Goal: Task Accomplishment & Management: Complete application form

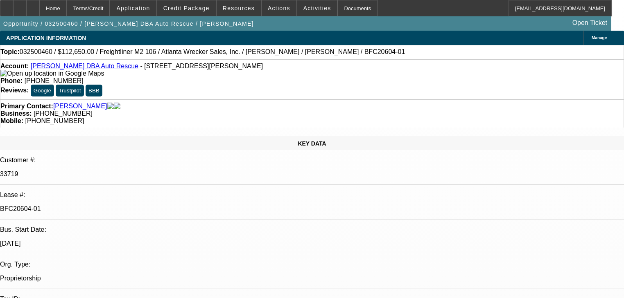
select select "0"
select select "2"
select select "0"
select select "6"
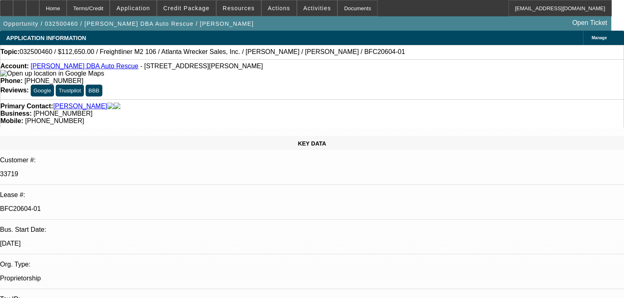
select select "0"
select select "6"
select select "0"
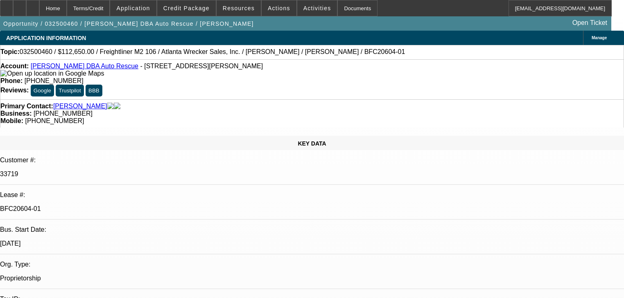
select select "0"
select select "2"
select select "0"
select select "6"
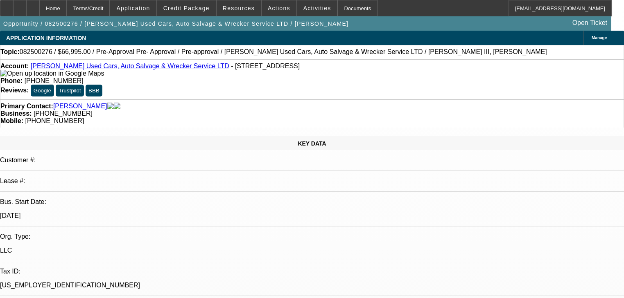
select select "0.1"
select select "0"
select select "3"
select select "0"
select select "6"
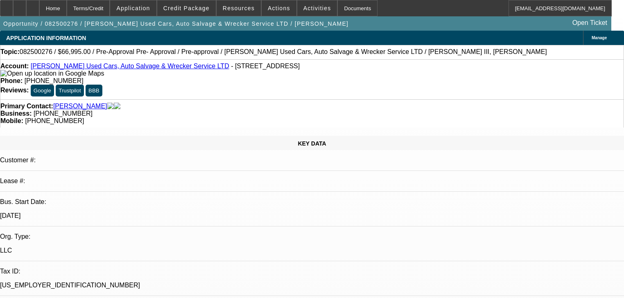
select select "0.1"
select select "0"
select select "3"
select select "0"
select select "6"
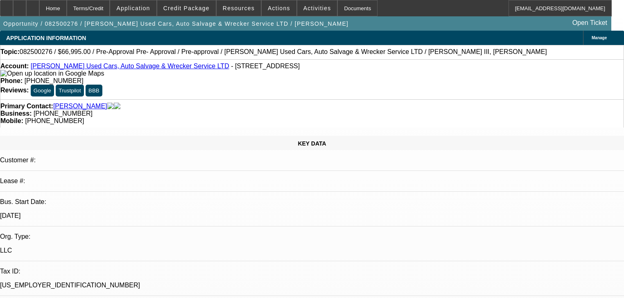
select select "0"
select select "3"
select select "0"
select select "6"
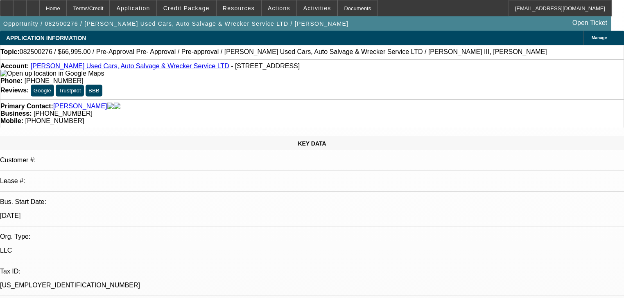
select select "0"
select select "3"
select select "0"
select select "6"
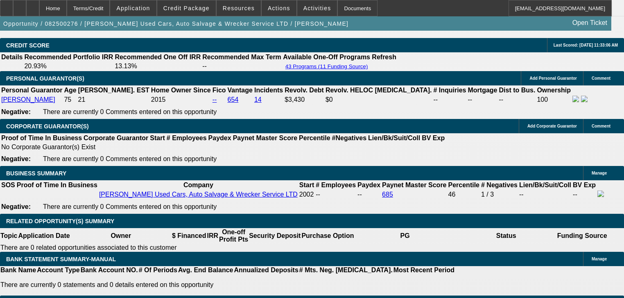
scroll to position [1179, 0]
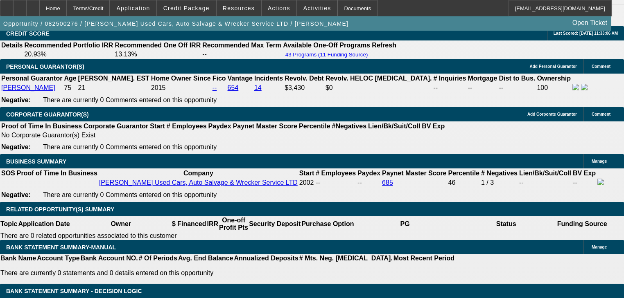
select select "0.2"
type input "$13,399.00"
type input "UNKNOWN"
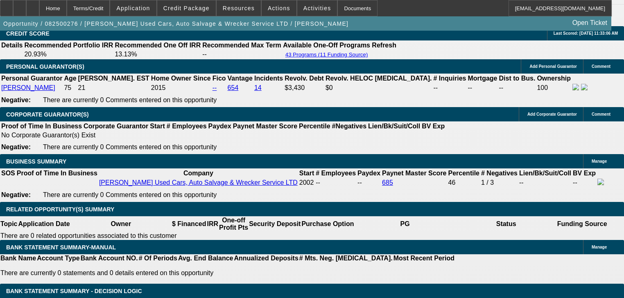
type input "$1,754.66"
select select "0.1"
type input "$6,699.50"
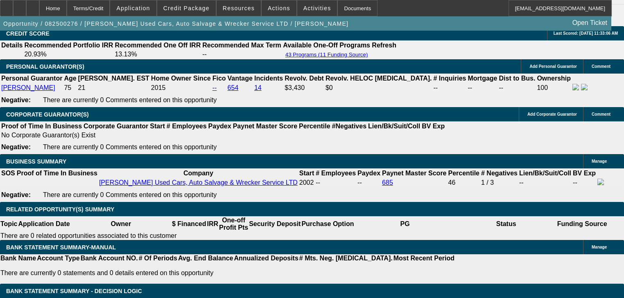
type input "$1,974.00"
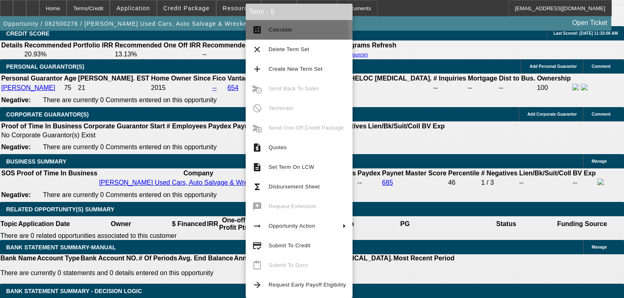
click at [274, 35] on button "calculate Calculate" at bounding box center [299, 30] width 107 height 20
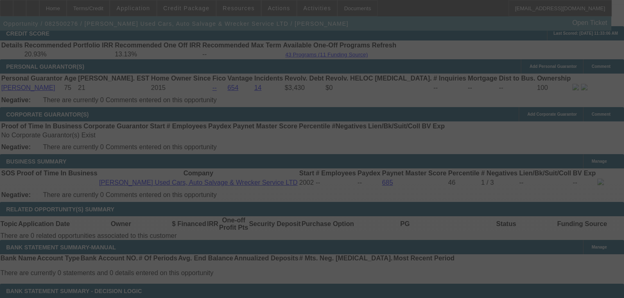
select select "0.1"
select select "0"
select select "3"
select select "0"
select select "6"
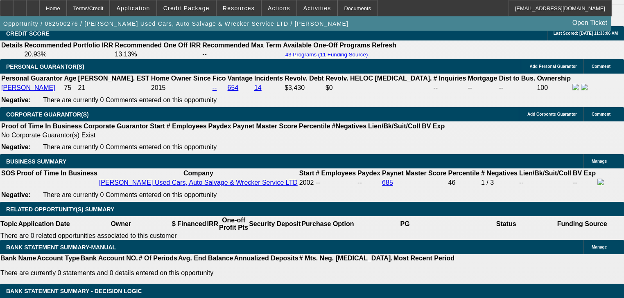
type input "$17,000.00"
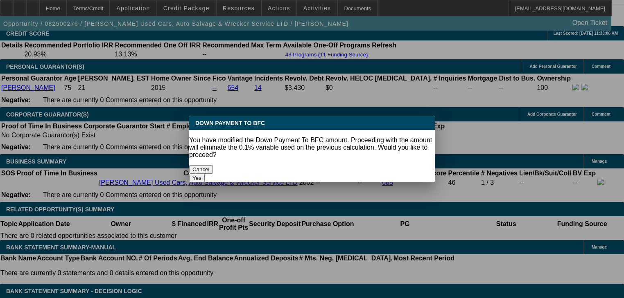
click at [205, 174] on button "Yes" at bounding box center [197, 178] width 16 height 9
select select "0"
type input "UNKNOWN"
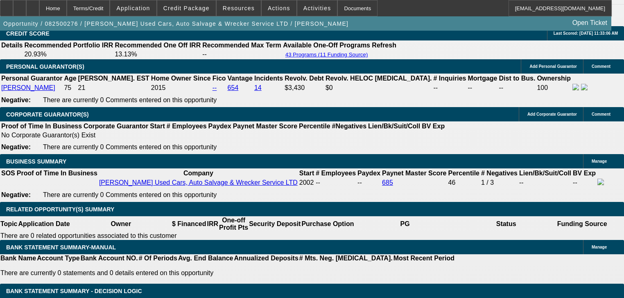
type input "$1,636.77"
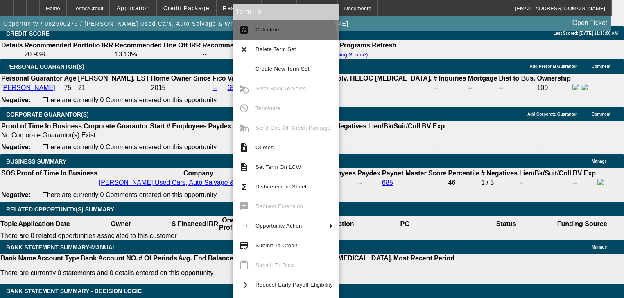
click at [281, 36] on button "calculate Calculate" at bounding box center [286, 30] width 107 height 20
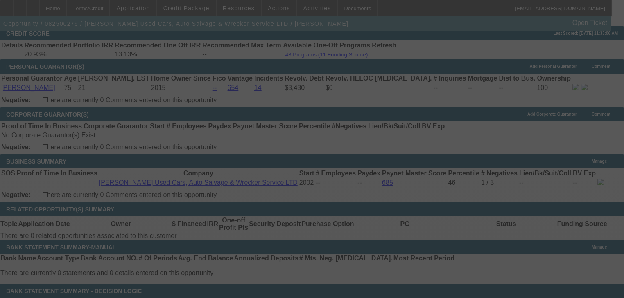
select select "0"
select select "3"
select select "0"
select select "6"
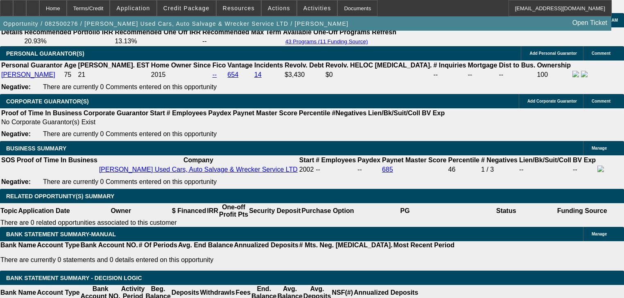
scroll to position [1183, 0]
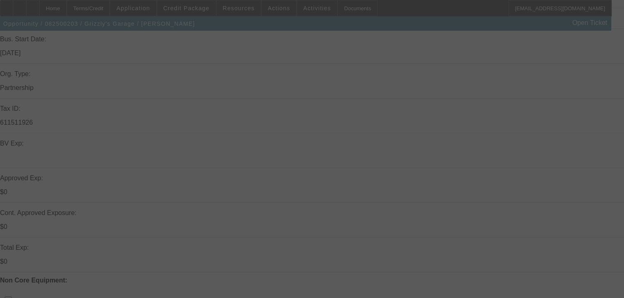
scroll to position [164, 0]
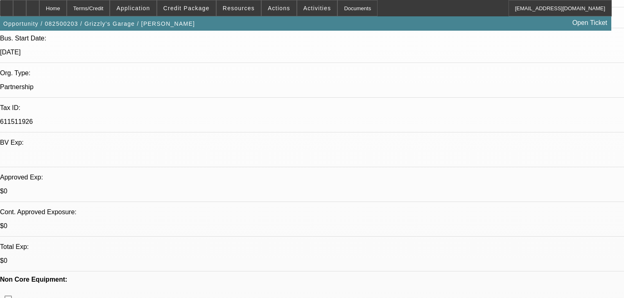
select select "0.1"
select select "2"
select select "0.1"
select select "4"
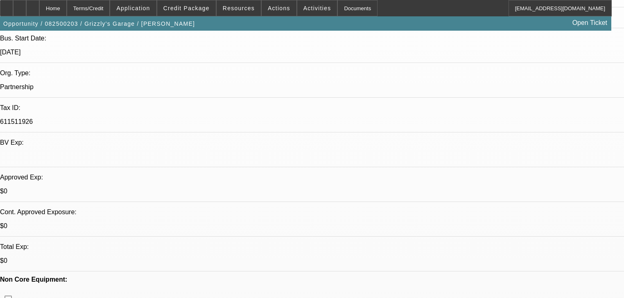
select select "0"
select select "6"
select select "0.1"
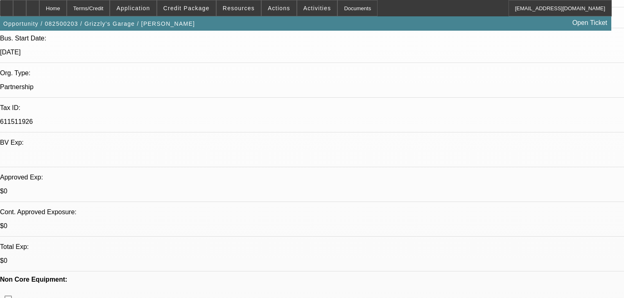
select select "2"
select select "0.1"
select select "4"
select select "0"
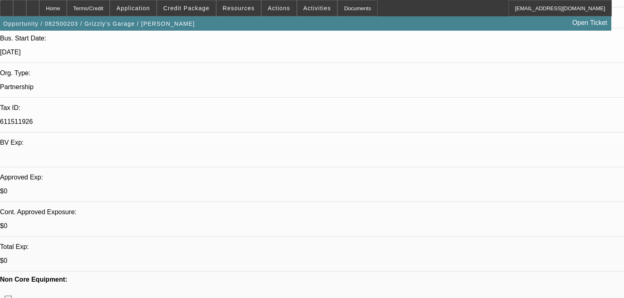
select select "0"
select select "6"
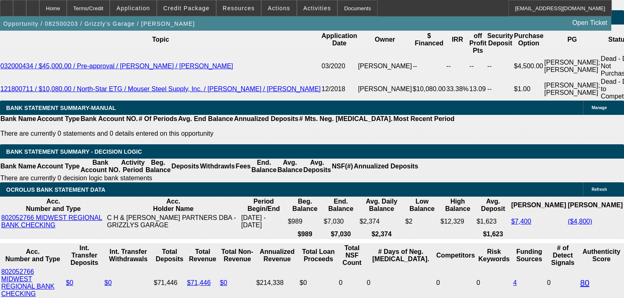
scroll to position [1376, 0]
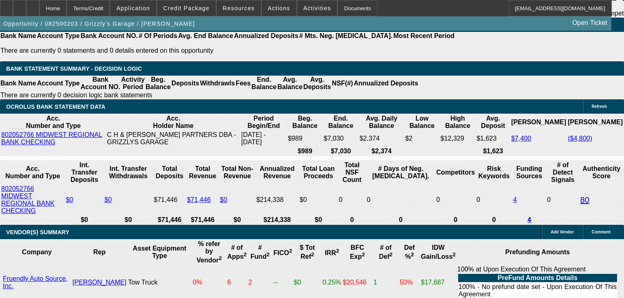
scroll to position [1441, 0]
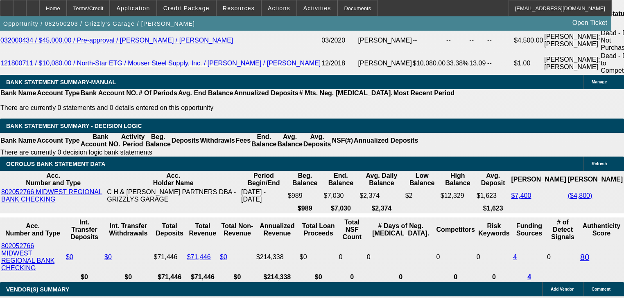
scroll to position [1408, 0]
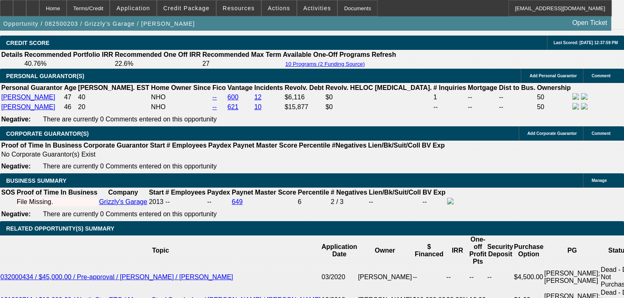
scroll to position [1048, 0]
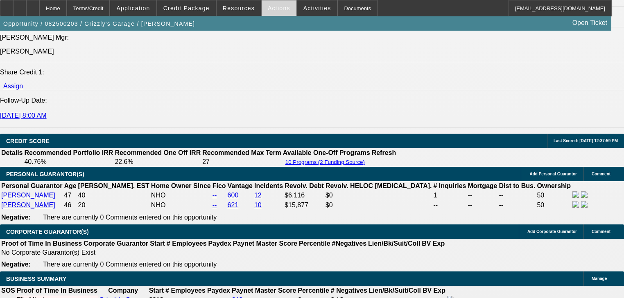
click at [276, 2] on span at bounding box center [279, 8] width 35 height 20
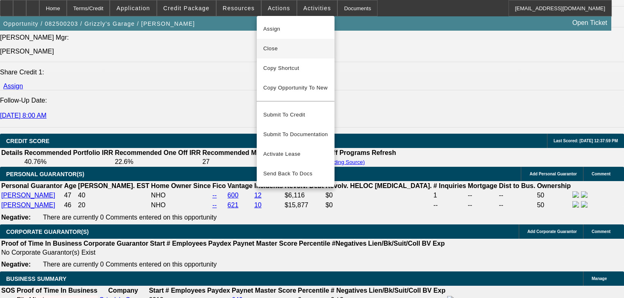
click at [278, 49] on span "Close" at bounding box center [295, 49] width 65 height 10
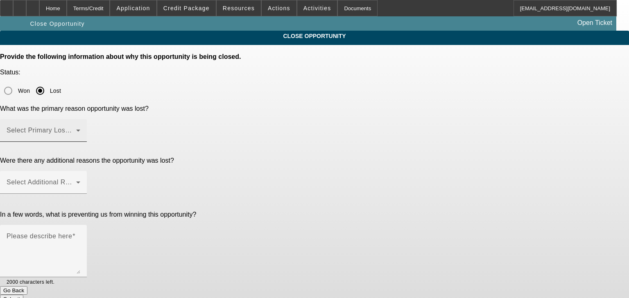
click at [76, 129] on span at bounding box center [42, 134] width 70 height 10
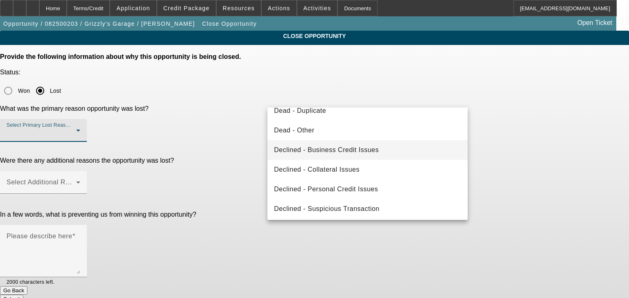
scroll to position [110, 0]
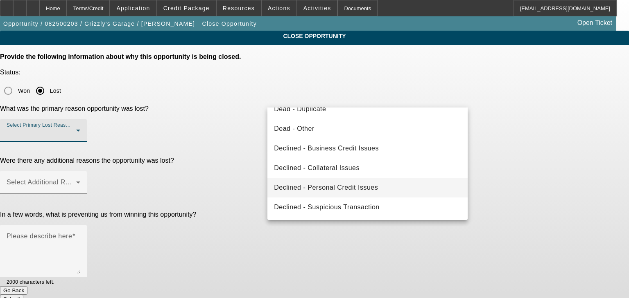
click at [364, 191] on span "Declined - Personal Credit Issues" at bounding box center [326, 188] width 104 height 10
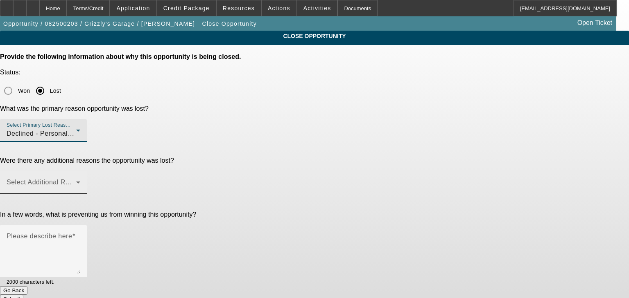
click at [76, 181] on span at bounding box center [42, 186] width 70 height 10
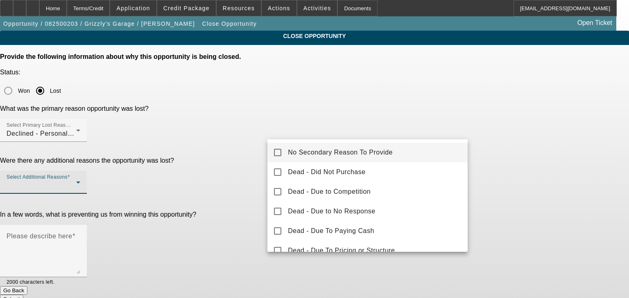
click at [355, 157] on span "No Secondary Reason To Provide" at bounding box center [340, 153] width 105 height 10
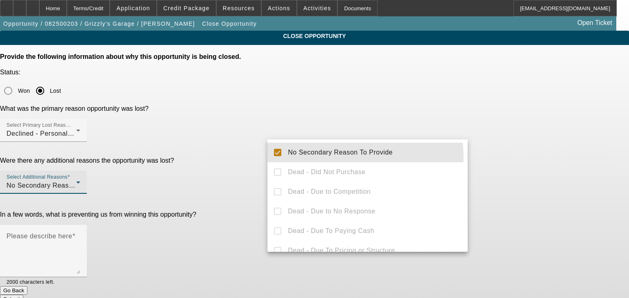
click at [233, 172] on div at bounding box center [314, 149] width 629 height 298
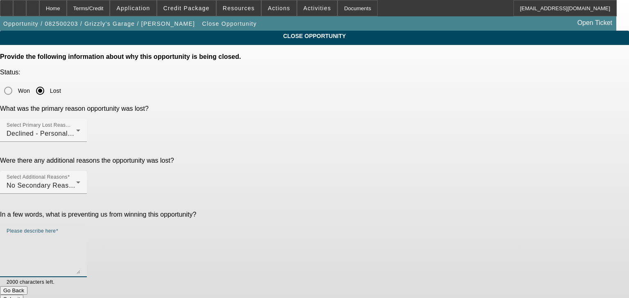
click at [80, 235] on textarea "Please describe here" at bounding box center [44, 254] width 74 height 39
type textarea "Declined"
click at [23, 295] on button "Submit" at bounding box center [11, 299] width 23 height 9
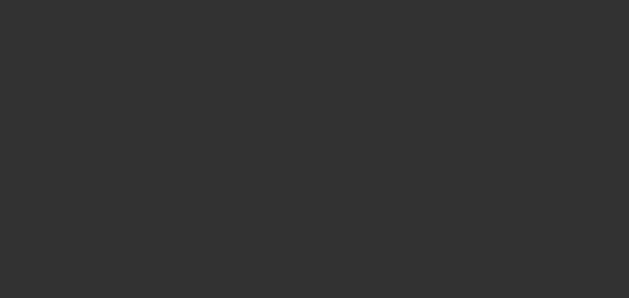
select select "0.1"
select select "2"
select select "0.1"
select select "4"
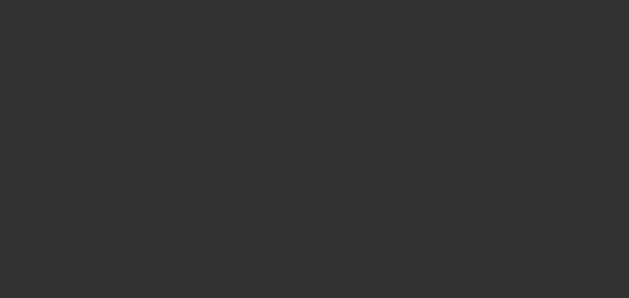
select select "0"
select select "6"
select select "0.1"
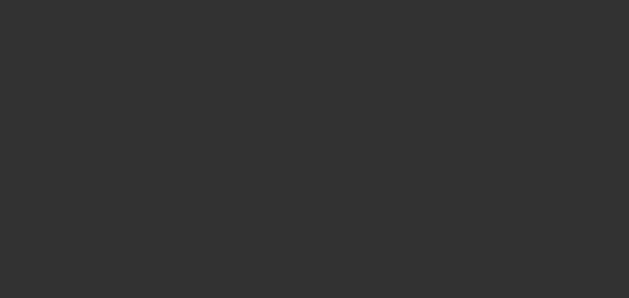
select select "2"
select select "0.1"
select select "4"
select select "0"
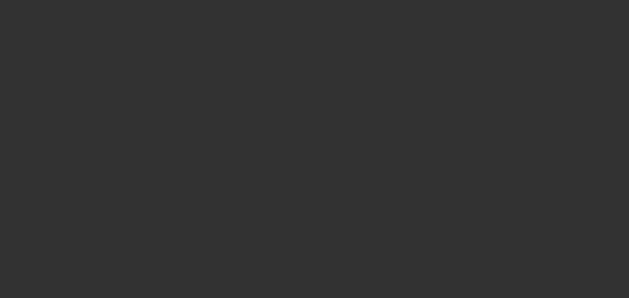
select select "0"
select select "6"
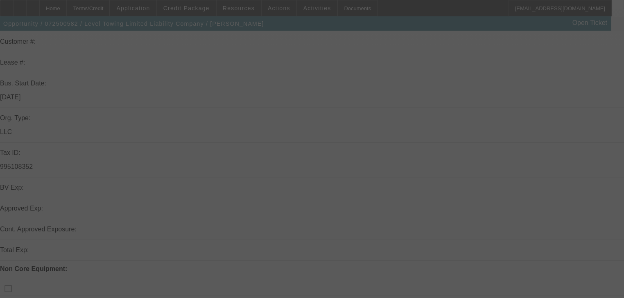
scroll to position [229, 0]
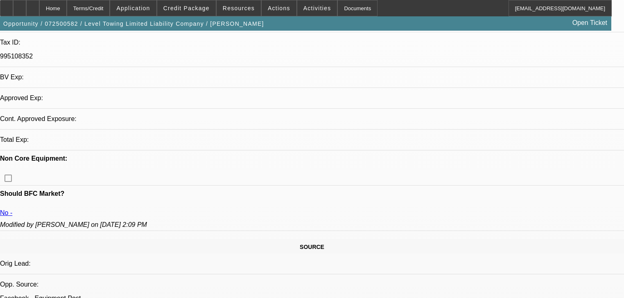
select select "0"
select select "2"
select select "0.1"
select select "4"
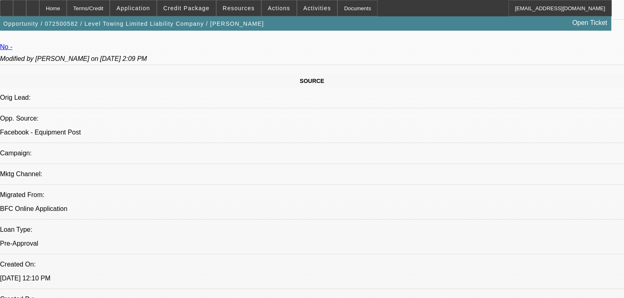
scroll to position [459, 0]
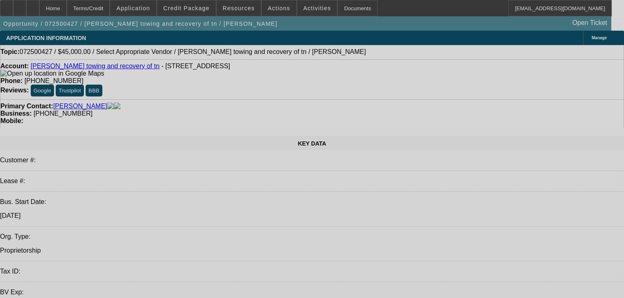
select select "0"
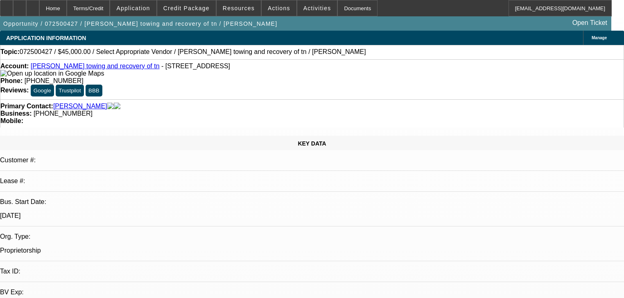
select select "2"
select select "0.1"
select select "4"
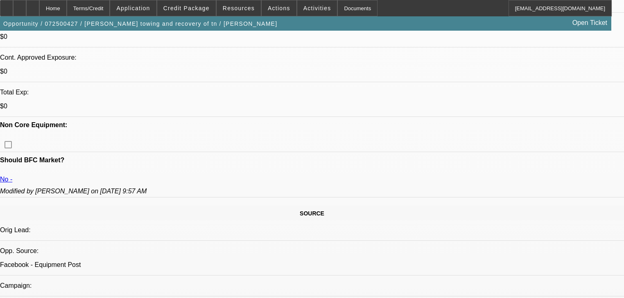
scroll to position [295, 0]
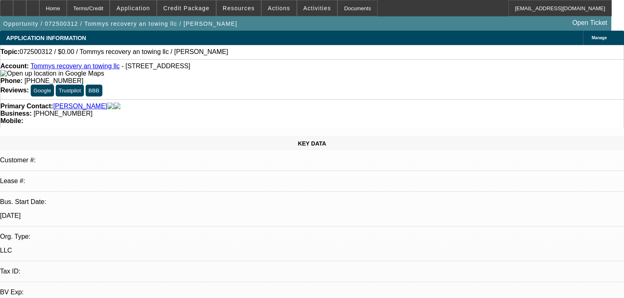
select select "0"
select select "2"
select select "0.1"
select select "4"
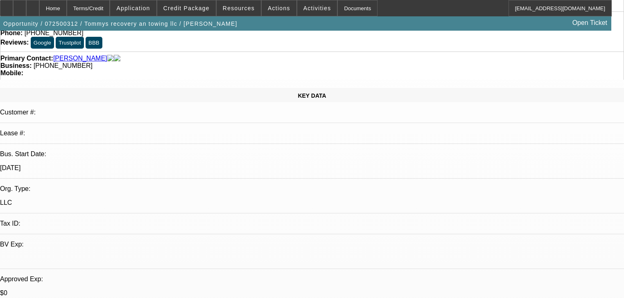
scroll to position [33, 0]
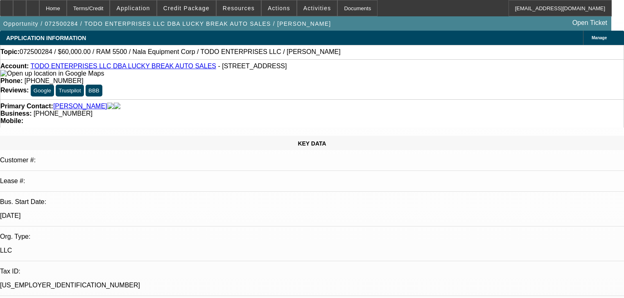
select select "0.15"
select select "2"
select select "0"
select select "6"
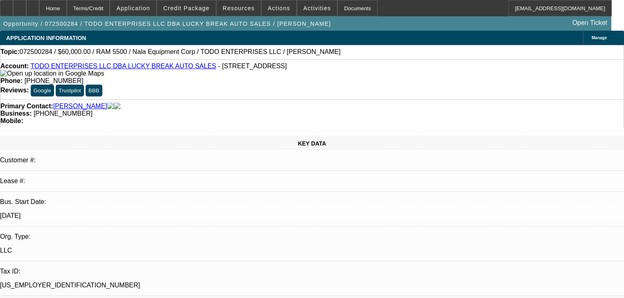
select select "0.15"
select select "2"
select select "0"
select select "6"
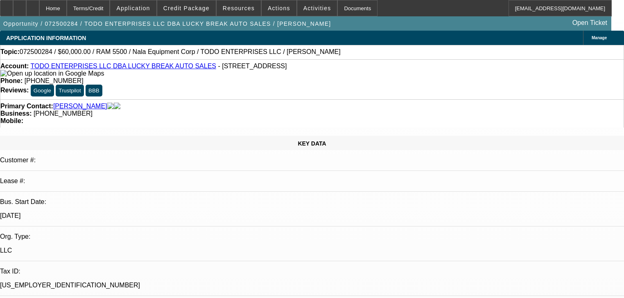
select select "0.15"
select select "2"
select select "0"
select select "6"
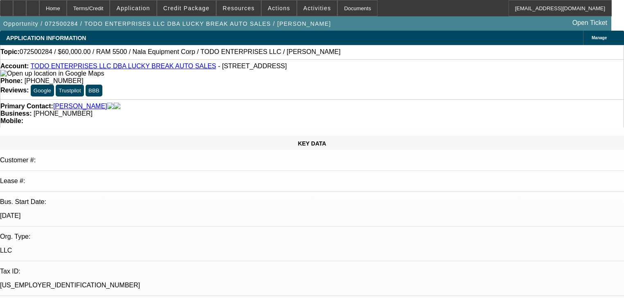
select select "0.15"
select select "2"
select select "0"
select select "6"
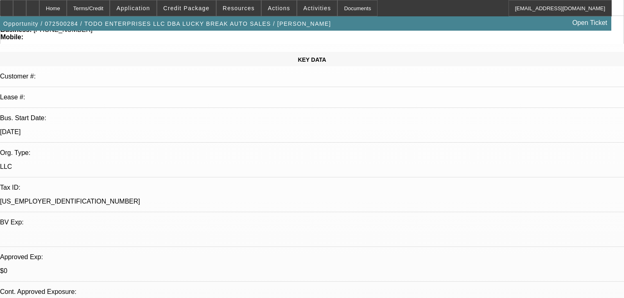
scroll to position [131, 0]
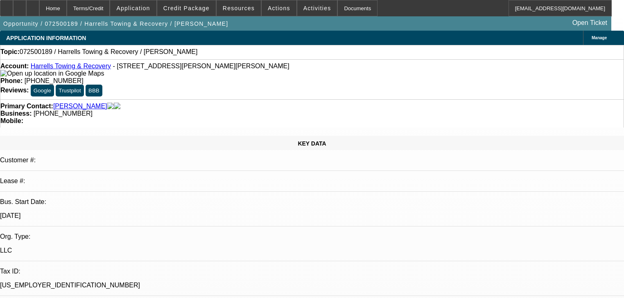
select select "0"
select select "2"
select select "0.1"
select select "4"
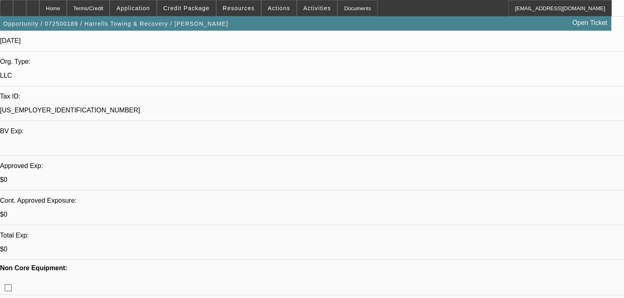
scroll to position [164, 0]
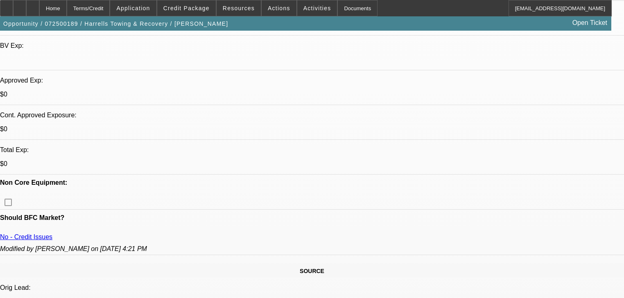
scroll to position [262, 0]
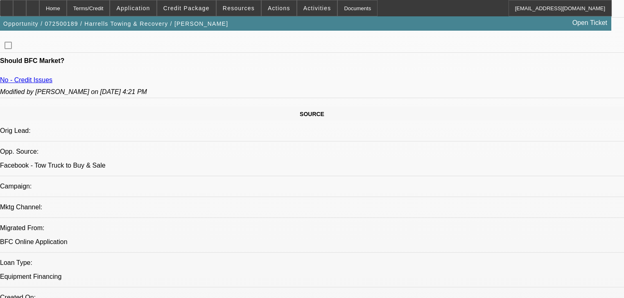
scroll to position [328, 0]
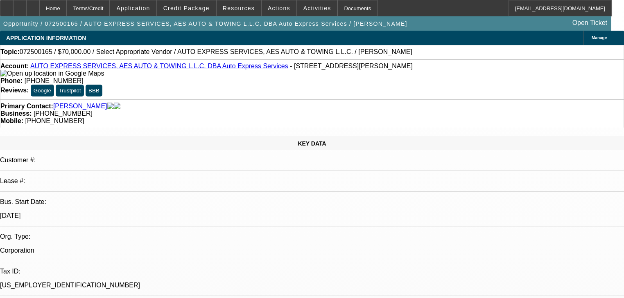
select select "0"
select select "2"
select select "0.1"
select select "4"
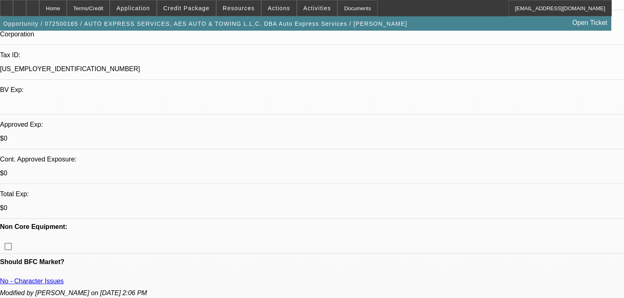
scroll to position [229, 0]
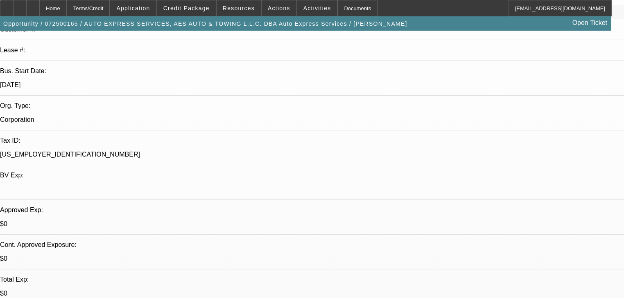
scroll to position [0, 0]
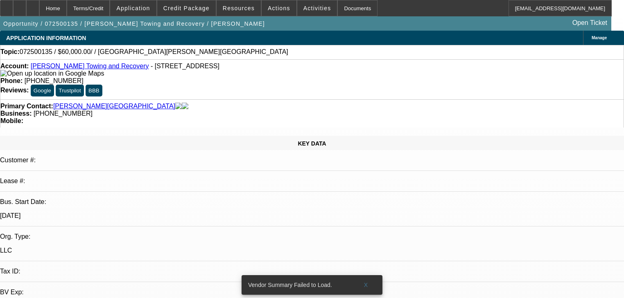
select select "0"
select select "2"
select select "0.1"
select select "4"
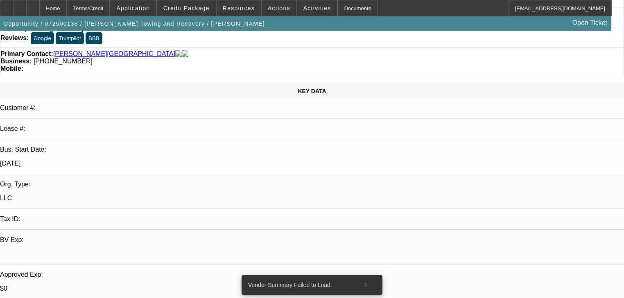
scroll to position [131, 0]
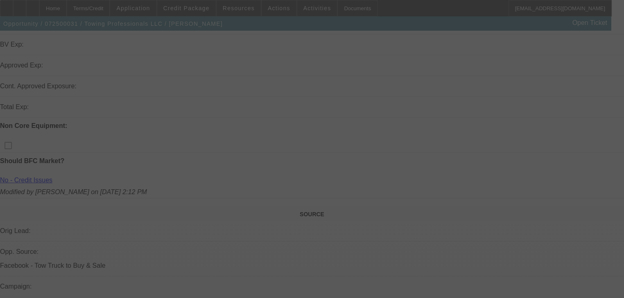
scroll to position [329, 0]
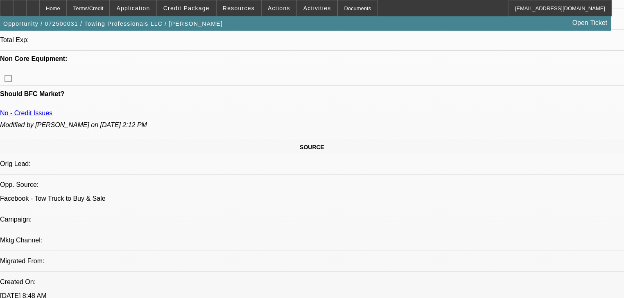
select select "0"
select select "2"
select select "0.1"
select select "4"
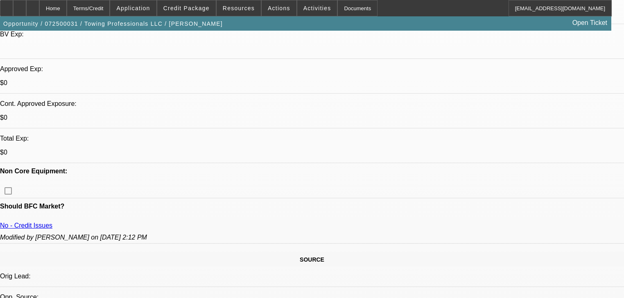
scroll to position [248, 0]
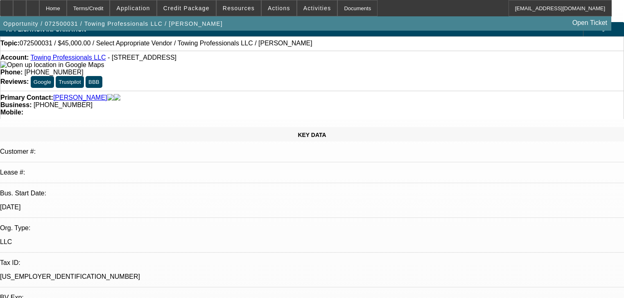
scroll to position [0, 0]
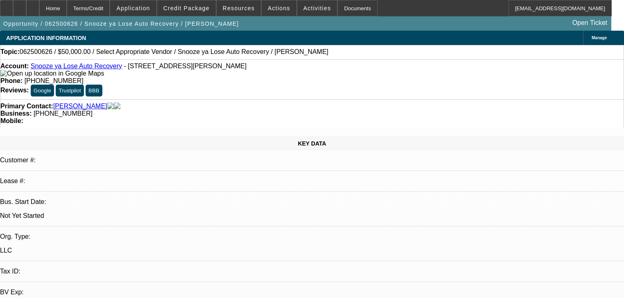
select select "0"
select select "2"
select select "0.1"
select select "4"
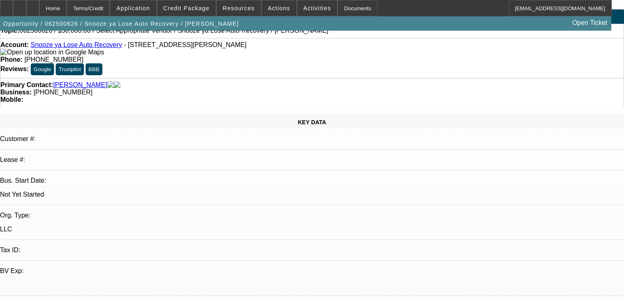
scroll to position [33, 0]
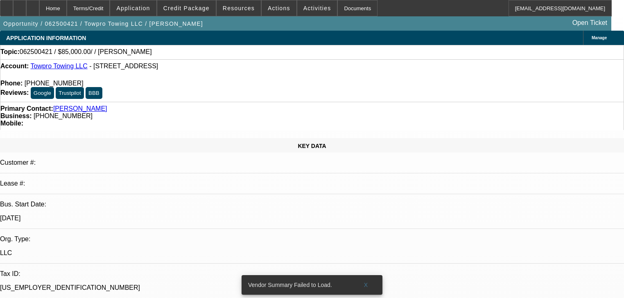
select select "0"
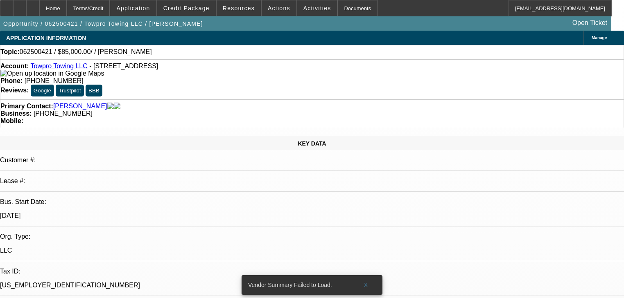
select select "2"
select select "0.1"
select select "4"
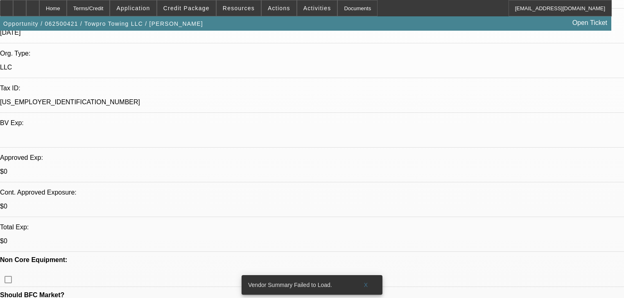
scroll to position [197, 0]
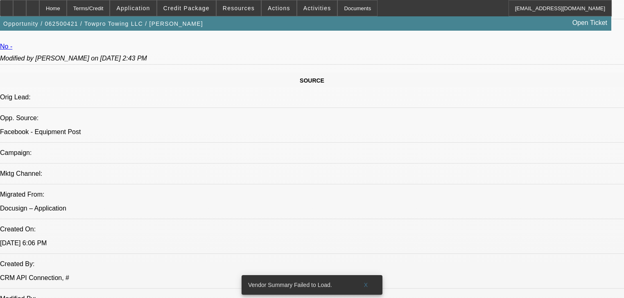
scroll to position [524, 0]
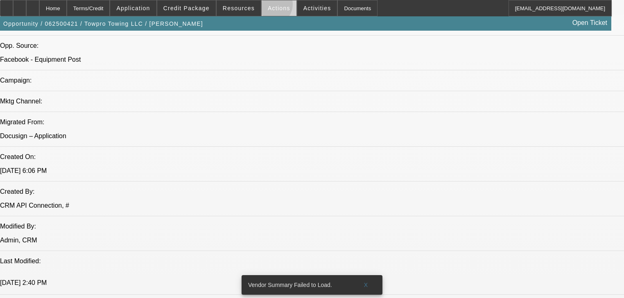
click at [268, 6] on span "Actions" at bounding box center [279, 8] width 23 height 7
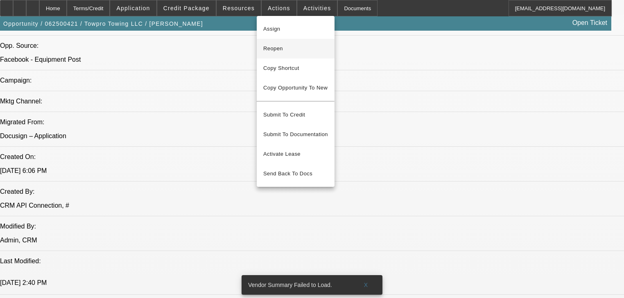
click at [272, 45] on span "Reopen" at bounding box center [295, 49] width 65 height 10
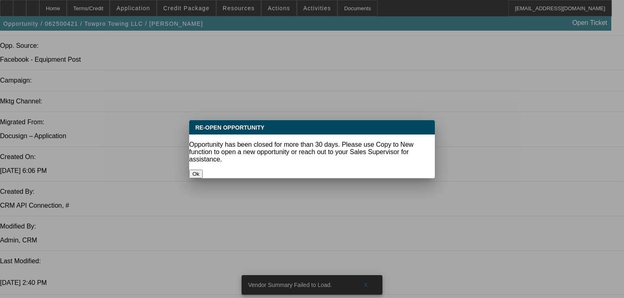
scroll to position [0, 0]
click at [203, 170] on button "Ok" at bounding box center [196, 174] width 14 height 9
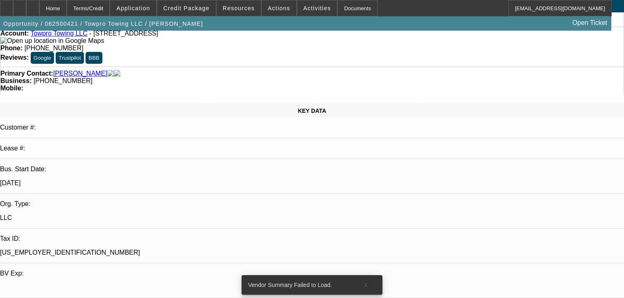
scroll to position [33, 0]
click at [72, 34] on span "button" at bounding box center [103, 24] width 206 height 20
click at [71, 37] on link "Towpro Towing LLC" at bounding box center [58, 33] width 57 height 7
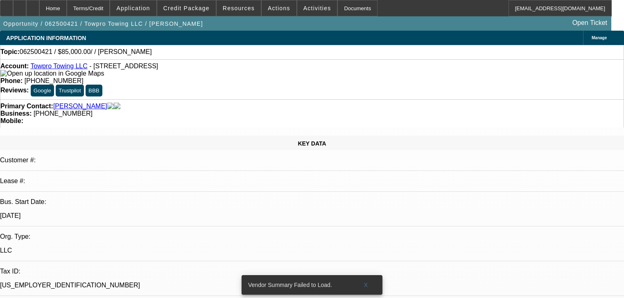
select select "0"
select select "2"
select select "0.1"
select select "4"
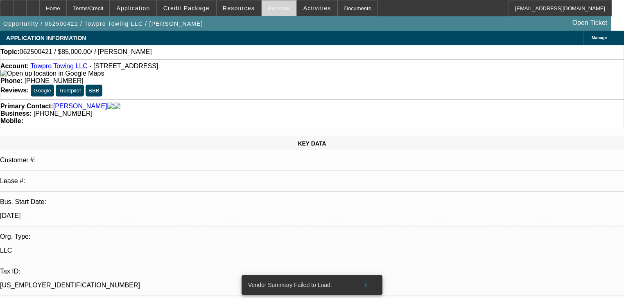
click at [270, 9] on span "Actions" at bounding box center [279, 8] width 23 height 7
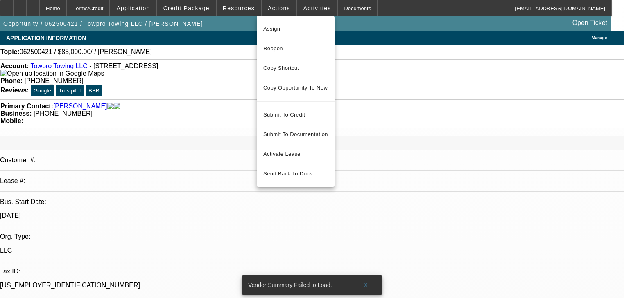
click at [246, 9] on div at bounding box center [312, 149] width 624 height 298
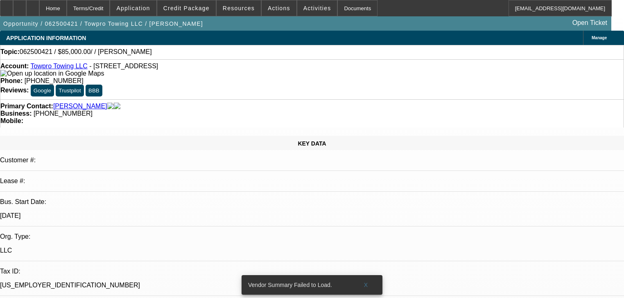
click at [246, 9] on span "Resources" at bounding box center [239, 8] width 32 height 7
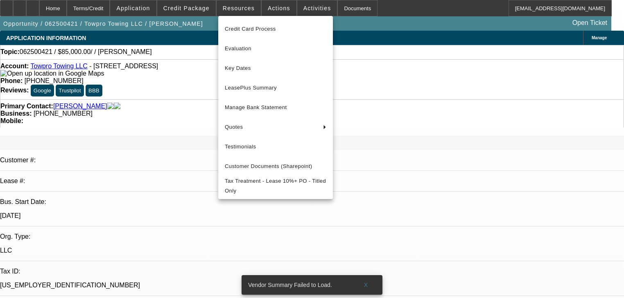
drag, startPoint x: 157, startPoint y: 79, endPoint x: 155, endPoint y: 86, distance: 8.0
click at [155, 86] on div at bounding box center [312, 149] width 624 height 298
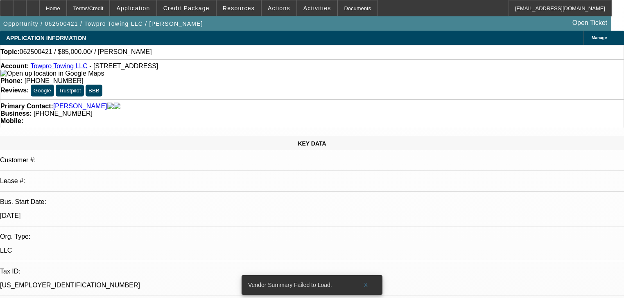
click at [54, 68] on link "Towpro Towing LLC" at bounding box center [58, 66] width 57 height 7
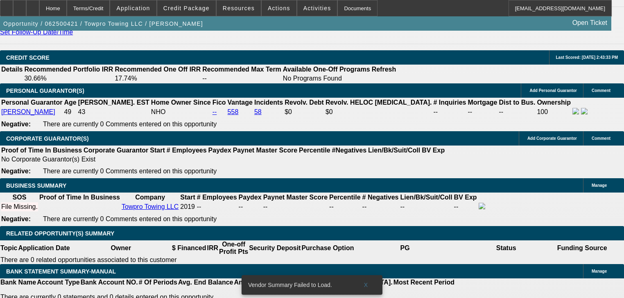
scroll to position [1114, 0]
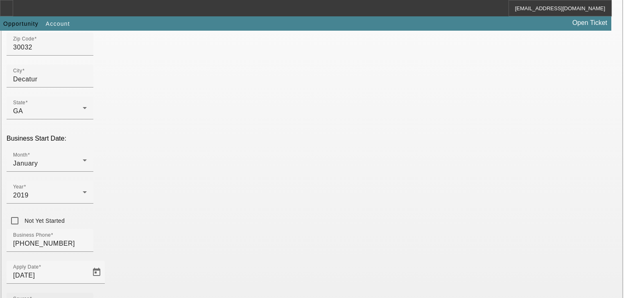
scroll to position [197, 0]
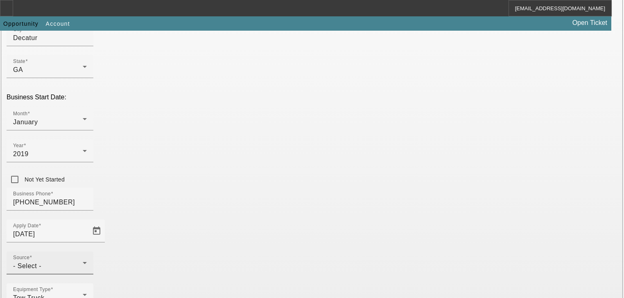
click at [83, 262] on div "- Select -" at bounding box center [48, 267] width 70 height 10
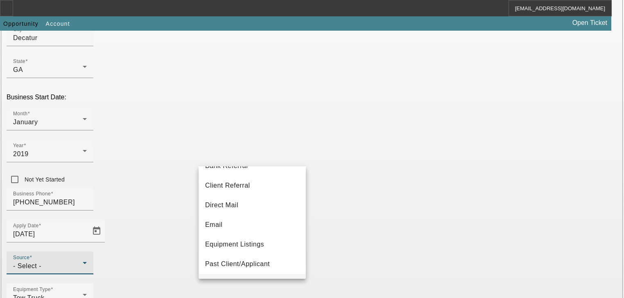
scroll to position [131, 0]
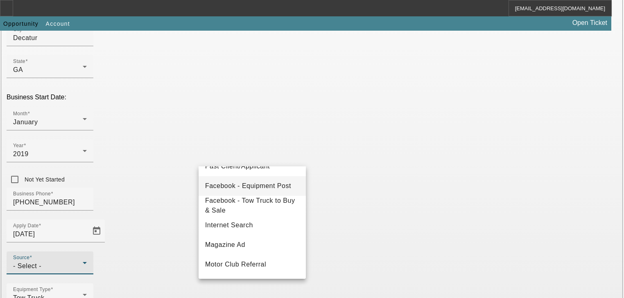
click at [260, 192] on mat-option "Facebook - Equipment Post" at bounding box center [252, 186] width 107 height 20
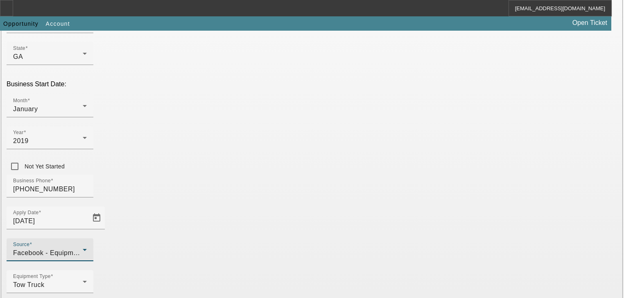
scroll to position [215, 0]
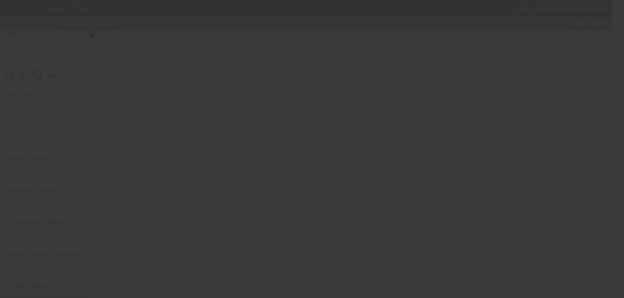
scroll to position [100, 0]
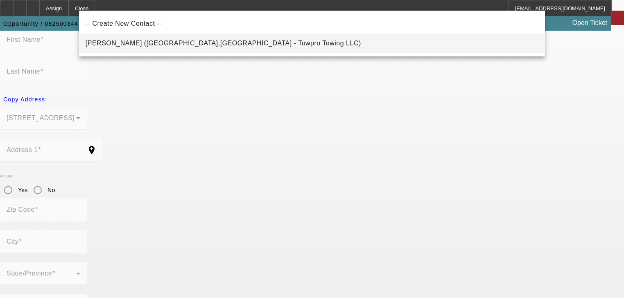
click at [267, 40] on mat-option "Arnold, Jonathan (Decatur,GA - Towpro Towing LLC)" at bounding box center [312, 44] width 466 height 20
type input "Arnold, Jonathan (Decatur,GA - Towpro Towing LLC)"
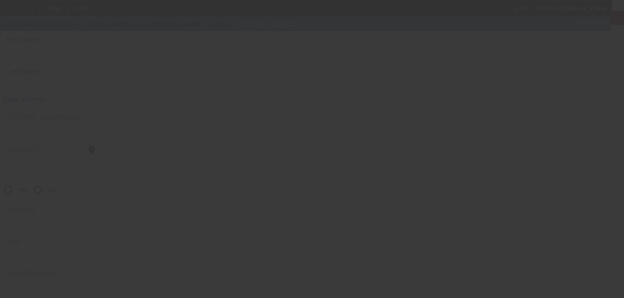
type input "Jonathan"
type input "Arnold"
type input "2043 Oak Park Ln"
radio input "true"
type input "30032"
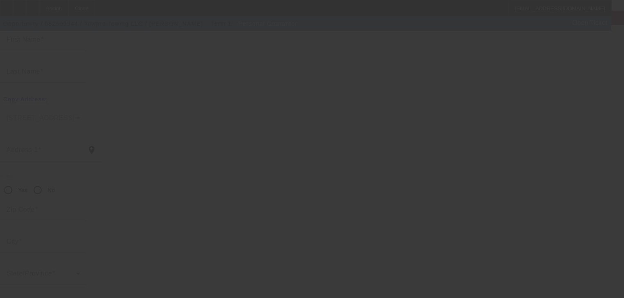
type input "Decatur"
type input "(678) 612-7562"
type input "100"
type input "258-27-7450"
type input "towpro83@gmail.com"
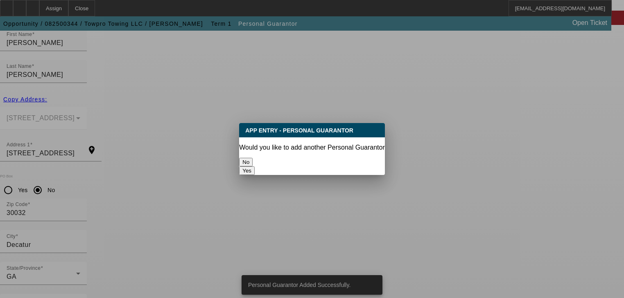
scroll to position [0, 0]
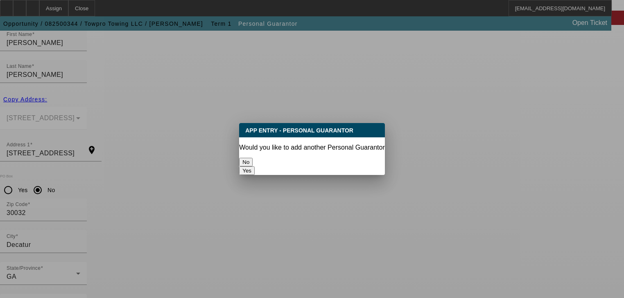
click at [253, 158] on button "No" at bounding box center [246, 162] width 14 height 9
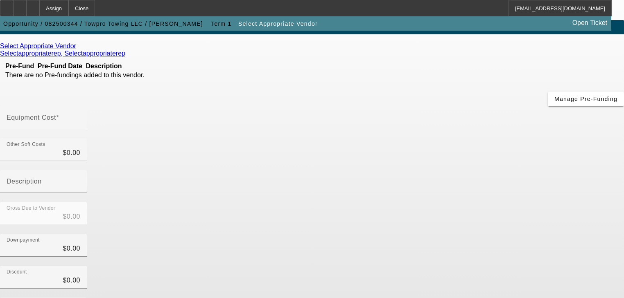
scroll to position [34, 0]
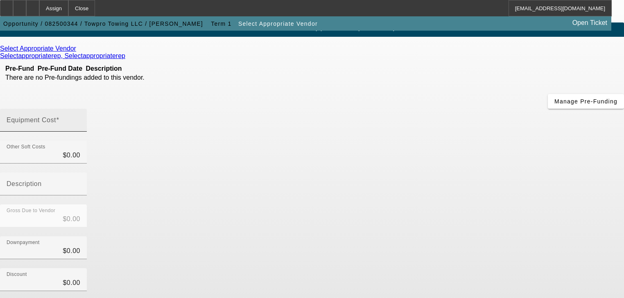
click at [80, 119] on input "Equipment Cost" at bounding box center [44, 124] width 74 height 10
type input "4"
type input "$4.00"
type input "45"
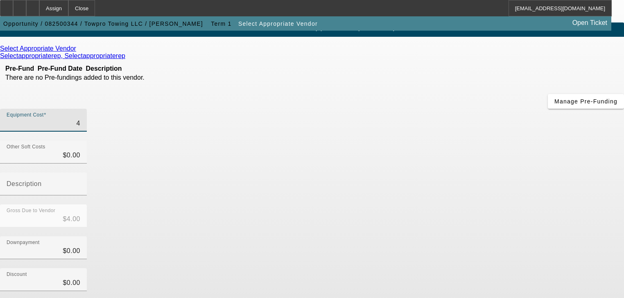
type input "$45.00"
type input "450"
type input "$450.00"
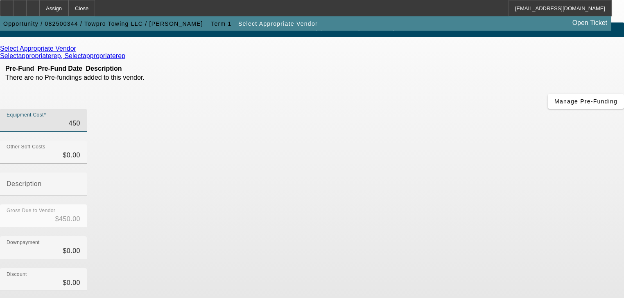
type input "4500"
type input "$4,500.00"
type input "45000"
type input "$45,000.00"
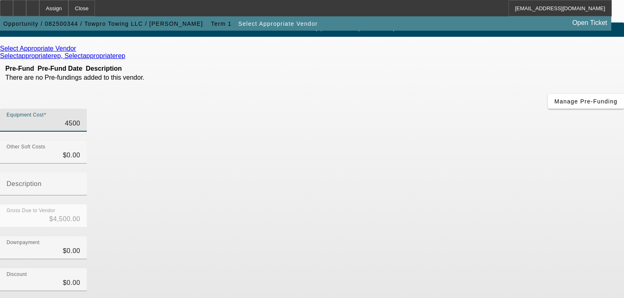
type input "$45,000.00"
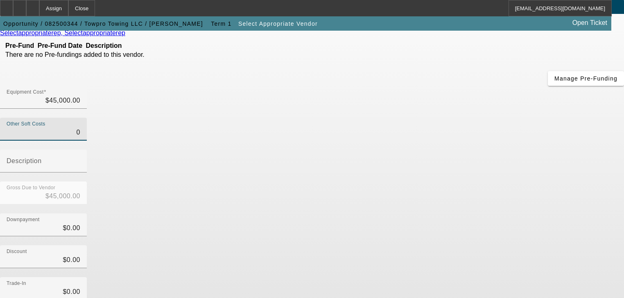
scroll to position [114, 0]
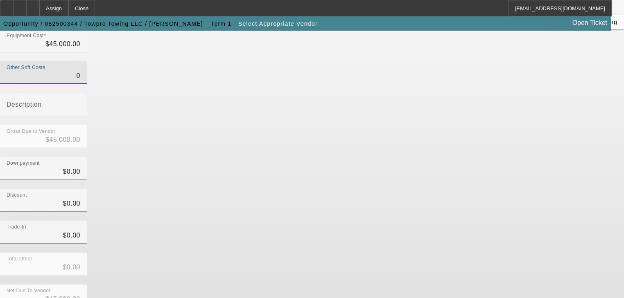
type input "$0.00"
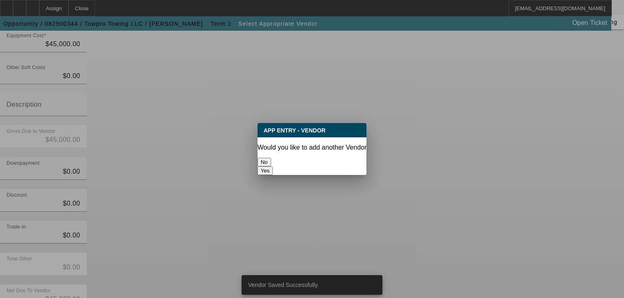
scroll to position [0, 0]
click at [271, 161] on button "No" at bounding box center [265, 162] width 14 height 9
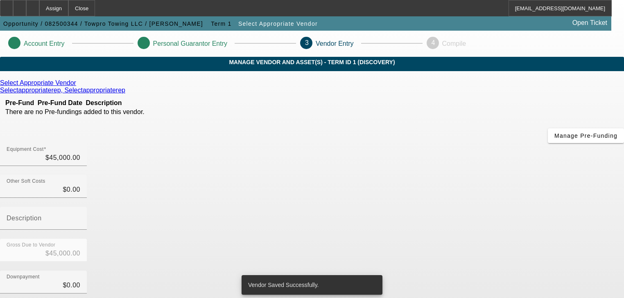
scroll to position [114, 0]
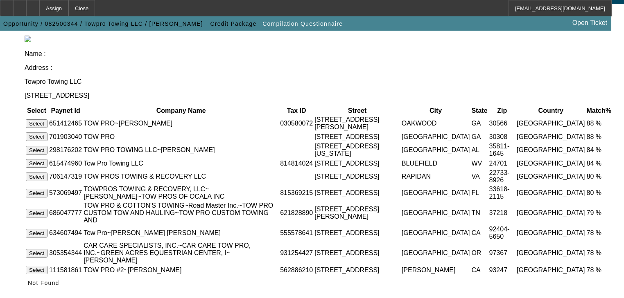
scroll to position [118, 0]
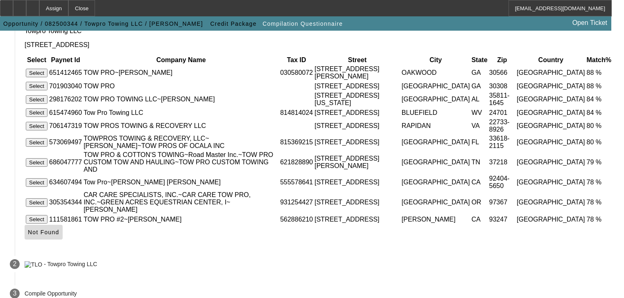
click at [59, 229] on span "Not Found" at bounding box center [44, 232] width 32 height 7
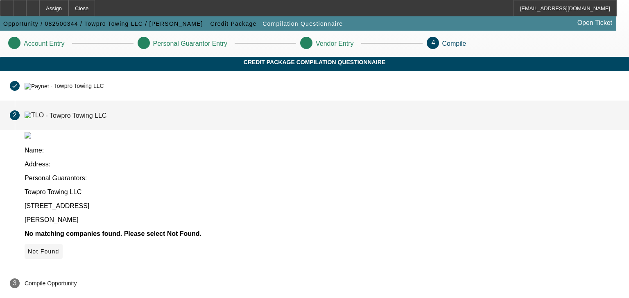
click at [59, 249] on span "Not Found" at bounding box center [44, 252] width 32 height 7
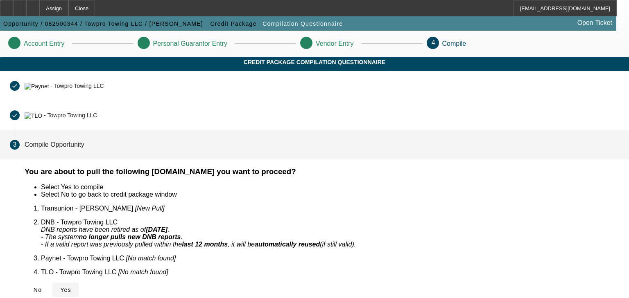
click at [71, 287] on span "Yes" at bounding box center [65, 290] width 11 height 7
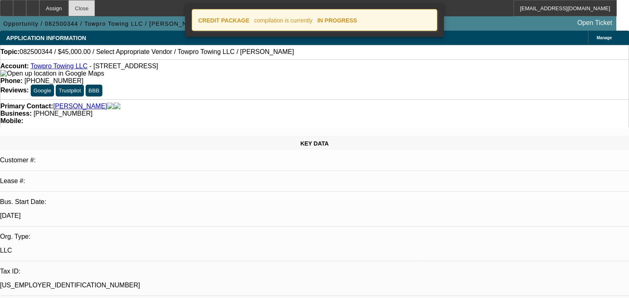
select select "0"
select select "2"
select select "0.1"
select select "4"
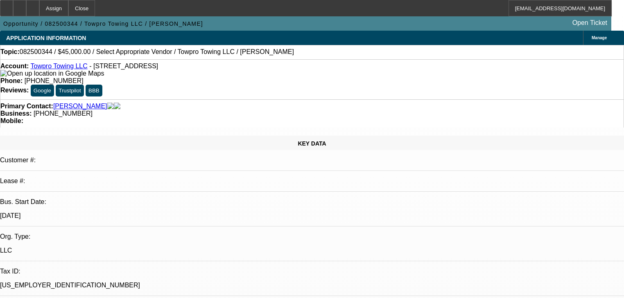
radio input "true"
drag, startPoint x: 494, startPoint y: 179, endPoint x: 496, endPoint y: 175, distance: 4.4
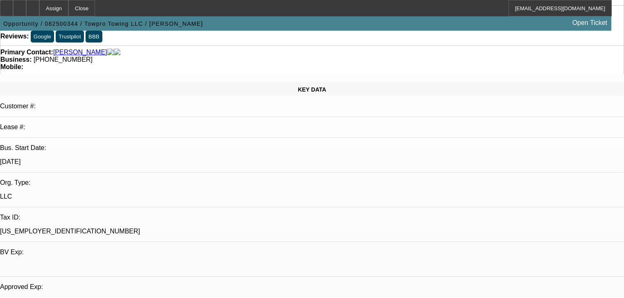
scroll to position [66, 0]
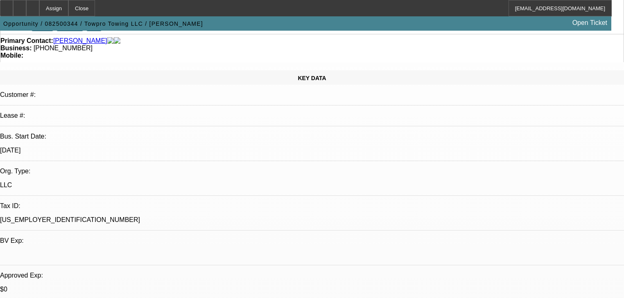
type textarea "Requested banks, said 20-40% down on 60k he said okay"
radio input "true"
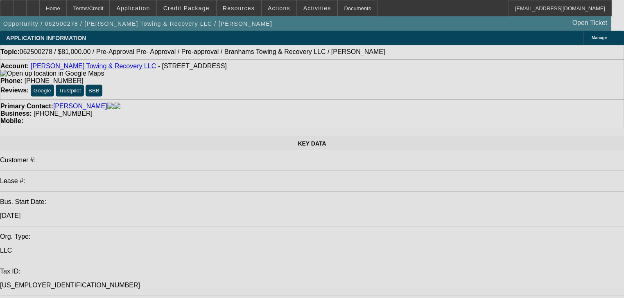
select select "0.2"
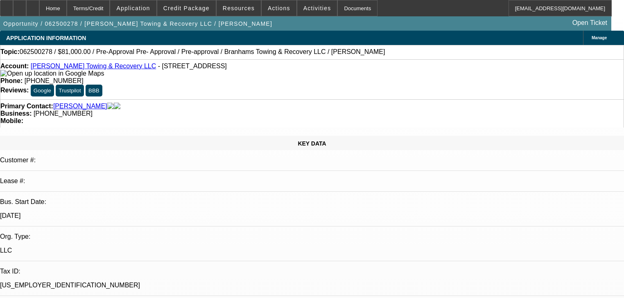
select select "0"
select select "3"
select select "0"
select select "6"
select select "0.1"
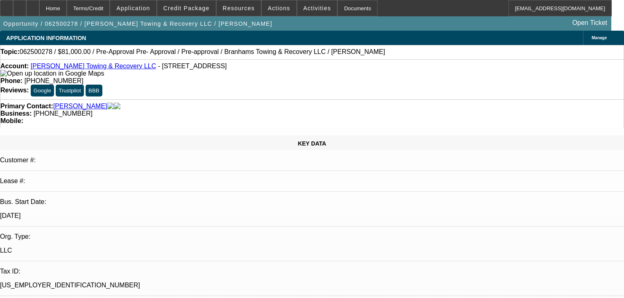
select select "0"
select select "3"
select select "0"
select select "6"
select select "0"
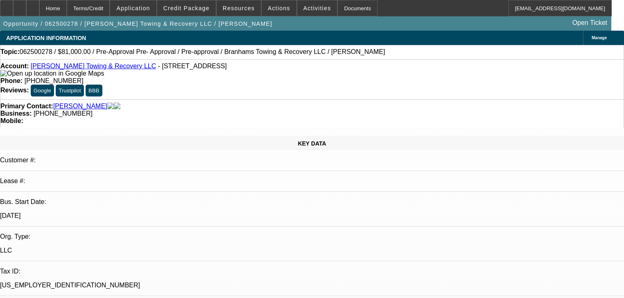
select select "0"
select select "3"
select select "0"
select select "6"
select select "0"
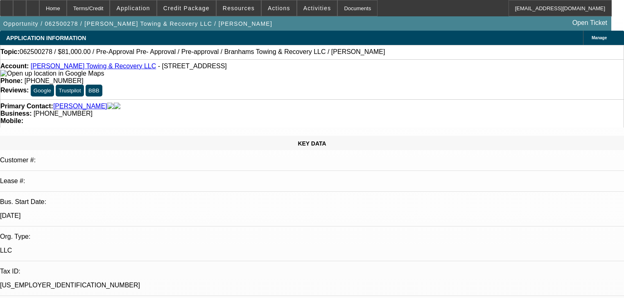
select select "0"
select select "2"
select select "0"
select select "6"
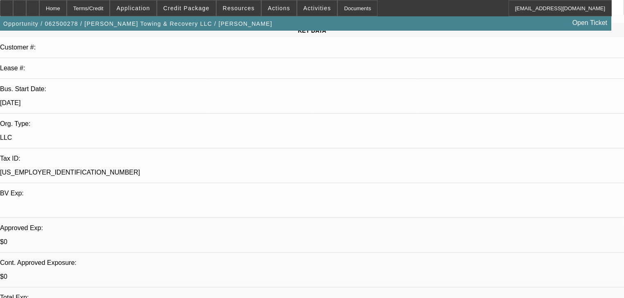
scroll to position [131, 0]
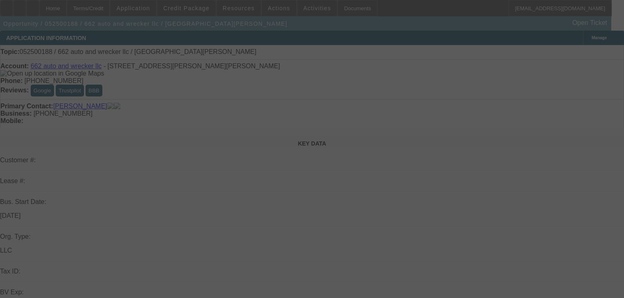
select select "0"
select select "2"
select select "0.1"
select select "4"
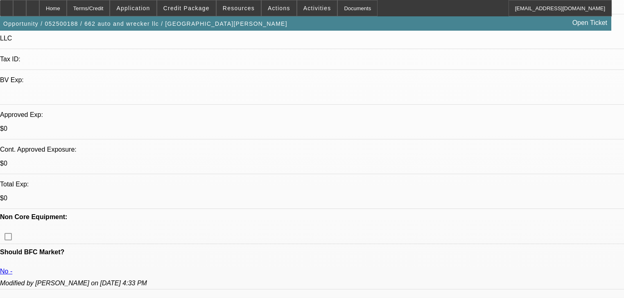
scroll to position [229, 0]
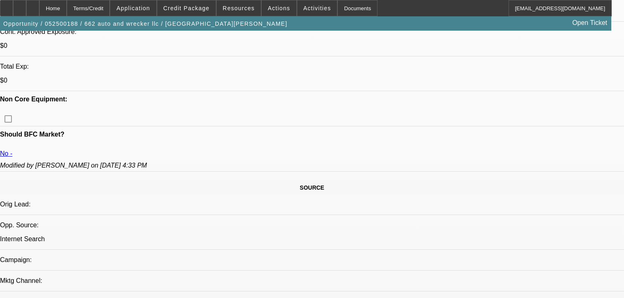
scroll to position [328, 0]
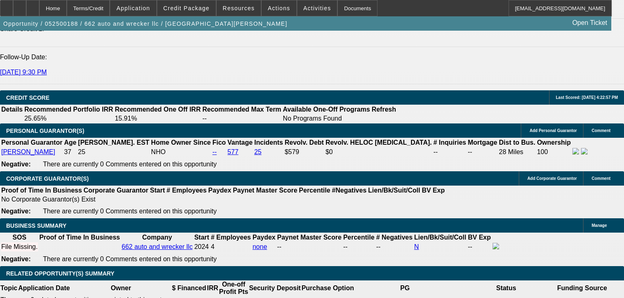
scroll to position [1114, 0]
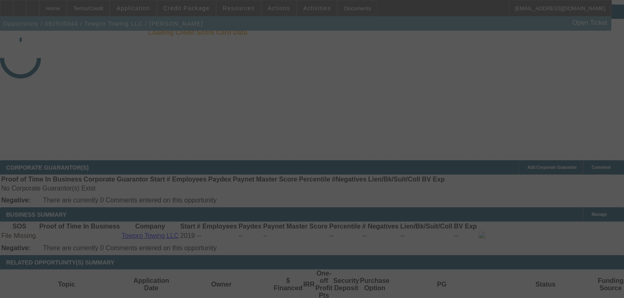
scroll to position [1112, 0]
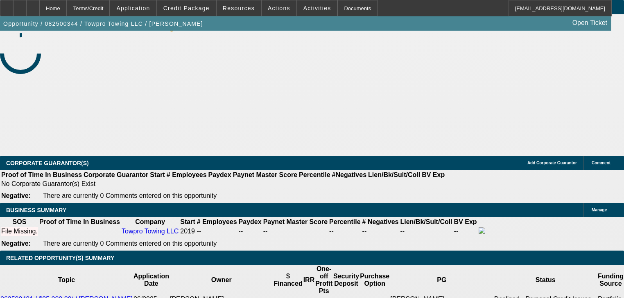
select select "0"
select select "2"
select select "0.1"
select select "4"
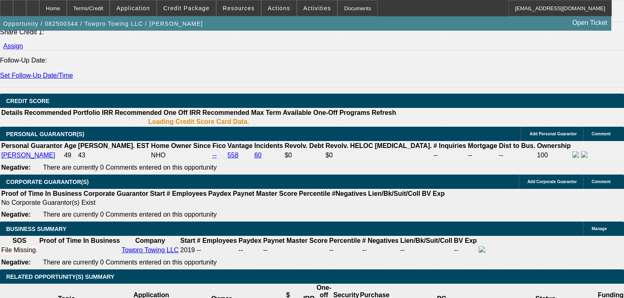
scroll to position [1070, 0]
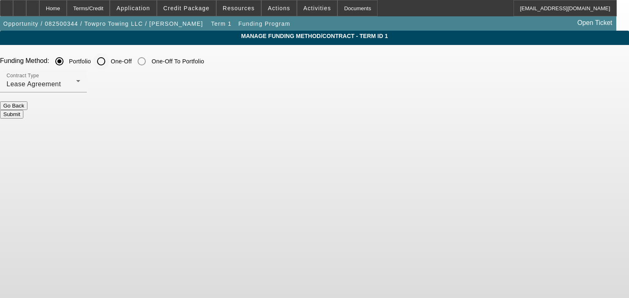
click at [109, 64] on input "One-Off" at bounding box center [101, 61] width 16 height 16
radio input "true"
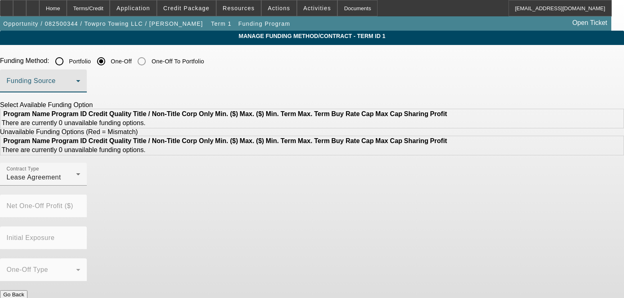
click at [76, 83] on span at bounding box center [42, 84] width 70 height 10
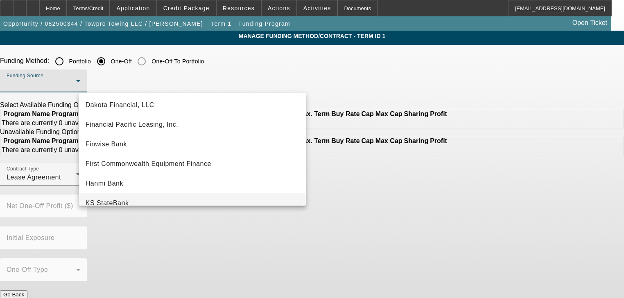
scroll to position [68, 0]
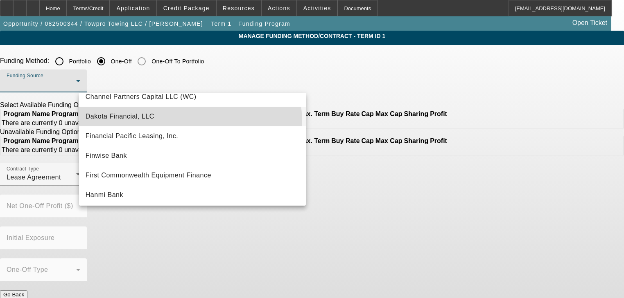
click at [183, 123] on mat-option "Dakota Financial, LLC" at bounding box center [192, 117] width 227 height 20
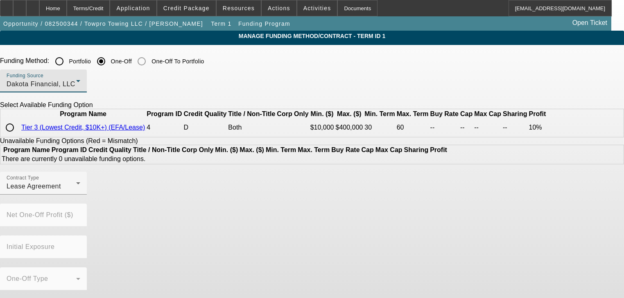
scroll to position [20, 0]
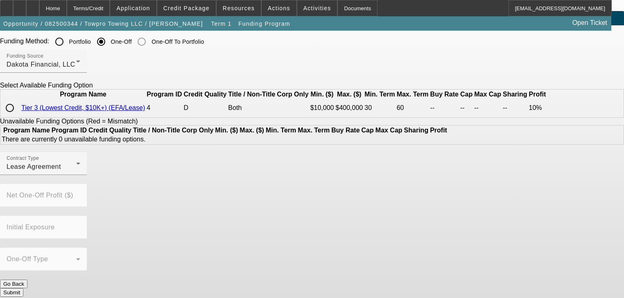
click at [18, 116] on input "radio" at bounding box center [10, 108] width 16 height 16
radio input "true"
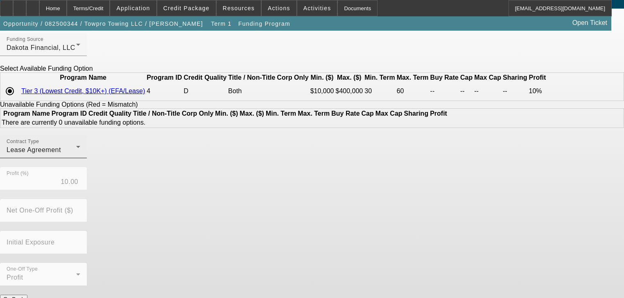
scroll to position [52, 0]
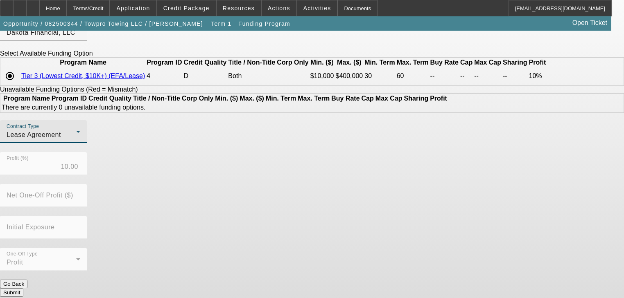
click at [76, 140] on div "Lease Agreement" at bounding box center [42, 135] width 70 height 10
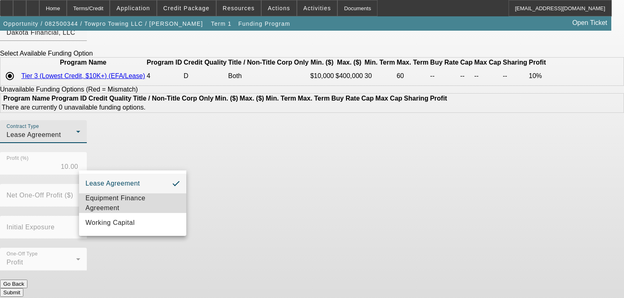
click at [167, 206] on span "Equipment Finance Agreement" at bounding box center [133, 204] width 94 height 20
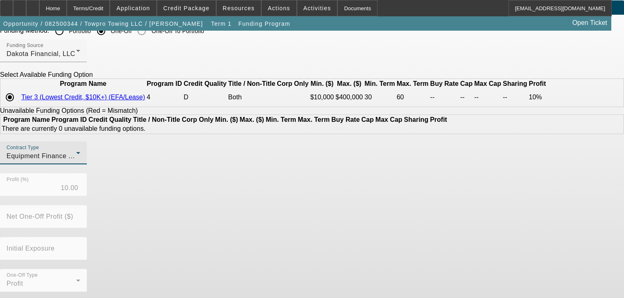
scroll to position [19, 0]
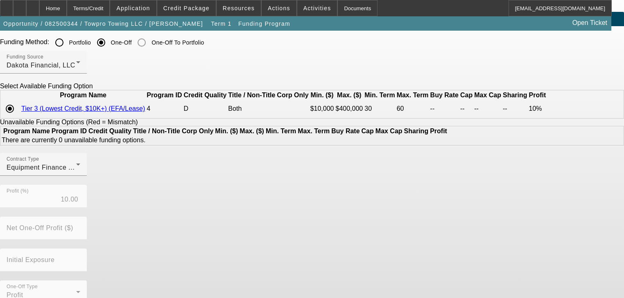
click at [164, 145] on td "There are currently 0 unavailable funding options." at bounding box center [224, 140] width 446 height 8
click at [80, 176] on div "Contract Type Equipment Finance Agreement" at bounding box center [44, 164] width 74 height 23
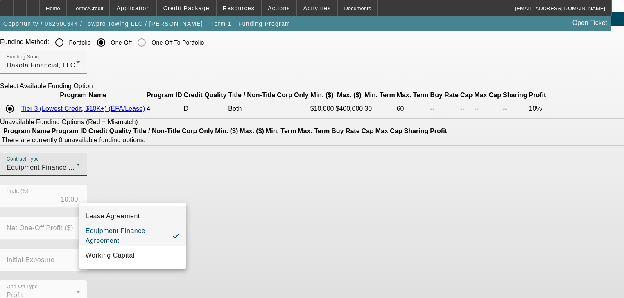
click at [161, 219] on mat-option "Lease Agreement" at bounding box center [132, 217] width 107 height 20
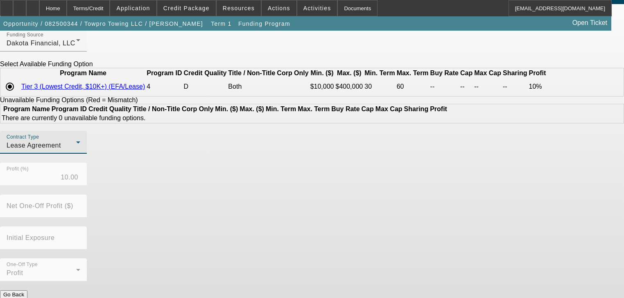
scroll to position [52, 0]
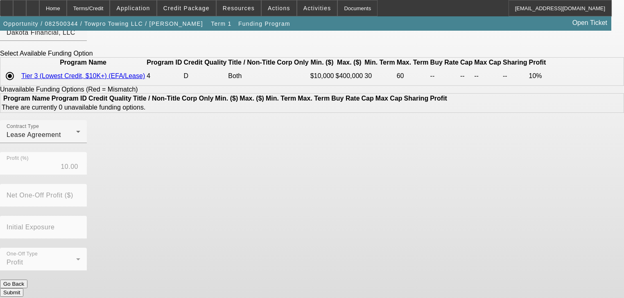
click at [23, 289] on button "Submit" at bounding box center [11, 293] width 23 height 9
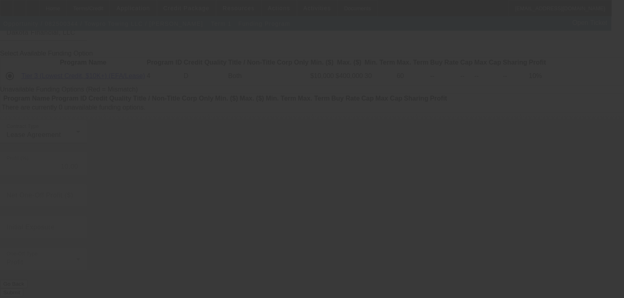
radio input "true"
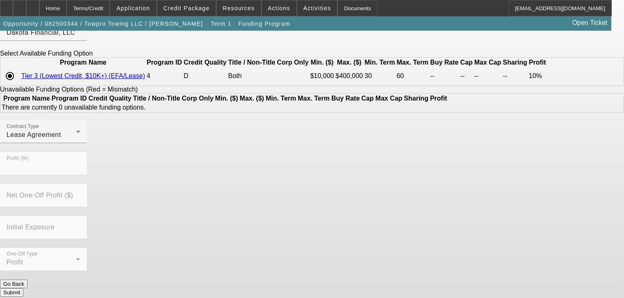
scroll to position [0, 0]
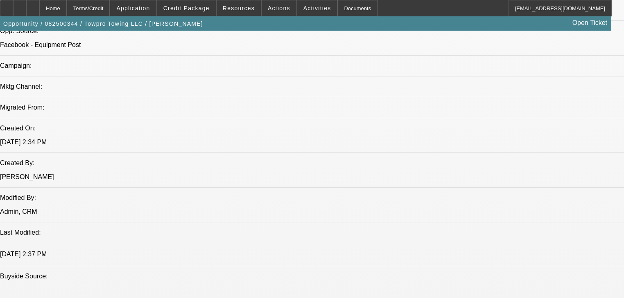
select select "0"
select select "2"
select select "0.1"
select select "4"
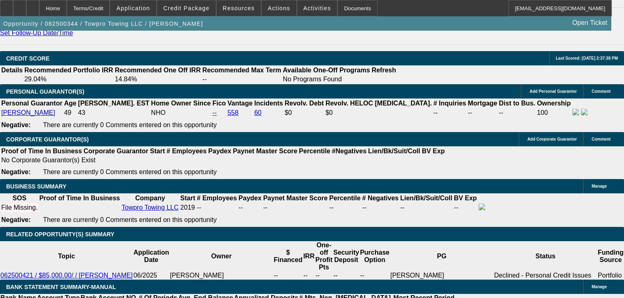
scroll to position [1137, 0]
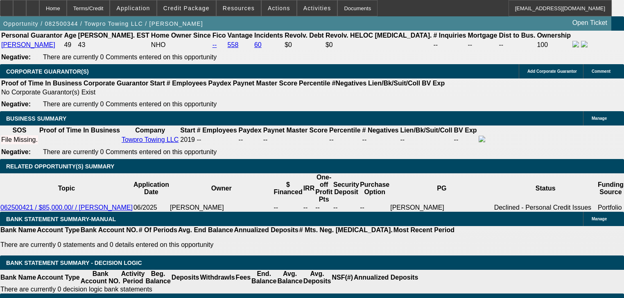
scroll to position [1104, 0]
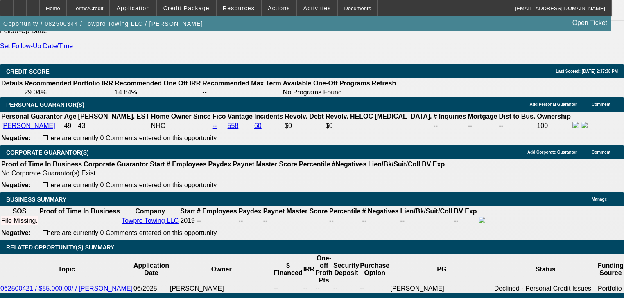
type input "4"
type input "0"
type input "3"
type input "0"
type input "3"
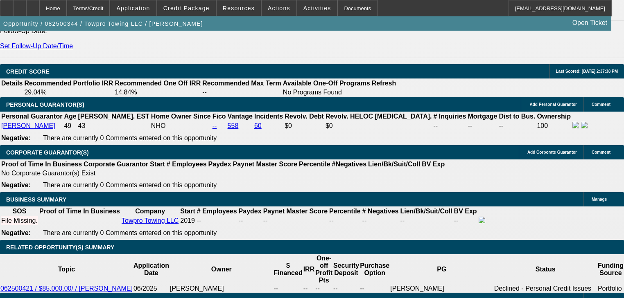
type input "0"
type input "3"
type input "36"
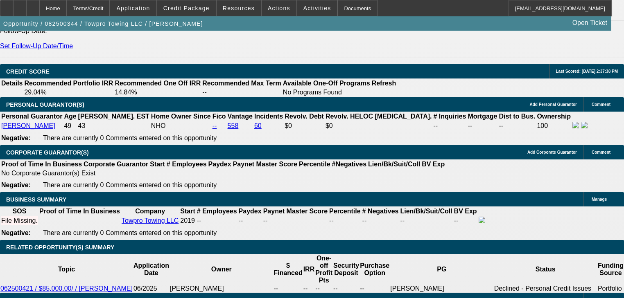
type input "4"
type input "$2,657.16"
type input "$1,328.58"
type input "45"
type input "$4,596.36"
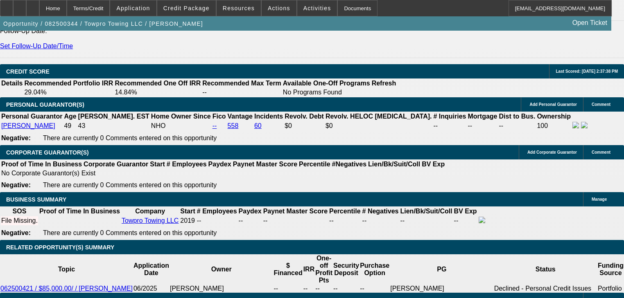
type input "$2,298.18"
type input "45"
select select "0.2"
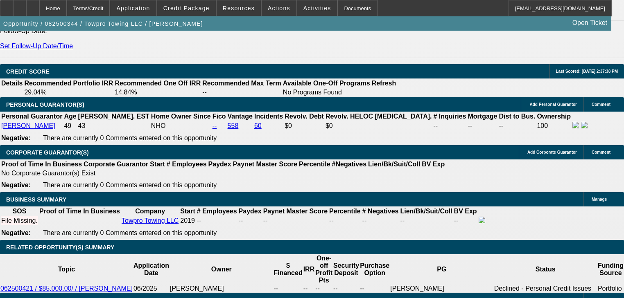
type input "$9,000.00"
type input "$3,677.08"
type input "$1,838.54"
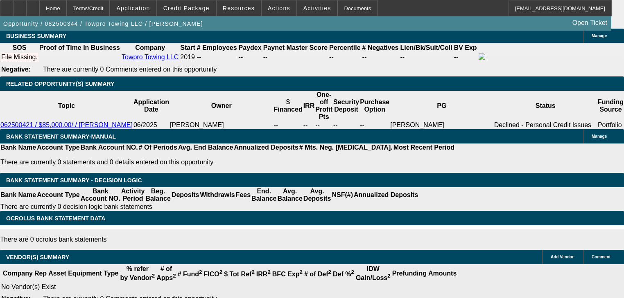
scroll to position [1071, 0]
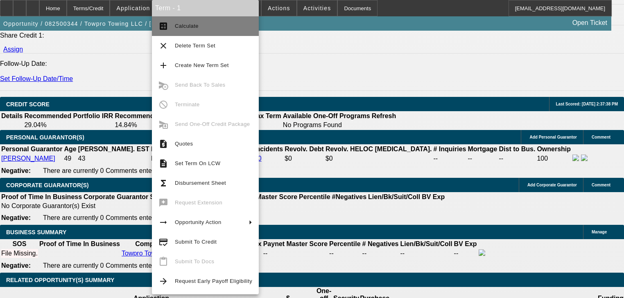
click at [164, 29] on mat-icon "calculate" at bounding box center [163, 26] width 10 height 10
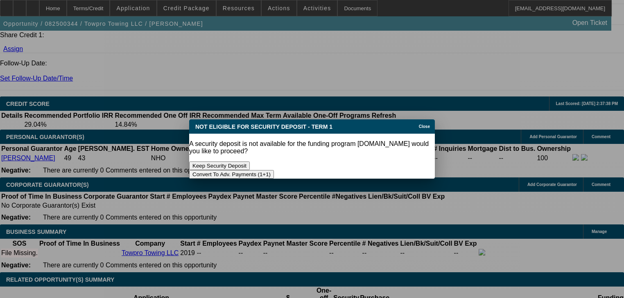
scroll to position [0, 0]
click at [274, 170] on button "Convert To Adv. Payments (1+1)" at bounding box center [231, 174] width 85 height 9
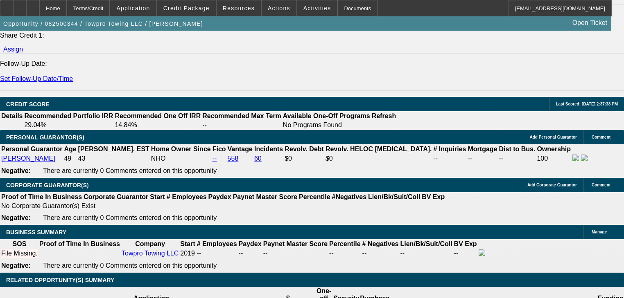
type input "$0.00"
select select "0"
select select "1"
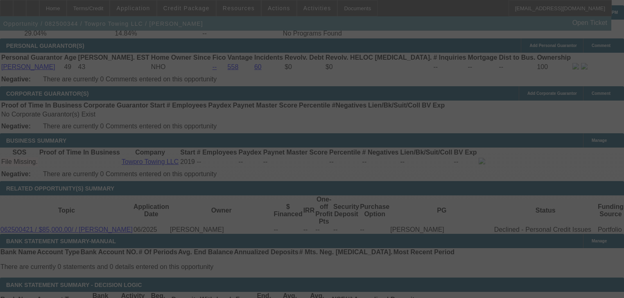
scroll to position [1202, 0]
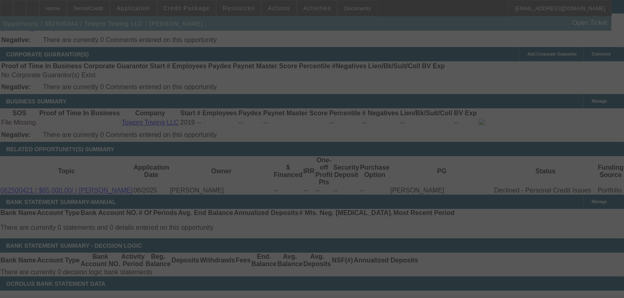
select select "0.2"
select select "0"
select select "0.1"
select select "4"
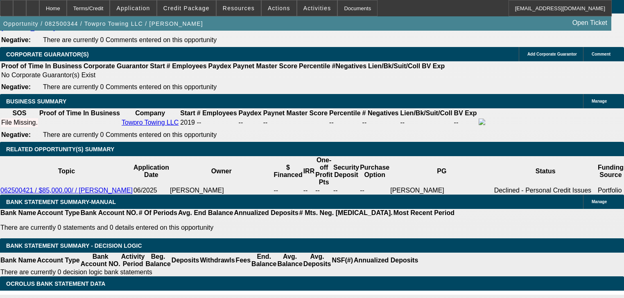
type input "UNKNOWN"
type input "20"
type input "$1,337.89"
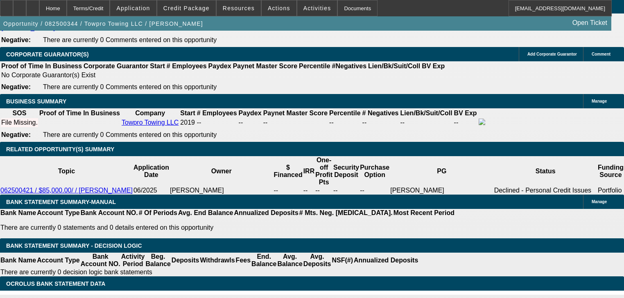
type input "2"
type input "$1,031.13"
type input "24"
type input "$1,412.38"
type input "245"
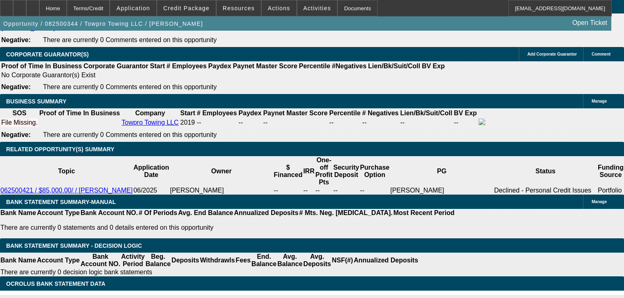
type input "$7,359.16"
type input "45"
type input "$1,838.54"
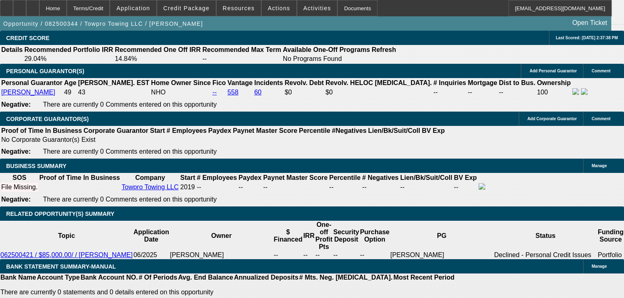
scroll to position [1137, 0]
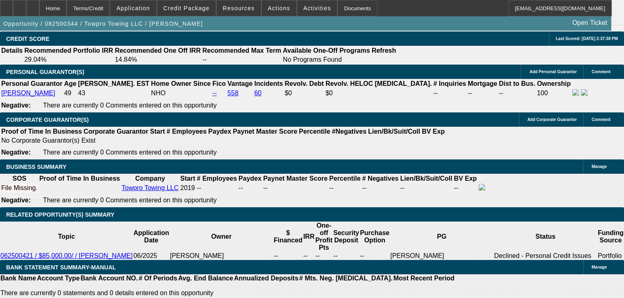
type input "$0.00"
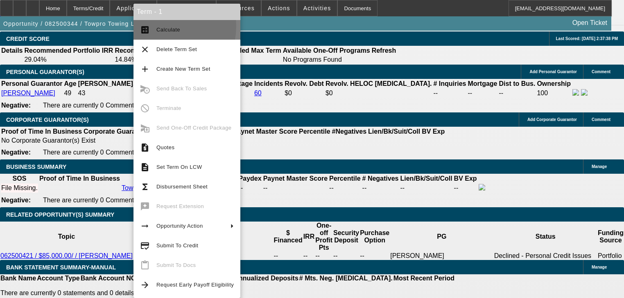
click at [160, 26] on span "Calculate" at bounding box center [194, 30] width 77 height 10
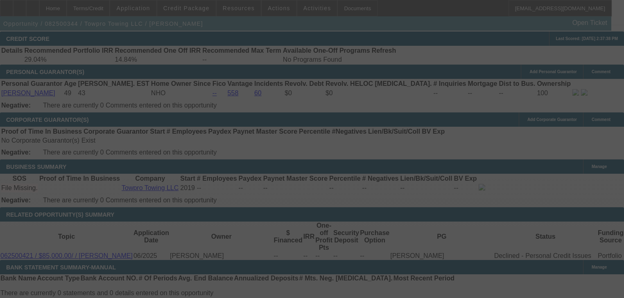
select select "0.2"
select select "0"
select select "0.1"
select select "4"
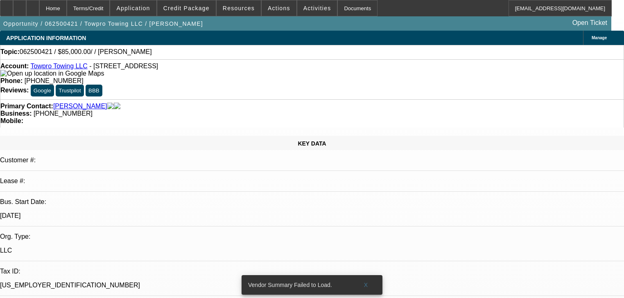
select select "0"
select select "2"
select select "0.1"
select select "4"
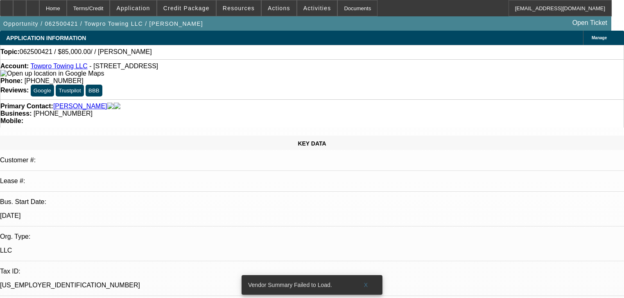
scroll to position [33, 0]
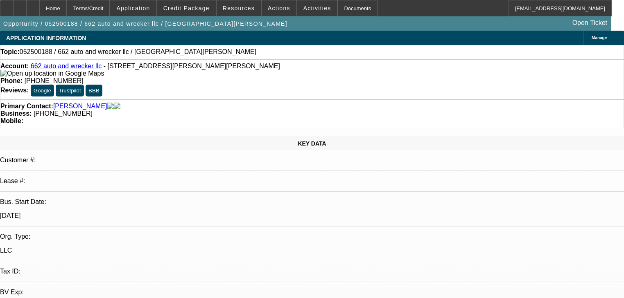
select select "0"
select select "2"
select select "0.1"
select select "4"
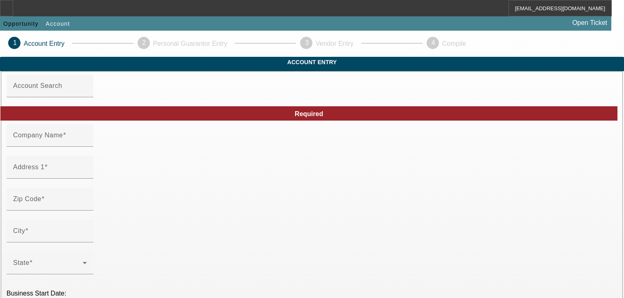
type input "662 auto and wrecker llc"
type input "625 Neeley Ave"
type input "38635"
type input "Holly Springs"
type input "[PHONE_NUMBER]"
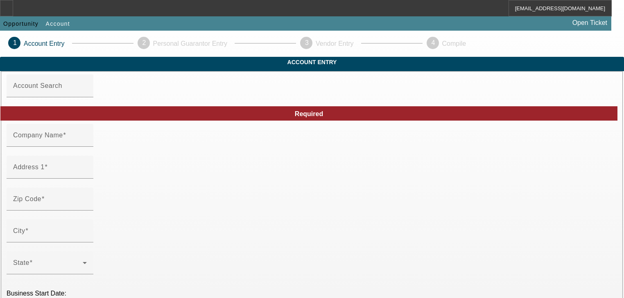
type input "662autoandwreckerllc@gmail.com"
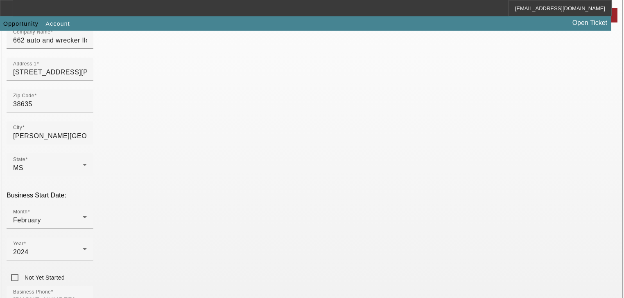
scroll to position [197, 0]
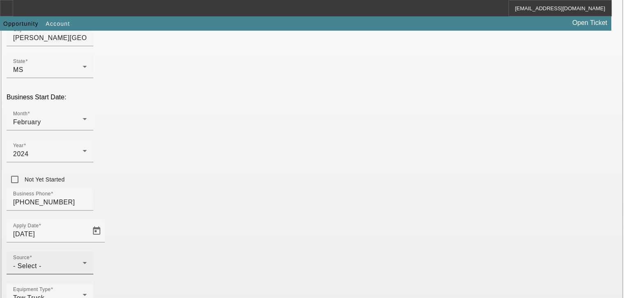
click at [87, 252] on div "Source - Select -" at bounding box center [50, 263] width 74 height 23
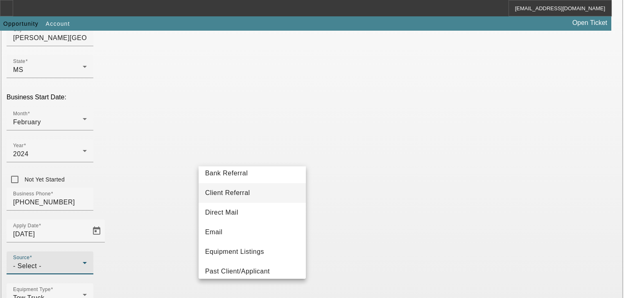
scroll to position [98, 0]
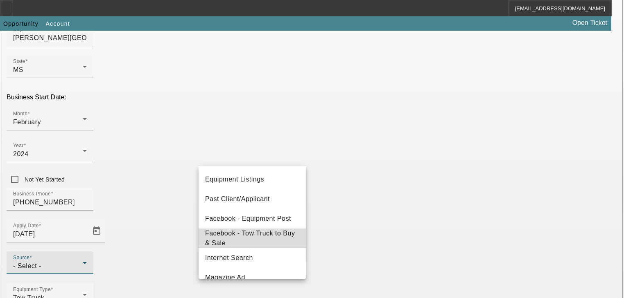
click at [294, 241] on span "Facebook - Tow Truck to Buy & Sale" at bounding box center [252, 239] width 94 height 20
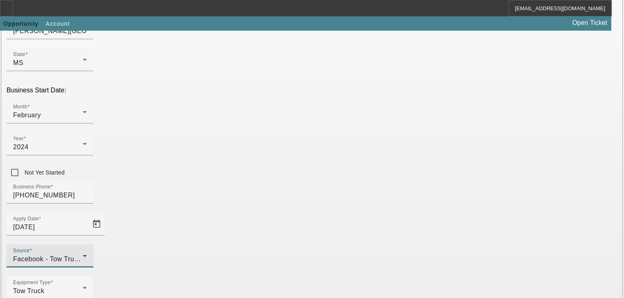
scroll to position [215, 0]
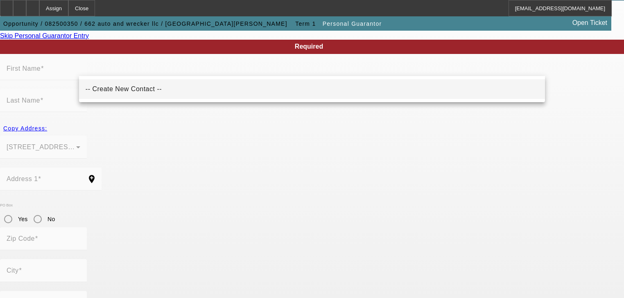
scroll to position [34, 0]
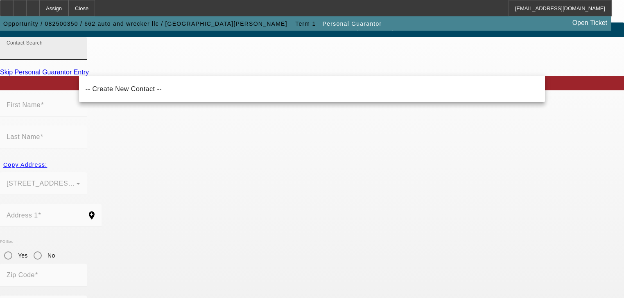
click at [80, 57] on input "Contact Search" at bounding box center [44, 52] width 74 height 10
click at [87, 172] on mat-form-field "625 Neeley Ave Holly Springs, MS 38635" at bounding box center [43, 188] width 87 height 32
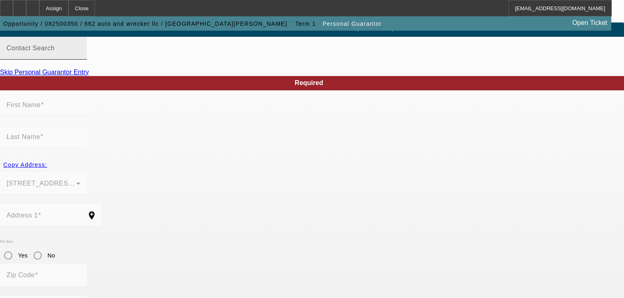
click at [54, 52] on mat-label "Contact Search" at bounding box center [31, 48] width 48 height 7
click at [80, 57] on input "Contact Search" at bounding box center [44, 52] width 74 height 10
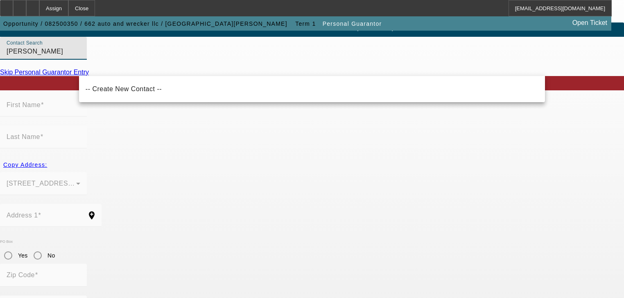
click at [80, 57] on input "[PERSON_NAME]" at bounding box center [44, 52] width 74 height 10
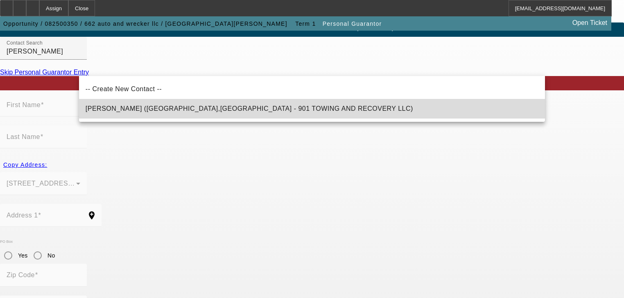
click at [153, 115] on mat-option "Roland, Larri (Oakland,TN - 901 TOWING AND RECOVERY LLC)" at bounding box center [312, 109] width 466 height 20
type input "Roland, Larri (Oakland,TN - 901 TOWING AND RECOVERY LLC)"
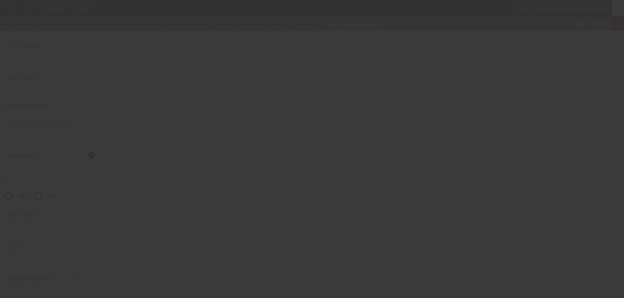
scroll to position [100, 0]
type input "Larri"
type input "Roland"
type input "140 Seawood Drive"
radio input "true"
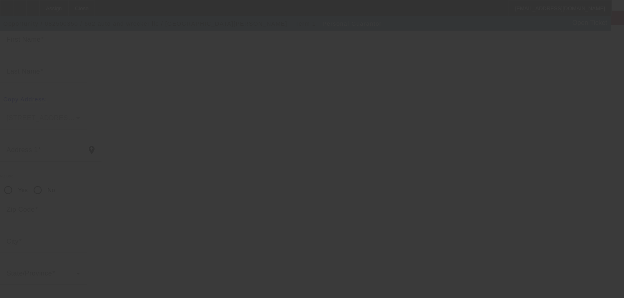
type input "38060"
type input "Oakland"
type input "[PHONE_NUMBER]"
type input "100"
type input "412-59-9533"
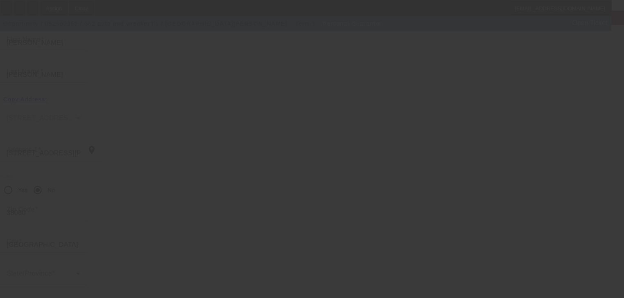
type input "tow901@gmail.com"
type input "[PHONE_NUMBER]"
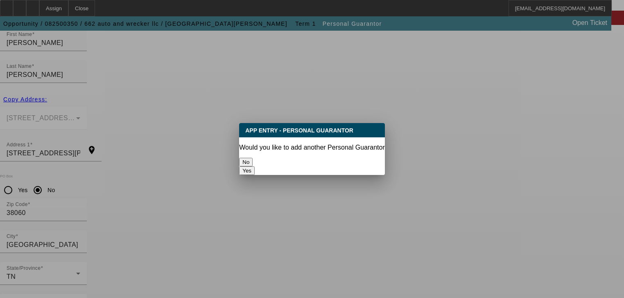
click at [253, 162] on button "No" at bounding box center [246, 162] width 14 height 9
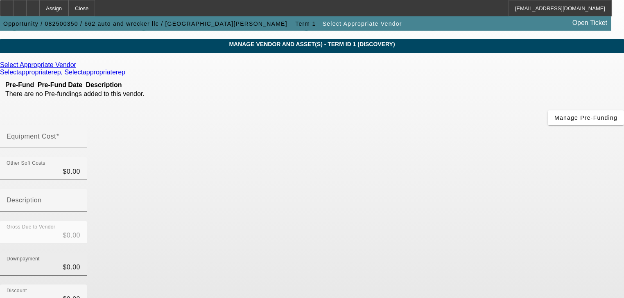
scroll to position [2, 0]
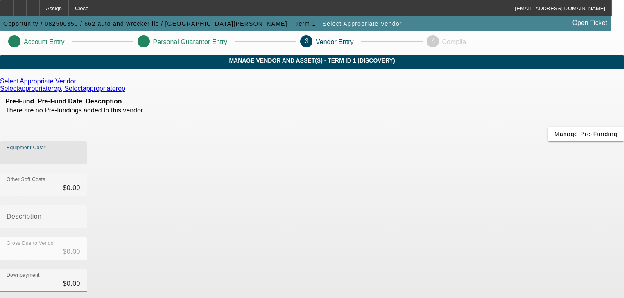
click at [80, 151] on input "Equipment Cost" at bounding box center [44, 156] width 74 height 10
type input "1"
type input "$1.00"
type input "15"
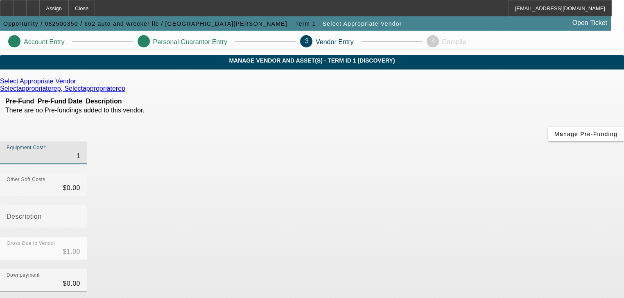
type input "$15.00"
type input "150"
type input "$150.00"
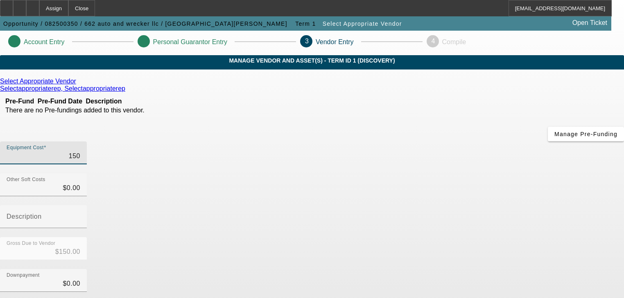
type input "1500"
type input "$1,500.00"
type input "15000"
type input "$15,000.00"
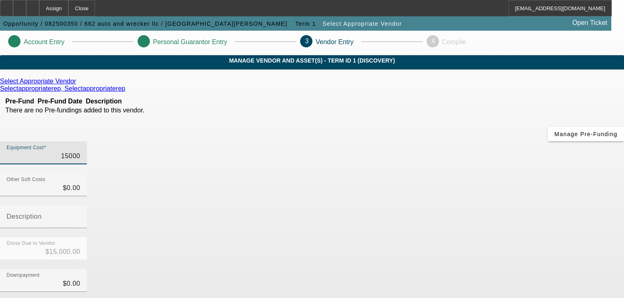
type input "$15,000.00"
type input "150000"
type input "$150,000.00"
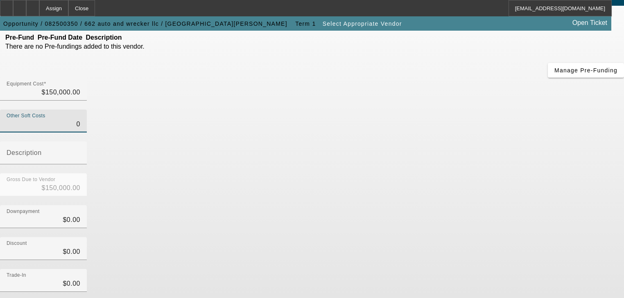
scroll to position [114, 0]
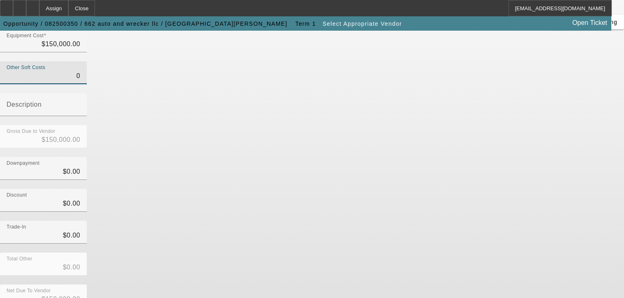
type input "$0.00"
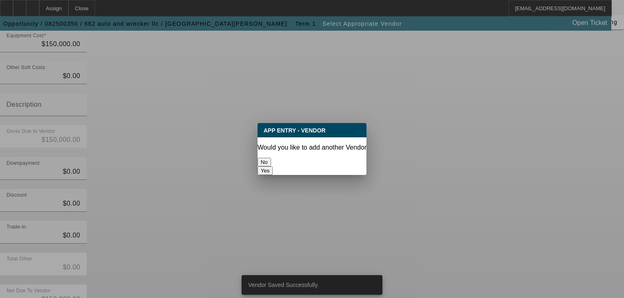
scroll to position [0, 0]
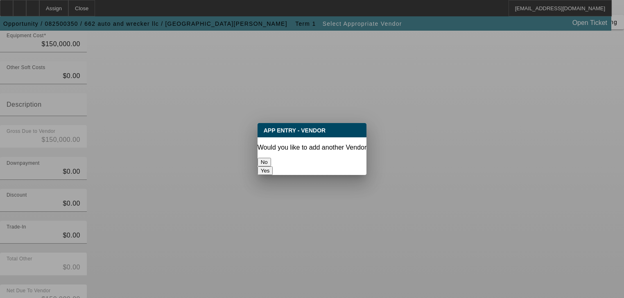
click at [271, 158] on button "No" at bounding box center [265, 162] width 14 height 9
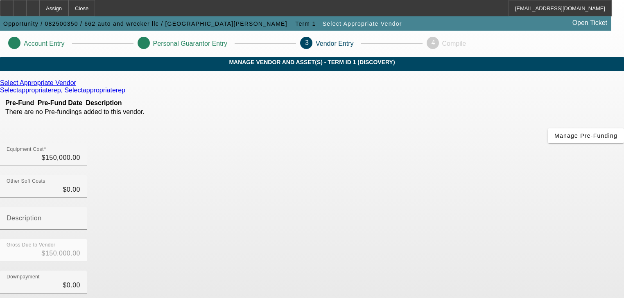
scroll to position [114, 0]
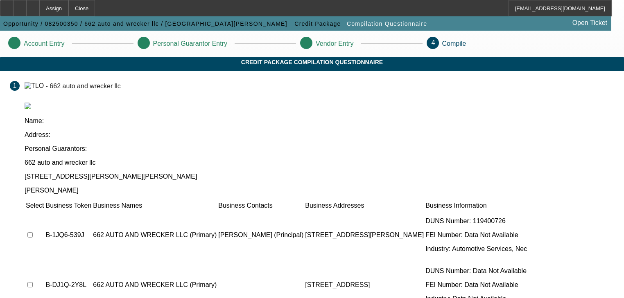
click at [33, 233] on input "checkbox" at bounding box center [29, 235] width 5 height 5
checkbox input "true"
click at [33, 283] on input "checkbox" at bounding box center [29, 285] width 5 height 5
checkbox input "true"
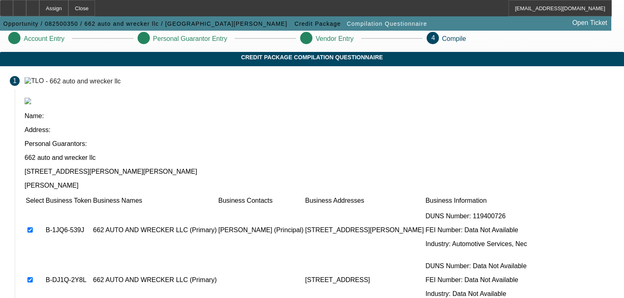
scroll to position [125, 0]
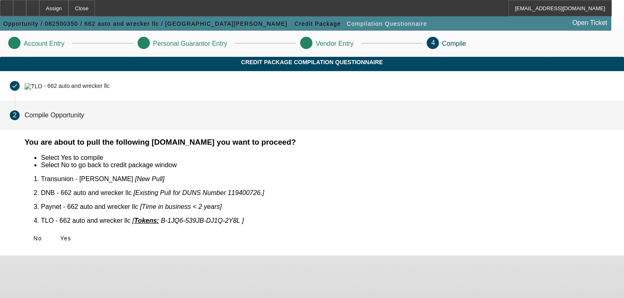
scroll to position [0, 0]
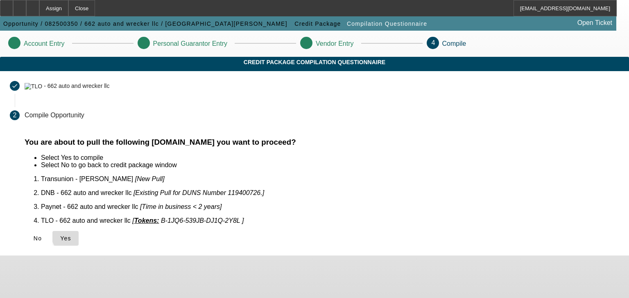
click at [71, 235] on span "Yes" at bounding box center [65, 238] width 11 height 7
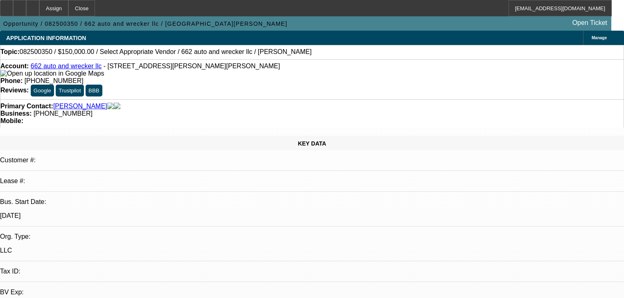
select select "0"
select select "2"
select select "0.1"
select select "4"
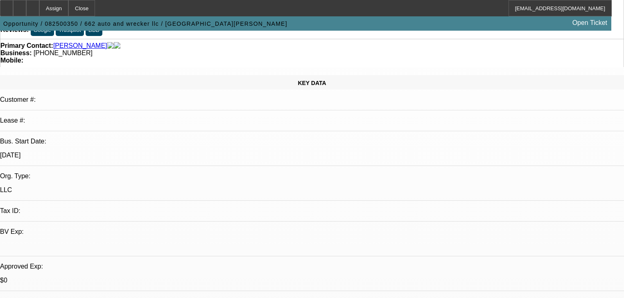
scroll to position [262, 0]
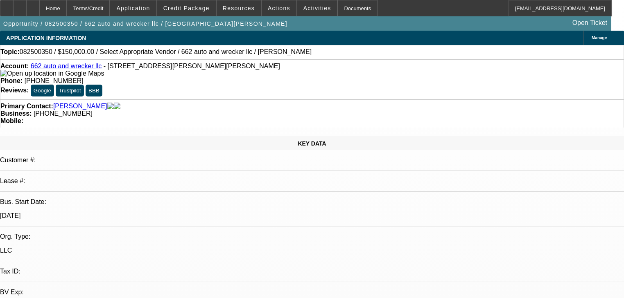
select select "0"
select select "2"
select select "0.1"
select select "4"
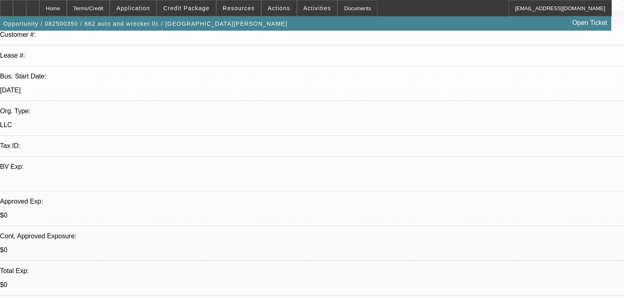
scroll to position [131, 0]
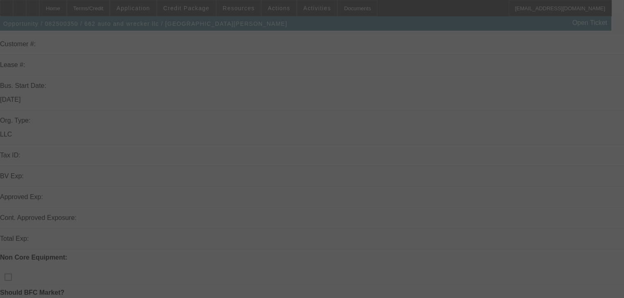
scroll to position [123, 0]
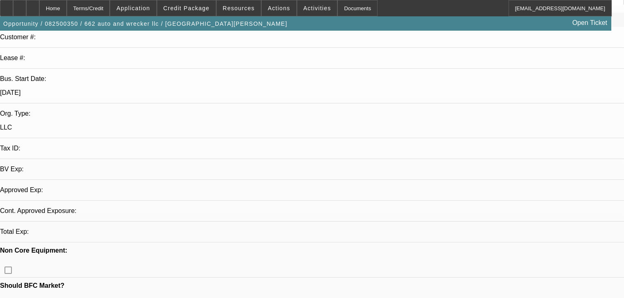
select select "0"
select select "2"
select select "0.1"
select select "4"
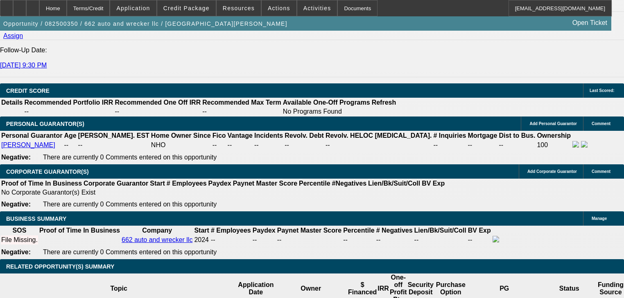
scroll to position [1073, 0]
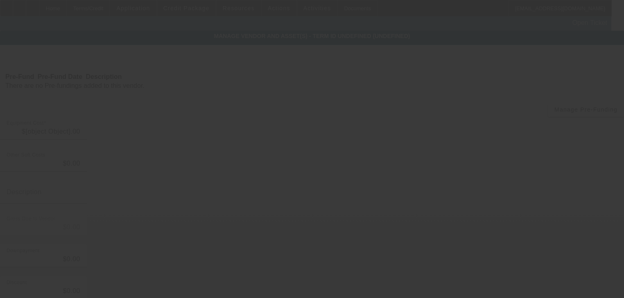
type input "$150,000.00"
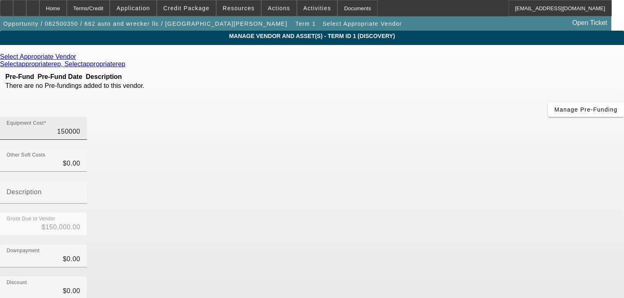
click at [80, 127] on input "150000" at bounding box center [44, 132] width 74 height 10
type input "3"
type input "$3.00"
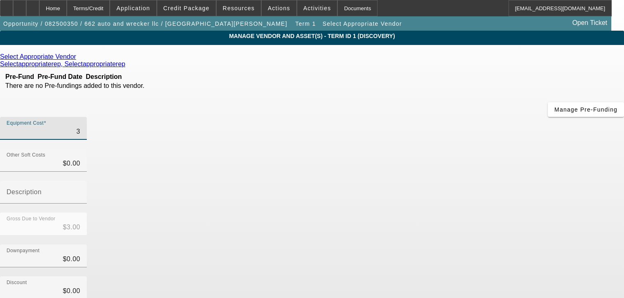
type input "35"
type input "$35.00"
type input "350"
type input "$350.00"
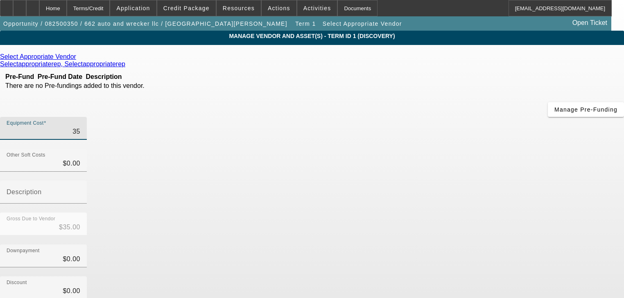
type input "$350.00"
type input "35"
type input "$35.00"
type input "3"
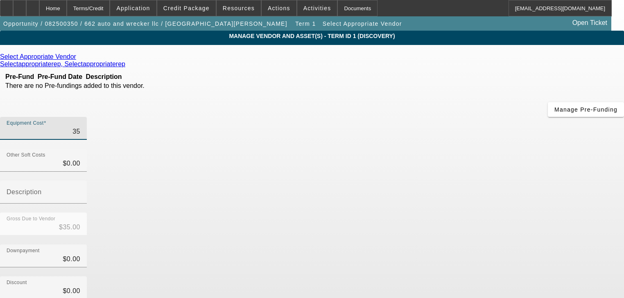
type input "$3.00"
type input "$0.00"
type input "3"
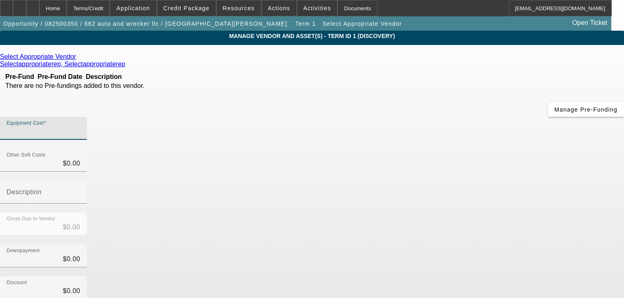
type input "$3.00"
type input "35"
type input "$35.00"
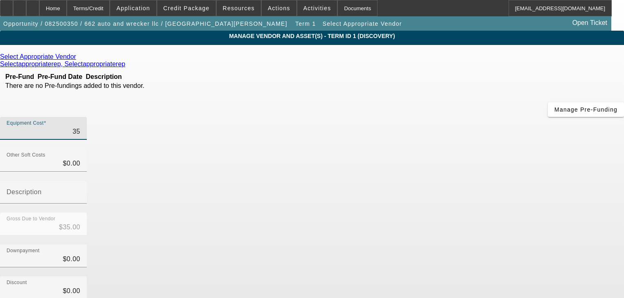
type input "350"
type input "$350.00"
type input "3500"
type input "$3,500.00"
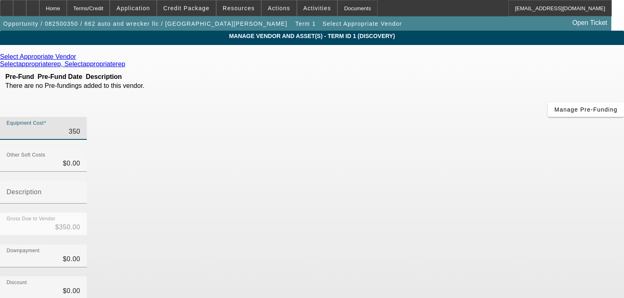
type input "$3,500.00"
type input "35000"
type input "$35,000.00"
type input "350000"
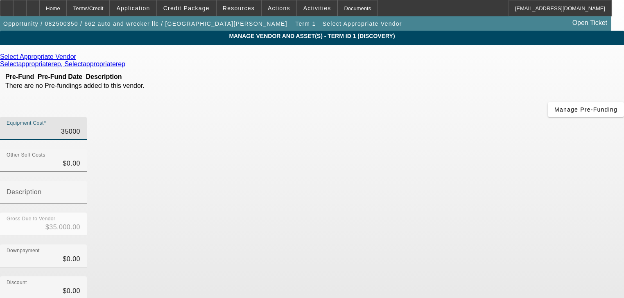
type input "$350,000.00"
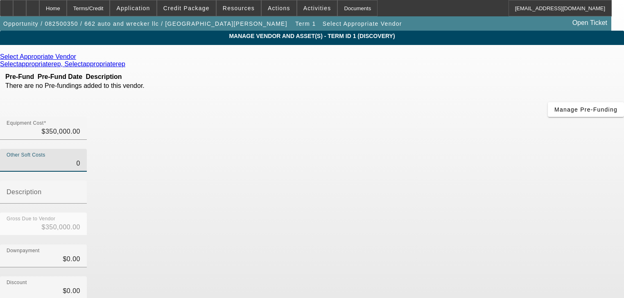
scroll to position [80, 0]
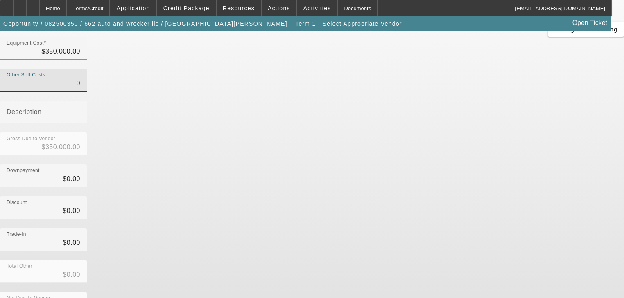
type input "$0.00"
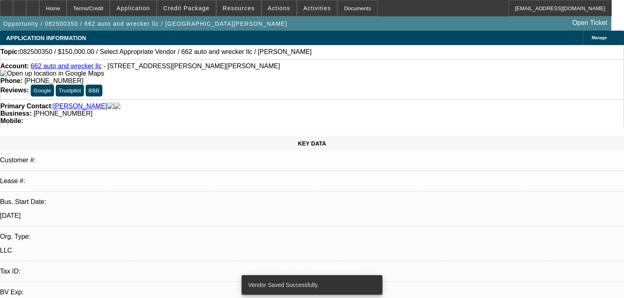
select select "0"
select select "2"
select select "0.1"
select select "4"
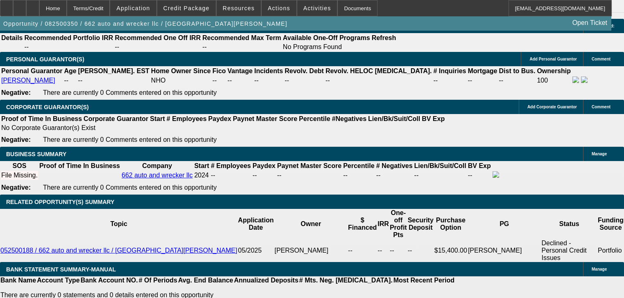
scroll to position [1142, 0]
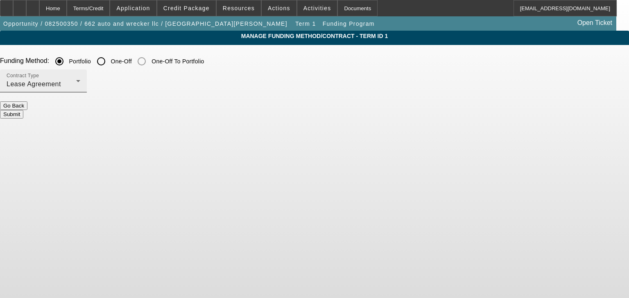
click at [80, 79] on div "Contract Type Lease Agreement" at bounding box center [44, 81] width 74 height 23
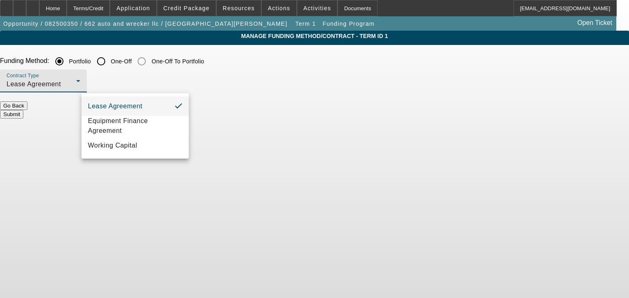
click at [179, 65] on div at bounding box center [314, 149] width 629 height 298
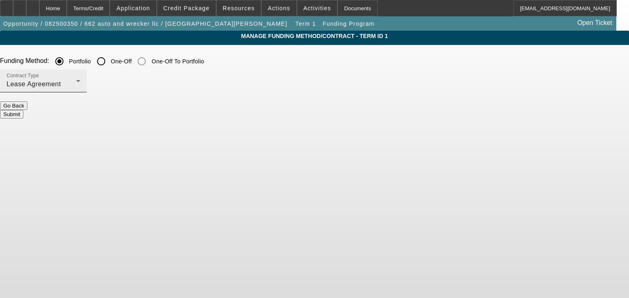
click at [83, 77] on icon at bounding box center [78, 81] width 10 height 10
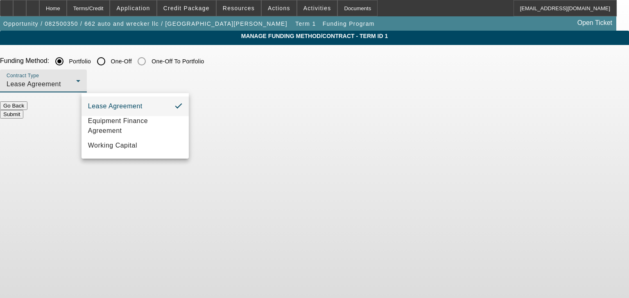
click at [179, 77] on div at bounding box center [314, 149] width 629 height 298
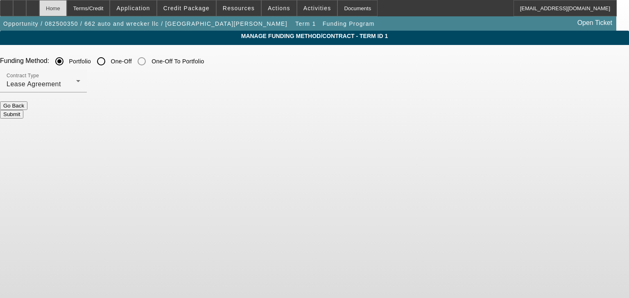
click at [67, 9] on div "Home" at bounding box center [52, 8] width 27 height 16
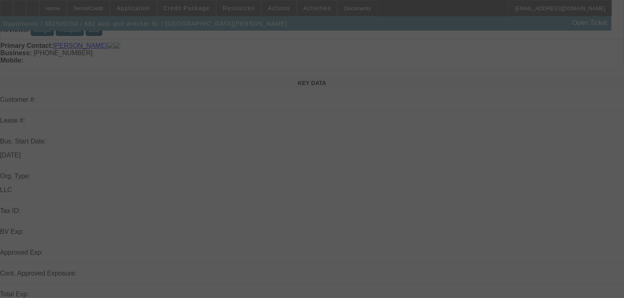
scroll to position [131, 0]
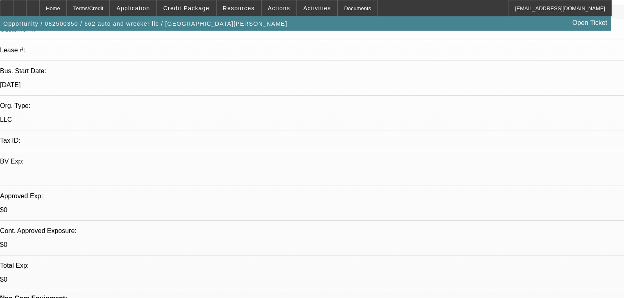
select select "0"
select select "2"
select select "0.1"
select select "4"
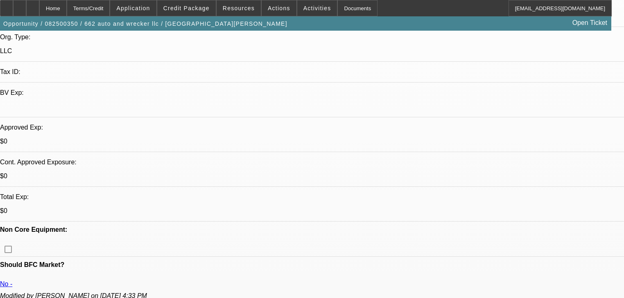
scroll to position [229, 0]
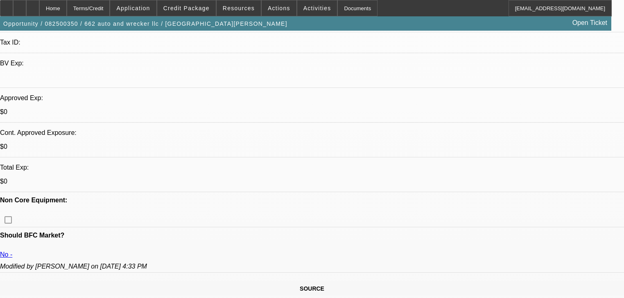
drag, startPoint x: 488, startPoint y: 29, endPoint x: 490, endPoint y: 33, distance: 4.3
click at [489, 29] on div "Opportunity / 082500350 / 662 auto and wrecker llc / Roland, Larri Open Ticket" at bounding box center [305, 23] width 611 height 14
radio input "true"
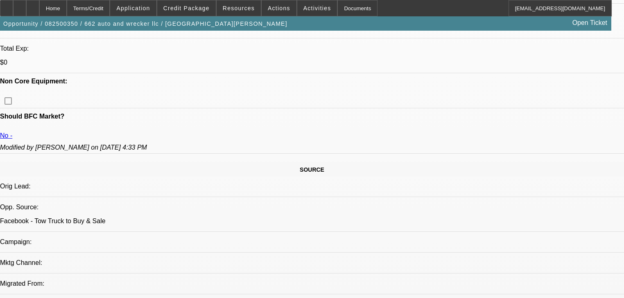
scroll to position [360, 0]
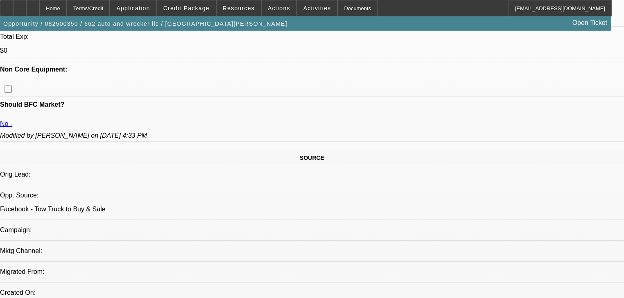
type textarea "350k will they only do 2014 and up at dakota? are they capped at 60 months?"
radio input "true"
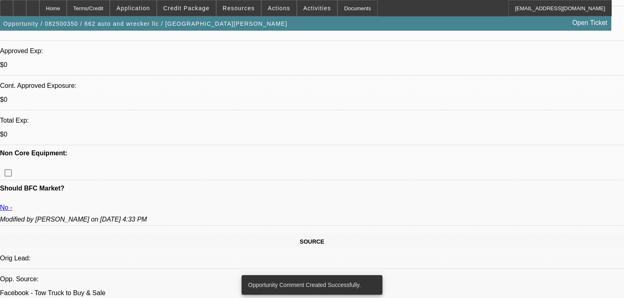
scroll to position [262, 0]
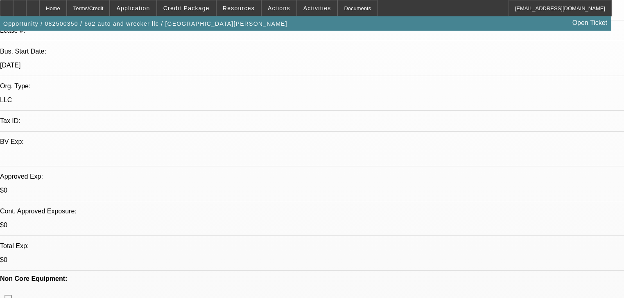
scroll to position [0, 0]
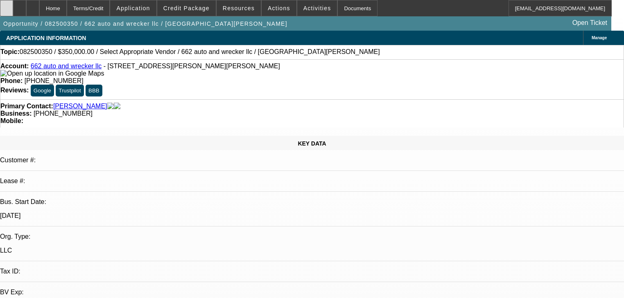
click at [13, 13] on div at bounding box center [6, 8] width 13 height 16
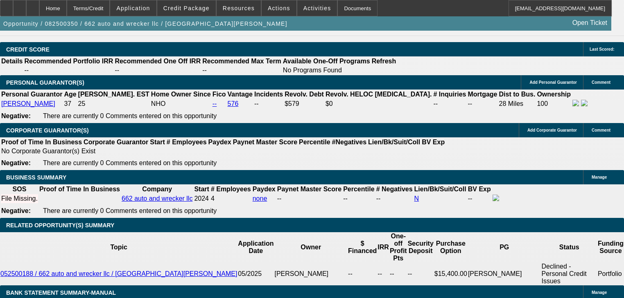
scroll to position [1114, 0]
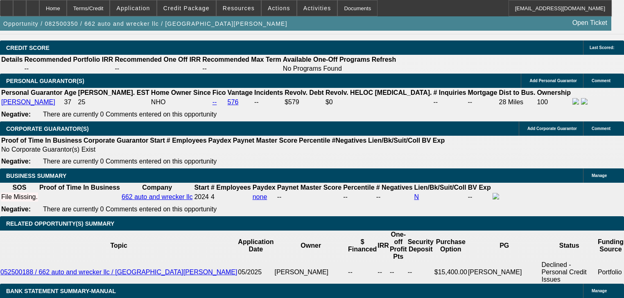
type input "60"
type input "4"
type input "$6,445.78"
type input "$12,891.56"
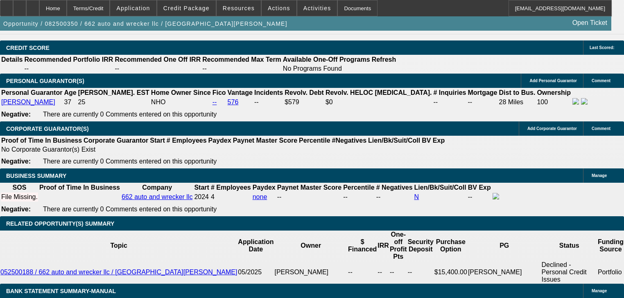
type input "45"
type input "$14,744.34"
type input "$29,488.68"
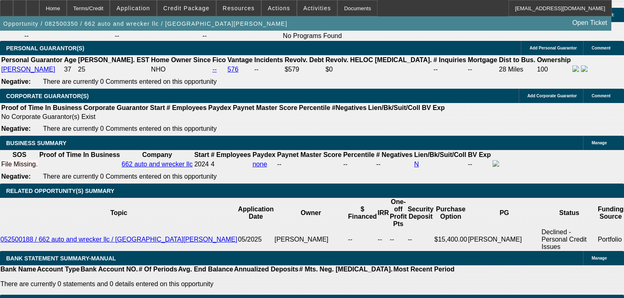
type input "45"
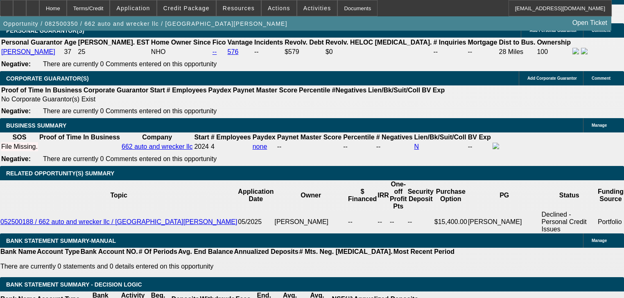
scroll to position [1179, 0]
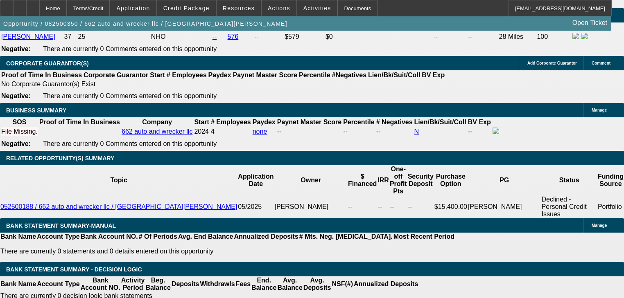
type input "$120,000.00"
type input "$9,689.14"
type input "$19,378.28"
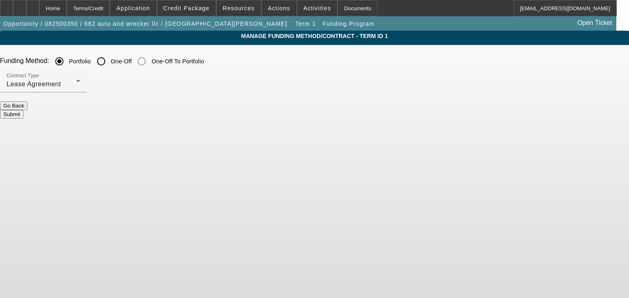
click at [109, 66] on input "One-Off" at bounding box center [101, 61] width 16 height 16
radio input "true"
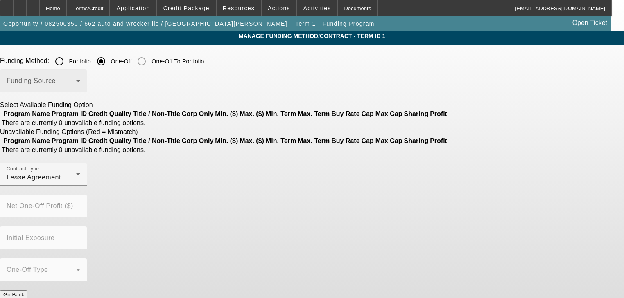
click at [76, 81] on span at bounding box center [42, 84] width 70 height 10
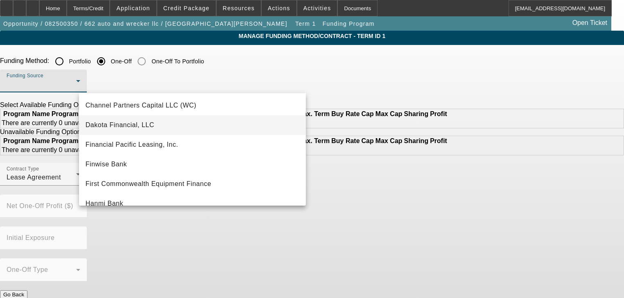
scroll to position [66, 0]
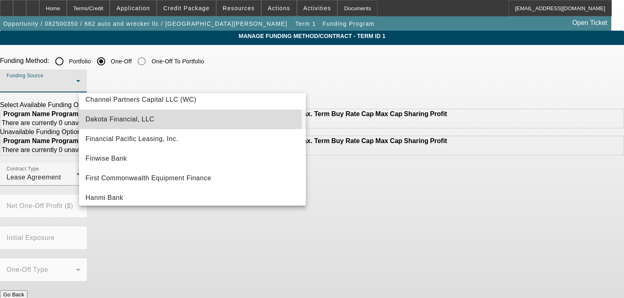
click at [184, 123] on mat-option "Dakota Financial, LLC" at bounding box center [192, 120] width 227 height 20
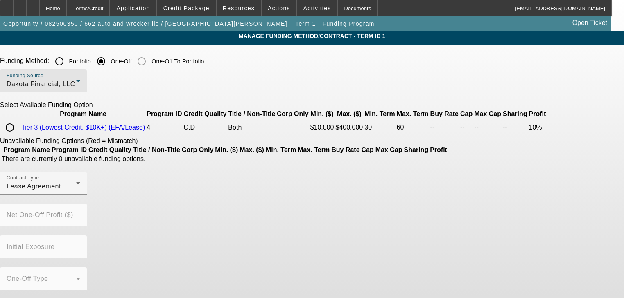
click at [18, 136] on input "radio" at bounding box center [10, 128] width 16 height 16
radio input "true"
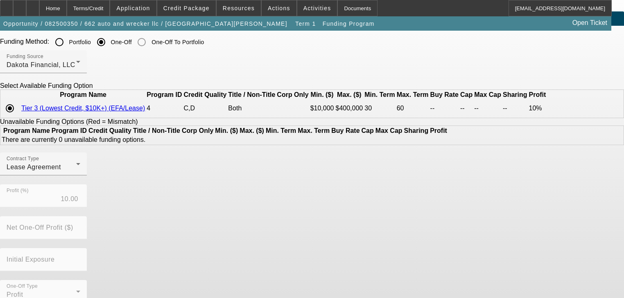
scroll to position [52, 0]
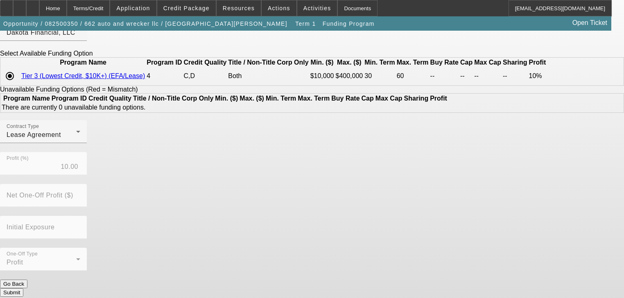
click at [23, 289] on button "Submit" at bounding box center [11, 293] width 23 height 9
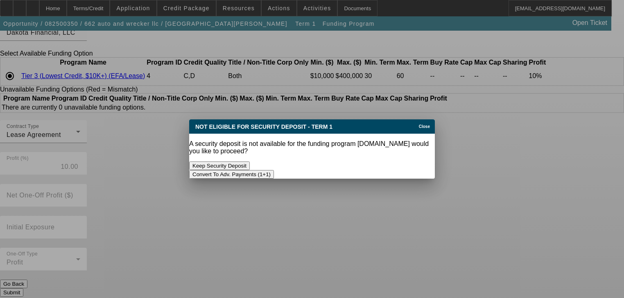
scroll to position [0, 0]
click at [274, 170] on button "Convert To Adv. Payments (1+1)" at bounding box center [231, 174] width 85 height 9
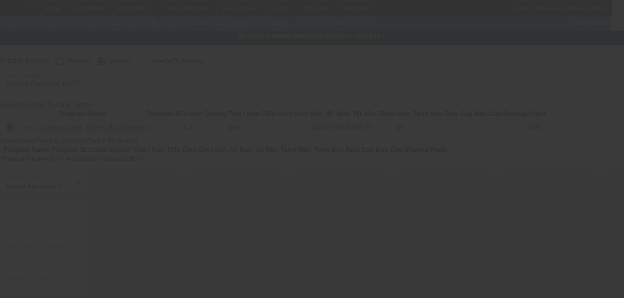
scroll to position [52, 0]
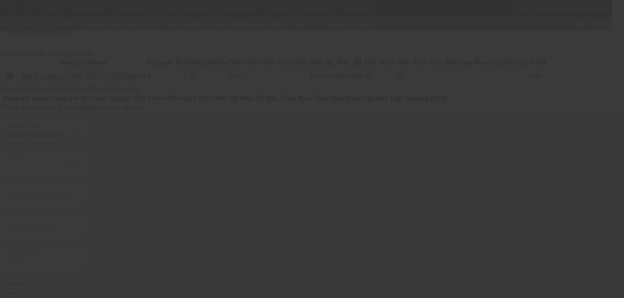
radio input "true"
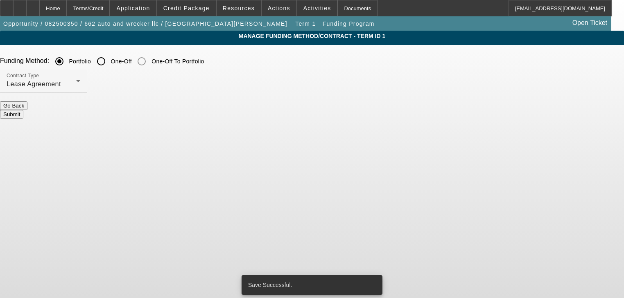
scroll to position [0, 0]
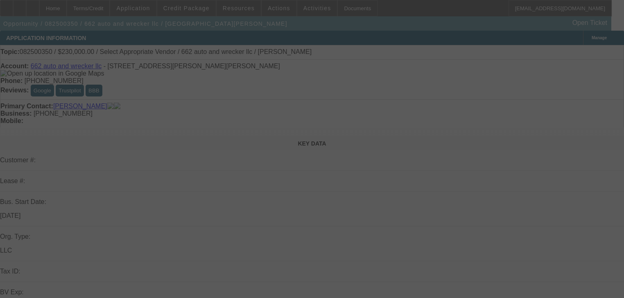
select select "0"
select select "0.1"
select select "4"
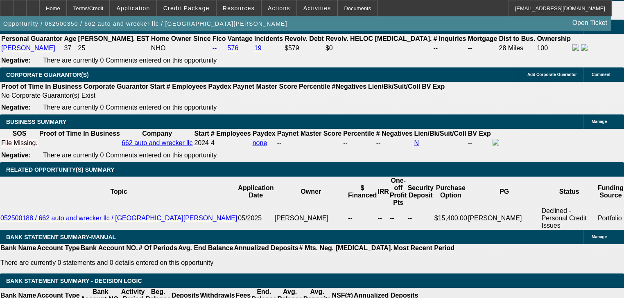
scroll to position [1179, 0]
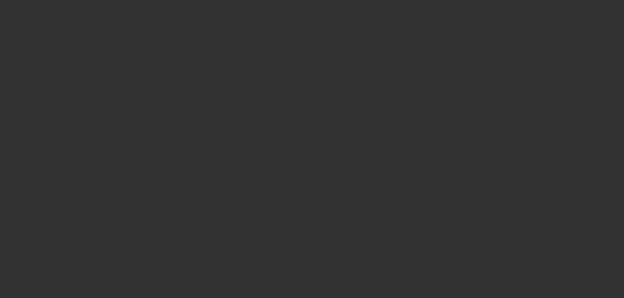
scroll to position [33, 0]
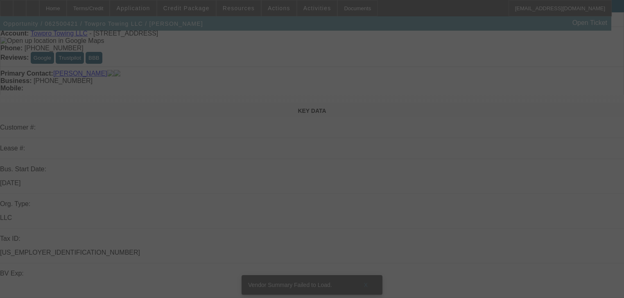
select select "0"
select select "2"
select select "0.1"
select select "4"
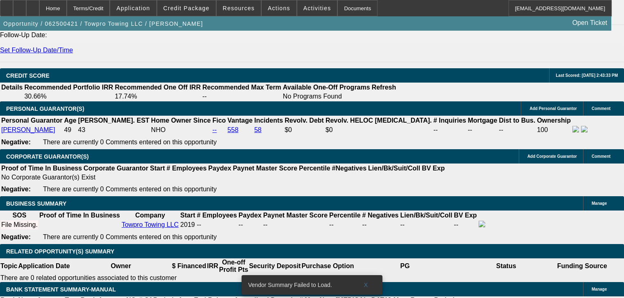
select select "0"
select select "2"
select select "0.1"
select select "4"
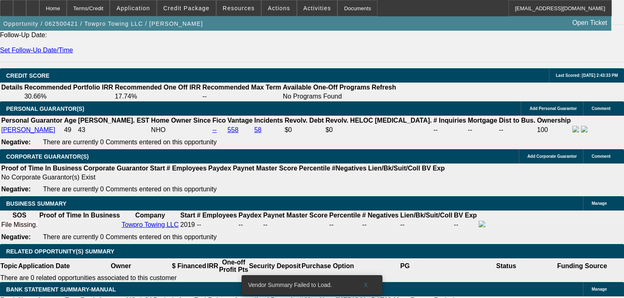
scroll to position [1105, 0]
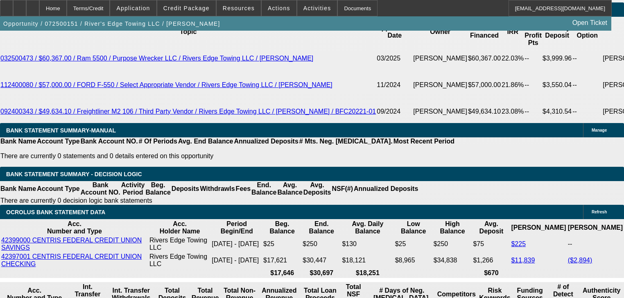
select select "0"
select select "6"
select select "0"
select select "2"
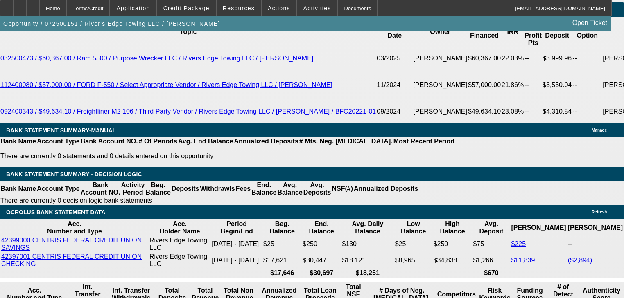
select select "2"
select select "0"
select select "6"
select select "0"
select select "2"
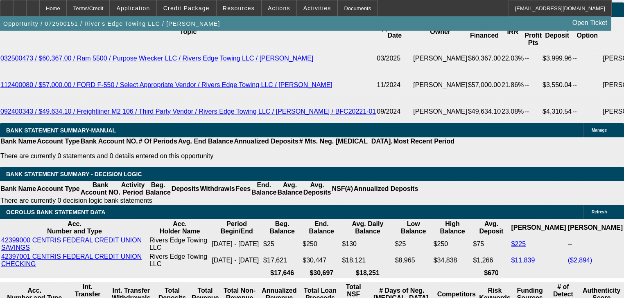
select select "2"
select select "0"
select select "6"
select select "0"
select select "2"
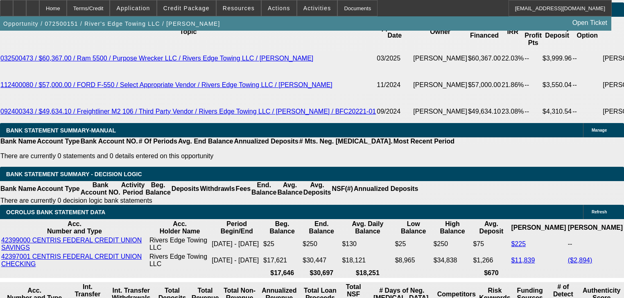
select select "2"
select select "0"
select select "6"
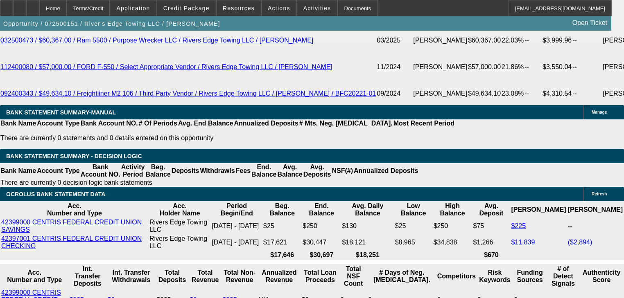
scroll to position [66, 0]
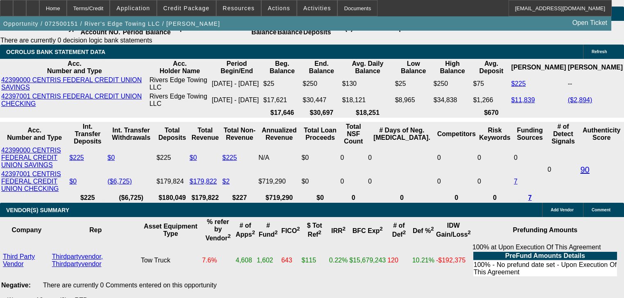
scroll to position [1669, 0]
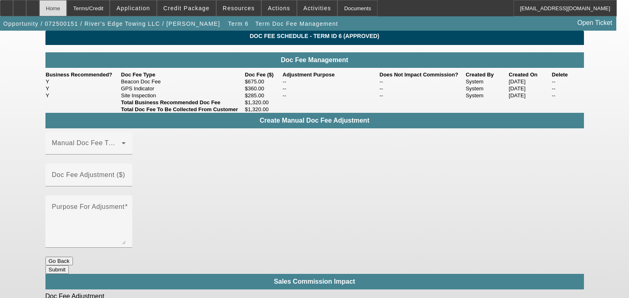
click at [67, 11] on div "Home" at bounding box center [52, 8] width 27 height 16
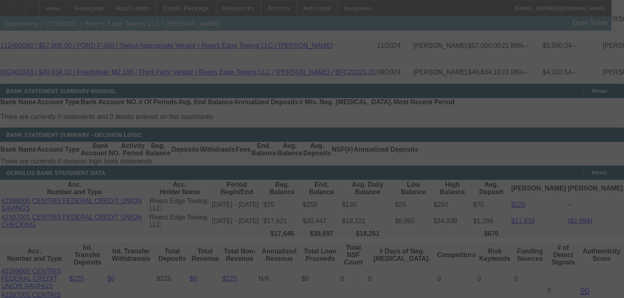
scroll to position [1490, 0]
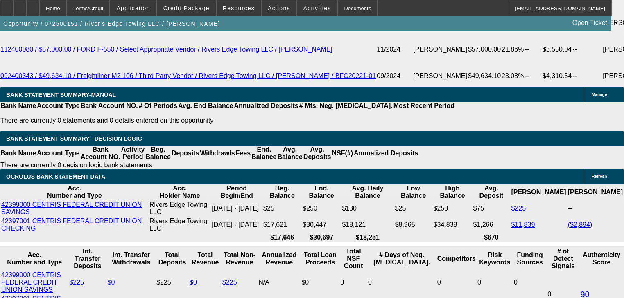
select select "0"
select select "6"
select select "0"
select select "2"
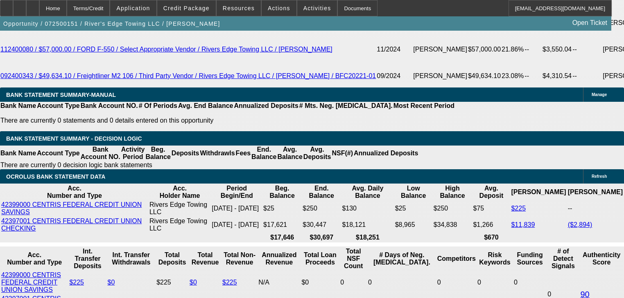
select select "2"
select select "0"
select select "6"
select select "0"
select select "2"
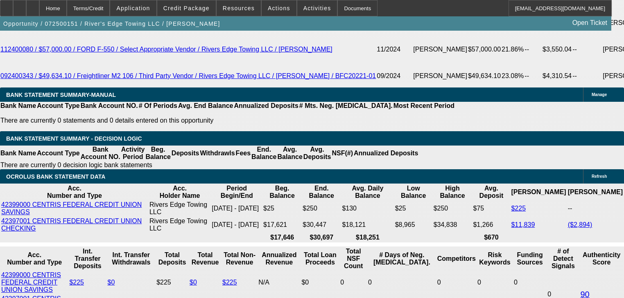
select select "2"
select select "0"
select select "6"
select select "0"
select select "2"
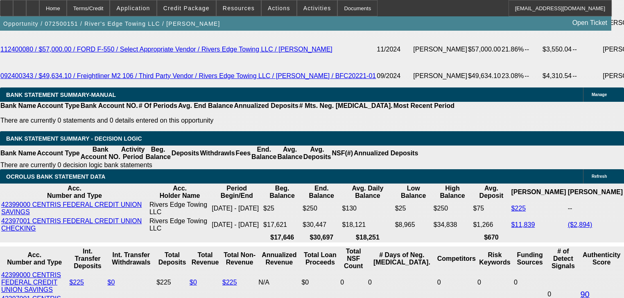
select select "2"
select select "0"
select select "6"
click at [272, 8] on span "Actions" at bounding box center [279, 8] width 23 height 7
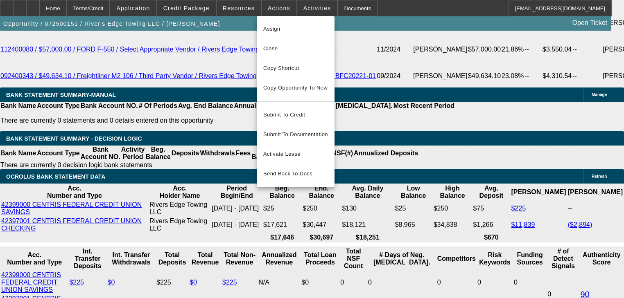
click at [250, 10] on div at bounding box center [312, 149] width 624 height 298
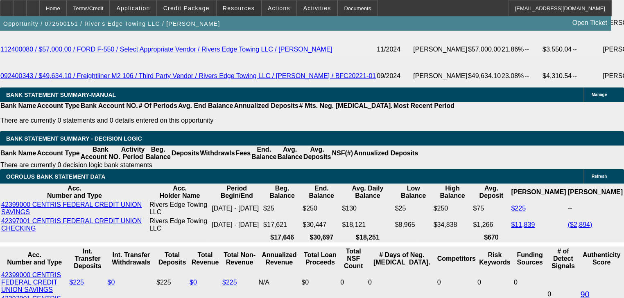
click at [250, 10] on span at bounding box center [239, 8] width 44 height 20
click at [250, 10] on div at bounding box center [312, 149] width 624 height 298
click at [250, 10] on span at bounding box center [239, 8] width 44 height 20
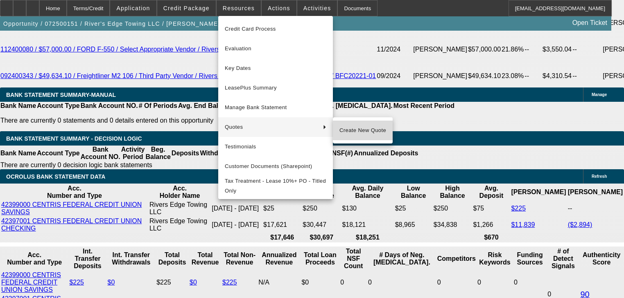
click at [343, 127] on span "Create New Quote" at bounding box center [362, 131] width 47 height 10
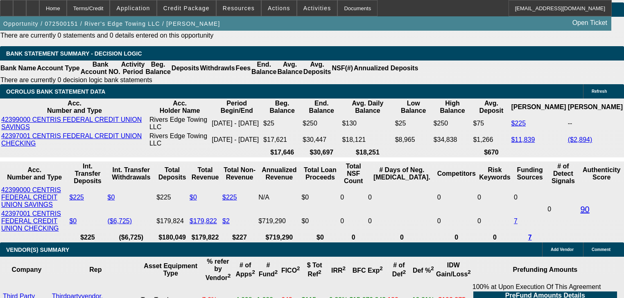
scroll to position [1578, 0]
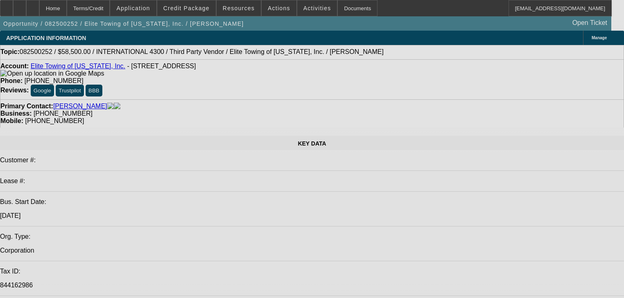
select select "0.1"
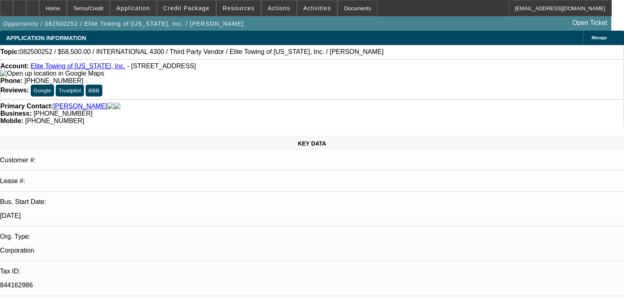
select select "0"
select select "6"
select select "0.1"
select select "0"
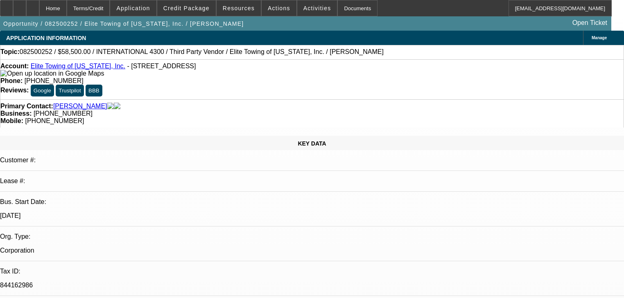
select select "0"
select select "6"
select select "0"
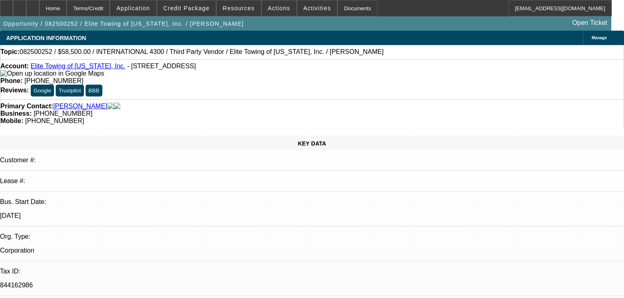
select select "6"
select select "0"
select select "6"
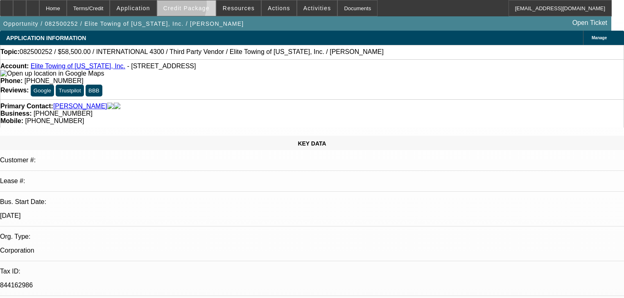
click at [174, 5] on span at bounding box center [186, 8] width 59 height 20
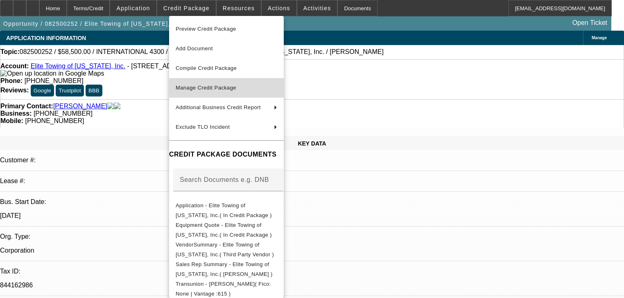
click at [215, 97] on button "Manage Credit Package" at bounding box center [226, 88] width 115 height 20
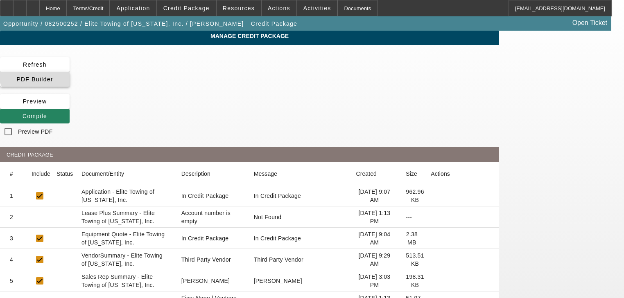
click at [70, 70] on span at bounding box center [35, 80] width 70 height 20
click at [499, 185] on mat-cell at bounding box center [461, 195] width 75 height 21
click at [70, 106] on span at bounding box center [35, 116] width 70 height 20
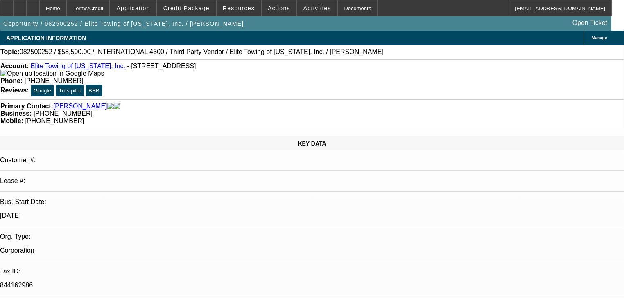
select select "0.1"
select select "0"
select select "6"
select select "0.1"
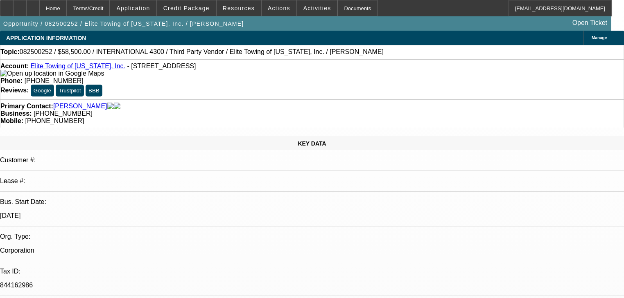
select select "0"
select select "6"
select select "0"
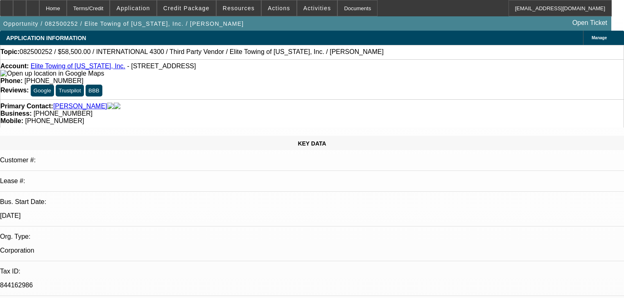
select select "0"
select select "6"
select select "0"
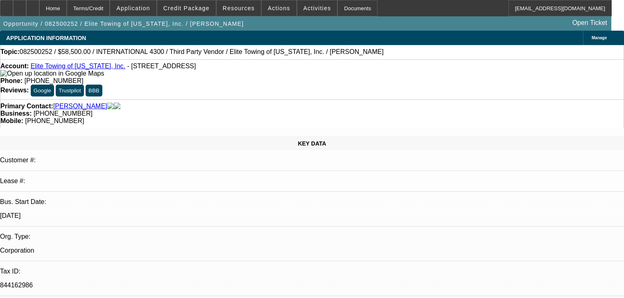
select select "6"
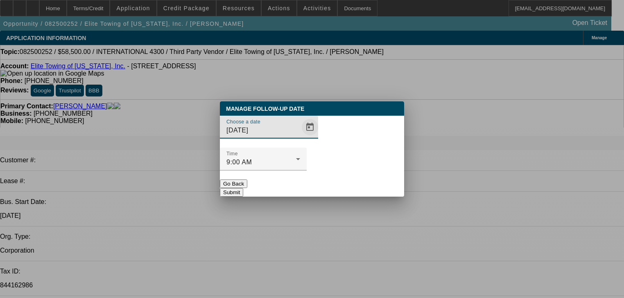
click at [300, 137] on span "Open calendar" at bounding box center [310, 128] width 20 height 20
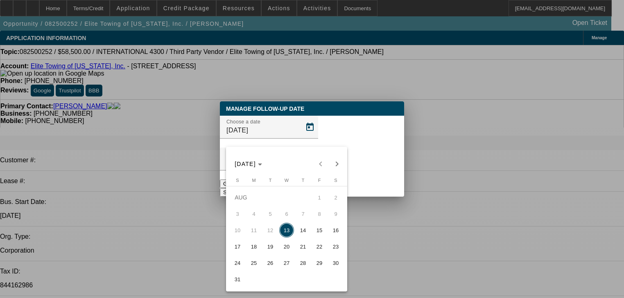
click at [260, 248] on span "18" at bounding box center [253, 247] width 15 height 15
type input "[DATE]"
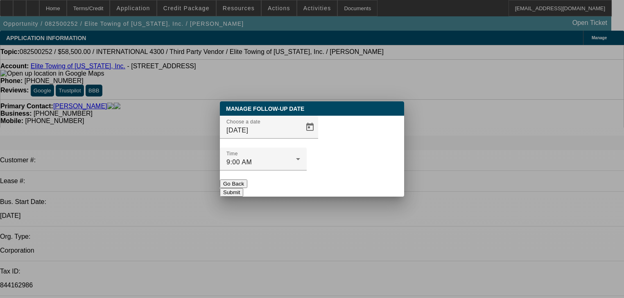
click at [243, 188] on button "Submit" at bounding box center [231, 192] width 23 height 9
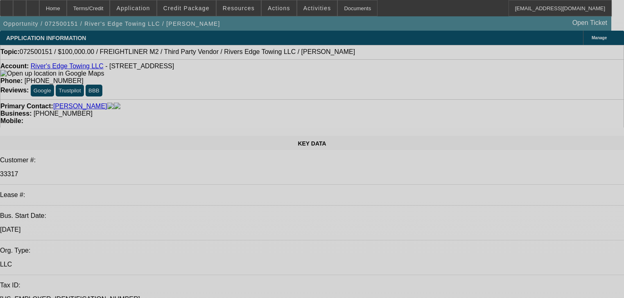
select select "0"
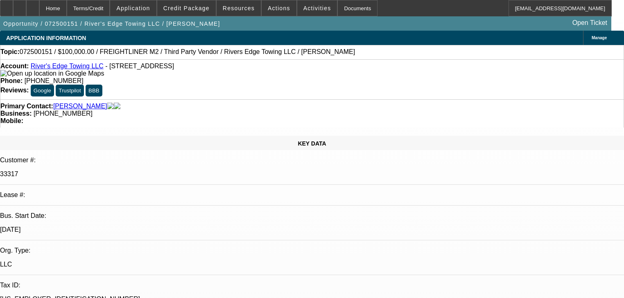
select select "6"
select select "0"
select select "2"
select select "0"
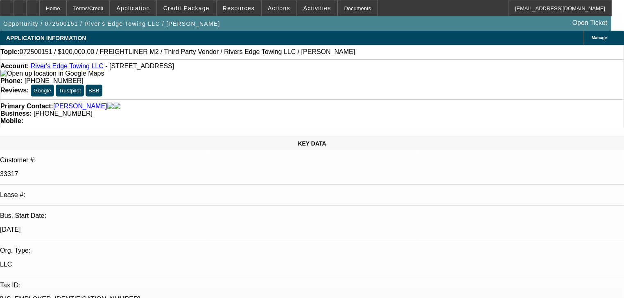
select select "6"
select select "0"
select select "2"
select select "0"
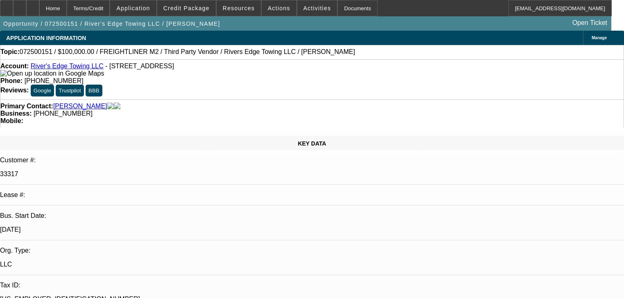
select select "6"
select select "0"
select select "2"
select select "0"
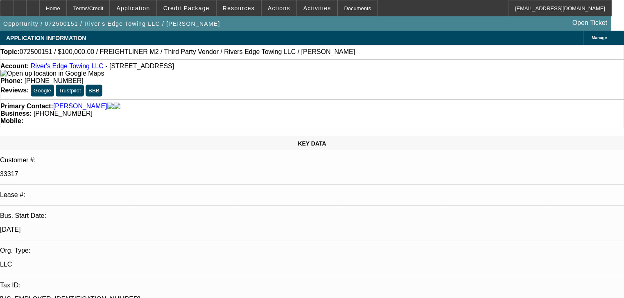
select select "6"
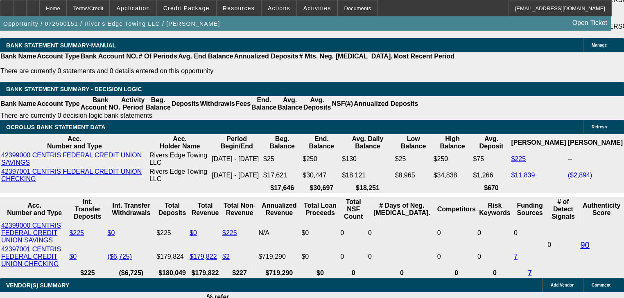
scroll to position [1539, 0]
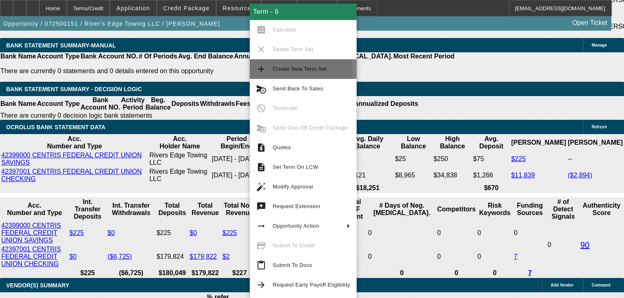
click at [272, 73] on button "add Create New Term Set" at bounding box center [303, 69] width 107 height 20
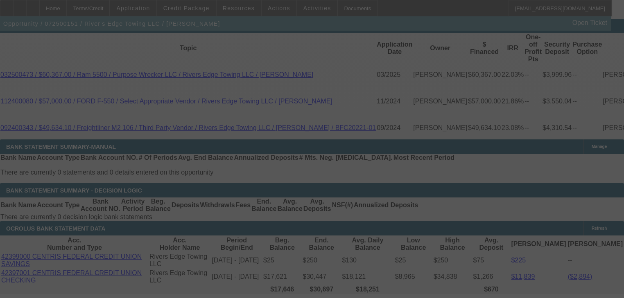
scroll to position [1472, 0]
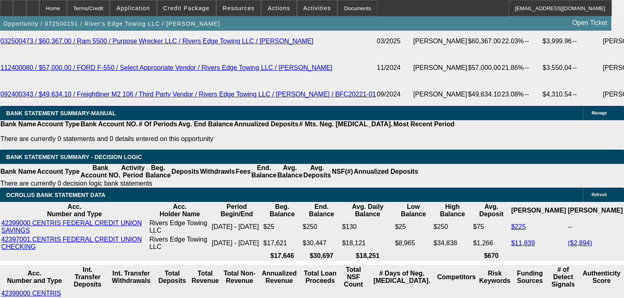
select select "0"
select select "2"
select select "0"
select select "6"
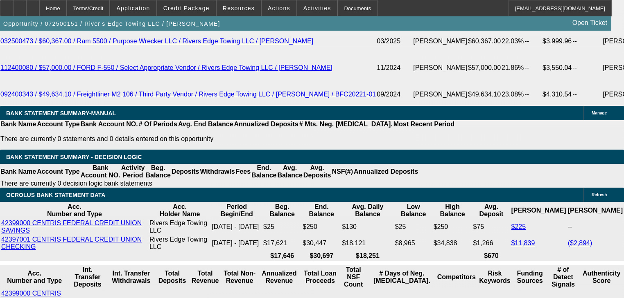
select select "0"
select select "6"
select select "0"
select select "2"
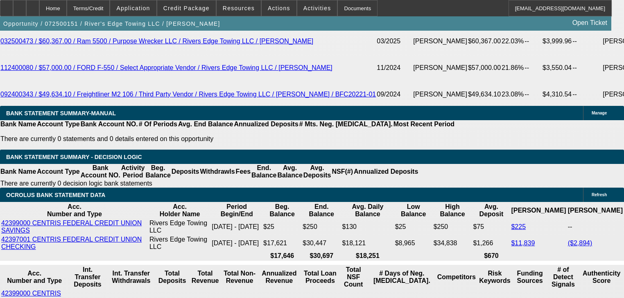
select select "2"
select select "0"
select select "6"
select select "0"
select select "2"
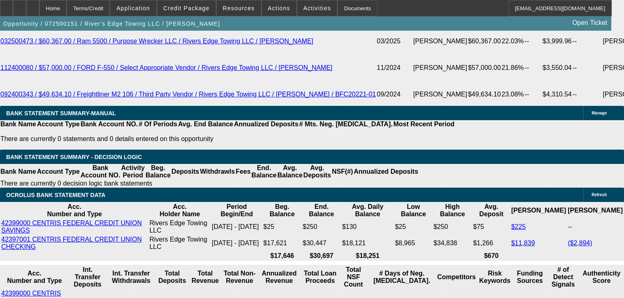
select select "2"
select select "0"
select select "6"
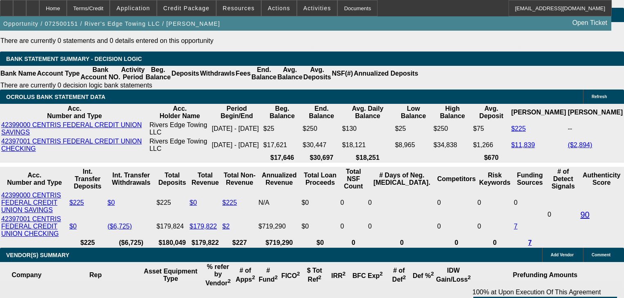
select select "0.15"
type input "$18,112.50"
type input "UNKNOWN"
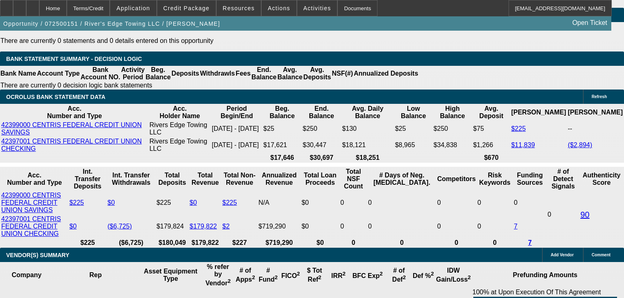
type input "$2,718.87"
type input "$5,437.74"
select select "0.2"
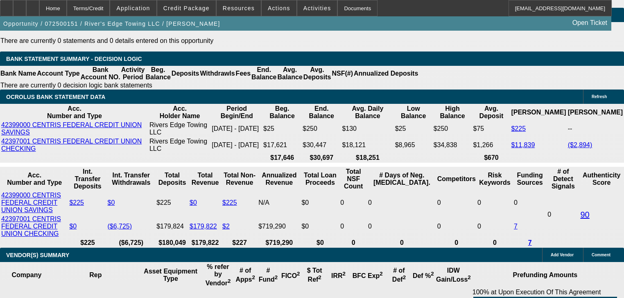
type input "$24,150.00"
type input "$2,558.93"
type input "$5,117.86"
select select "0.15"
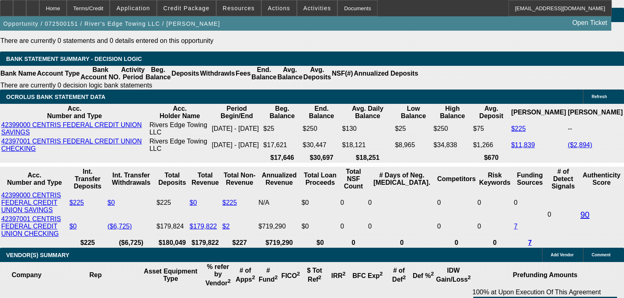
type input "$18,112.50"
type input "$2,718.87"
type input "$5,437.74"
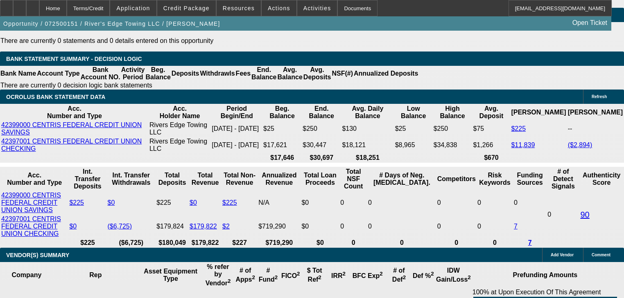
type input "48"
type input "$26,736.97"
type input "$53,473.94"
type input "$3,122.91"
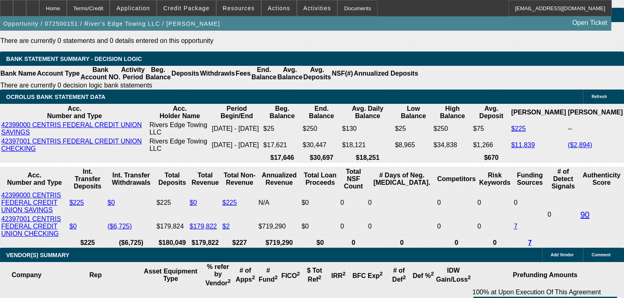
type input "$6,245.82"
type input "48"
select select "0.1"
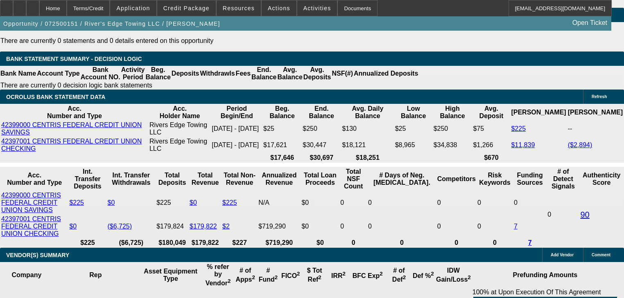
type input "$12,075.00"
type input "$3,306.61"
type input "$6,613.22"
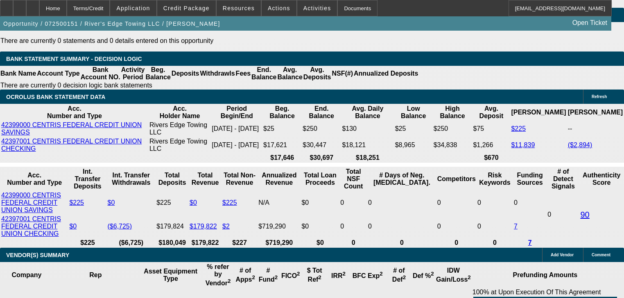
type input "$14,000.00"
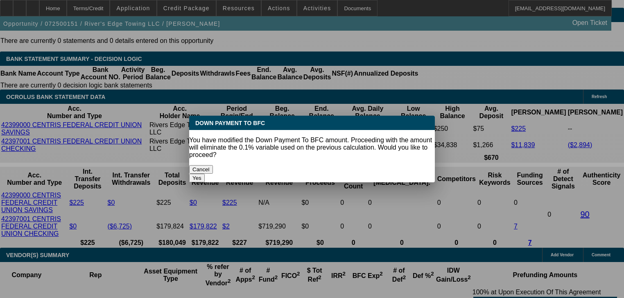
scroll to position [0, 0]
click at [205, 174] on button "Yes" at bounding box center [197, 178] width 16 height 9
select select "0"
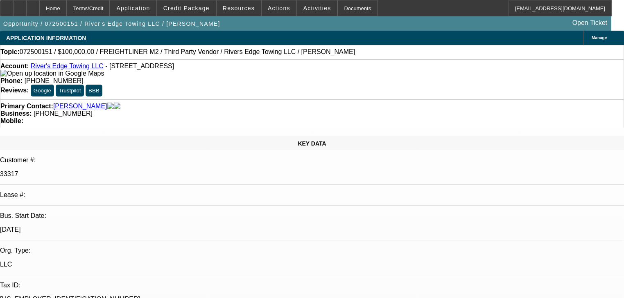
scroll to position [1570, 0]
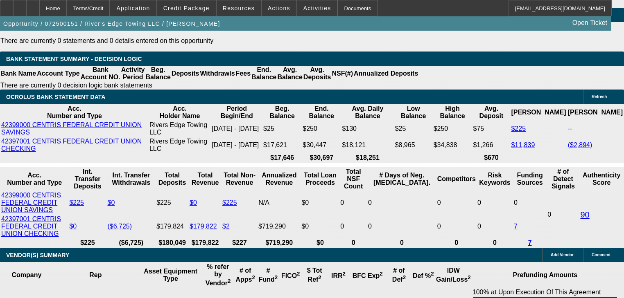
type input "$3,248.04"
type input "$6,496.08"
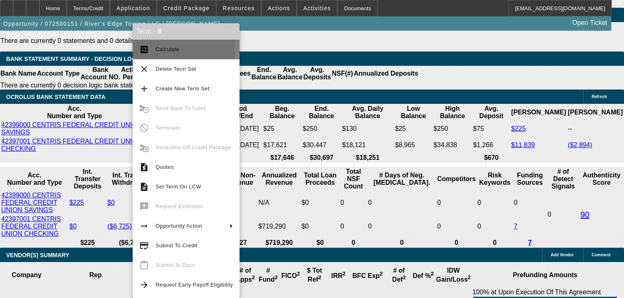
click at [158, 47] on span "Calculate" at bounding box center [168, 49] width 24 height 6
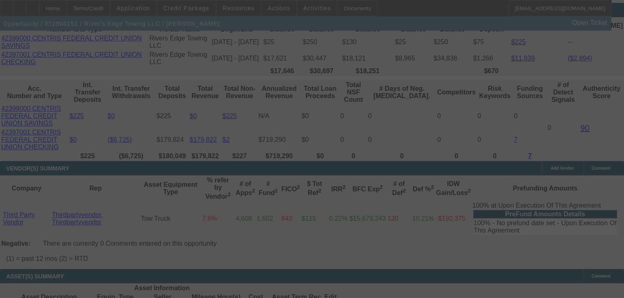
scroll to position [1668, 0]
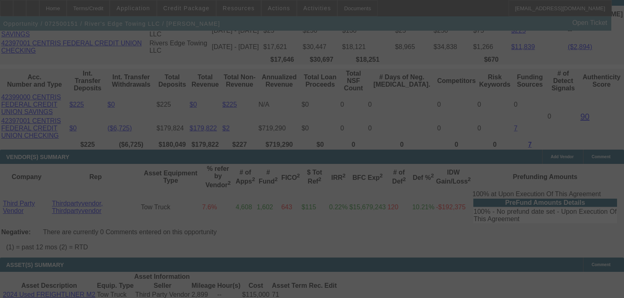
select select "0"
select select "2"
select select "0"
select select "6"
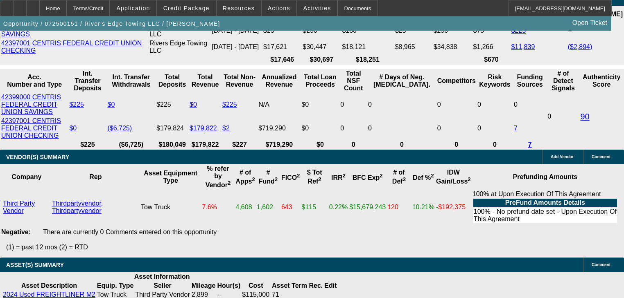
type input "0"
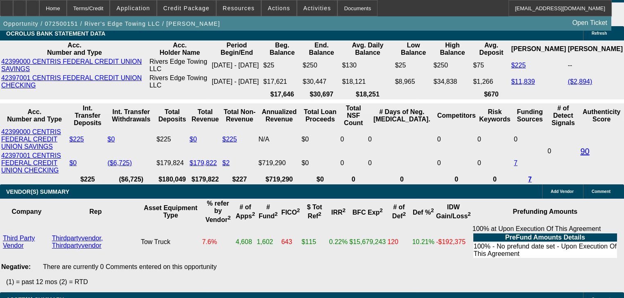
scroll to position [1603, 0]
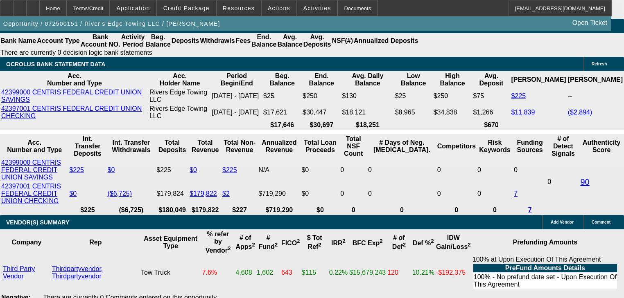
type input "UNKNOWN"
type input "12000"
type input "6496.08"
type input "$12,000.00"
type input "$6,496.08"
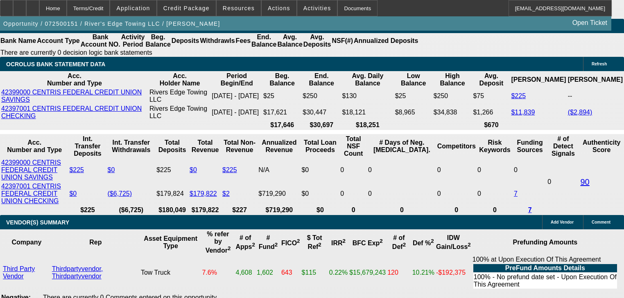
type input "1"
type input "$4,539.32"
type input "$2,269.66"
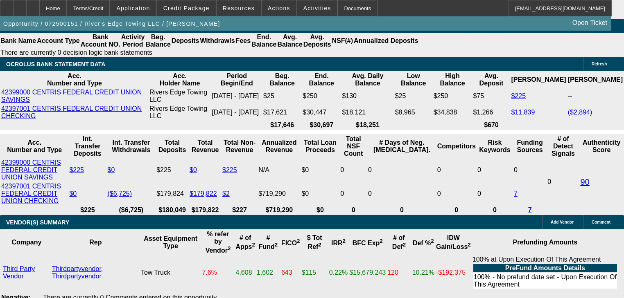
type input "17"
type input "$6,160.56"
type input "$3,080.28"
type input "17"
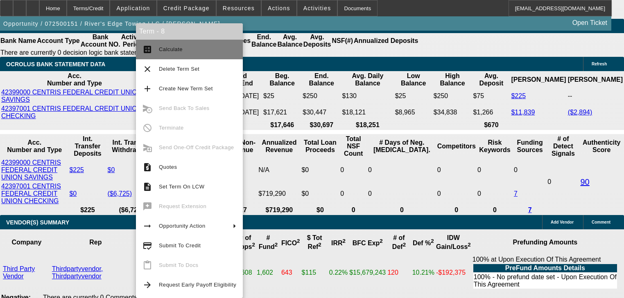
click at [147, 54] on button "calculate Calculate" at bounding box center [189, 50] width 107 height 20
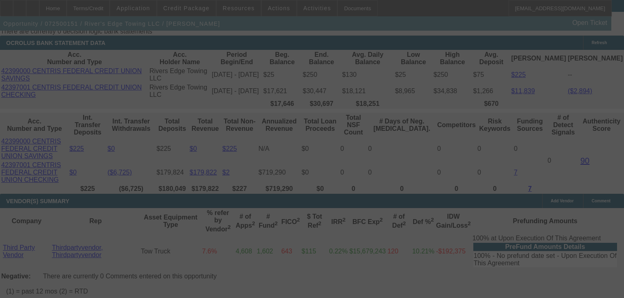
scroll to position [1635, 0]
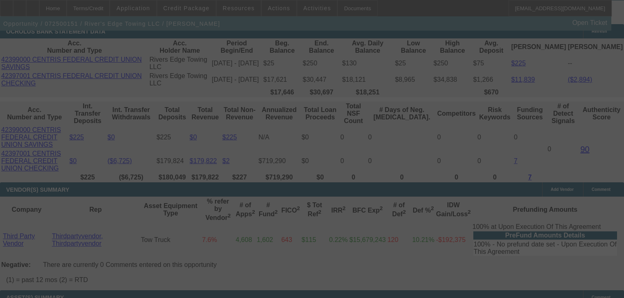
select select "0"
select select "2"
select select "0"
select select "6"
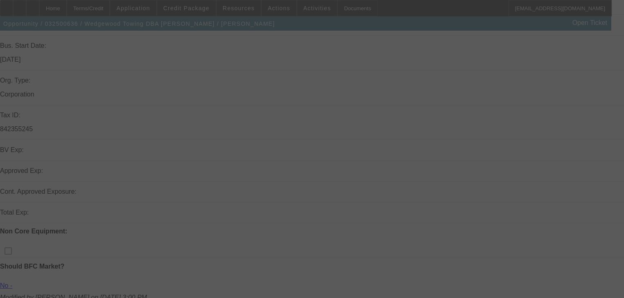
scroll to position [165, 0]
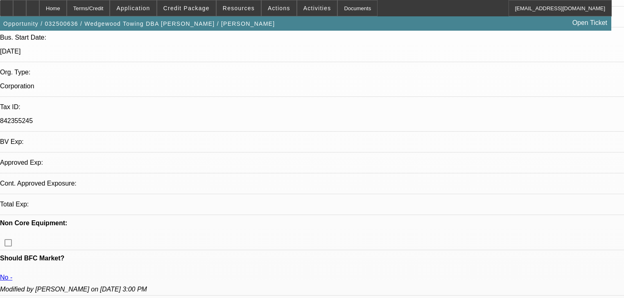
select select "0"
select select "2"
select select "0.1"
select select "1"
select select "2"
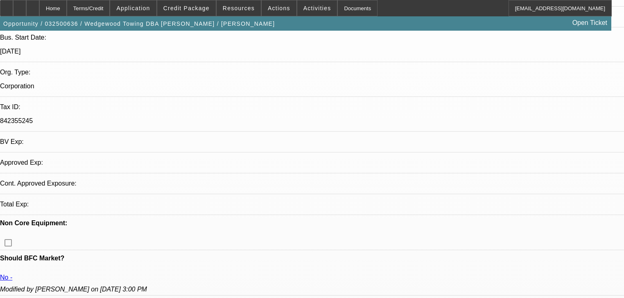
select select "4"
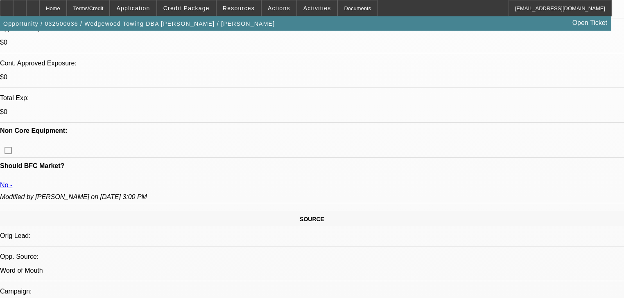
scroll to position [427, 0]
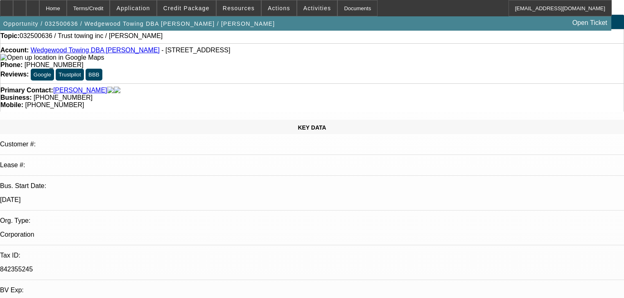
scroll to position [0, 0]
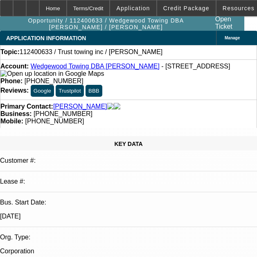
select select "0"
select select "2"
select select "0.1"
select select "4"
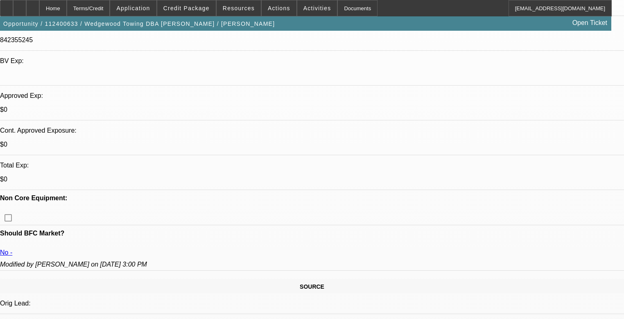
scroll to position [262, 0]
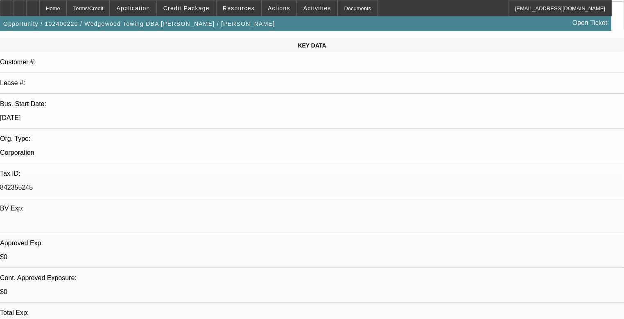
select select "0"
select select "2"
select select "0.1"
select select "4"
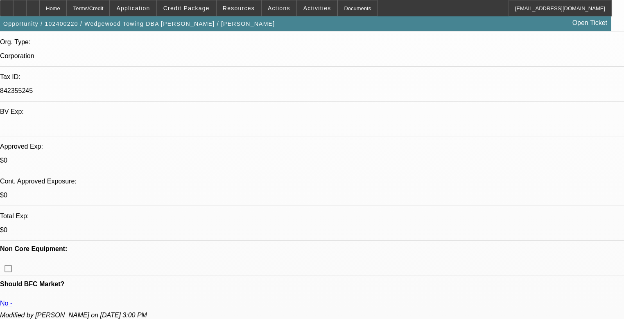
scroll to position [197, 0]
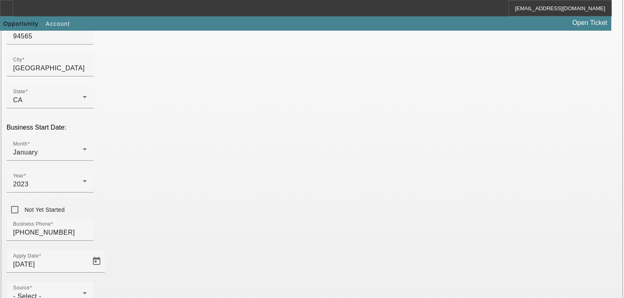
scroll to position [215, 0]
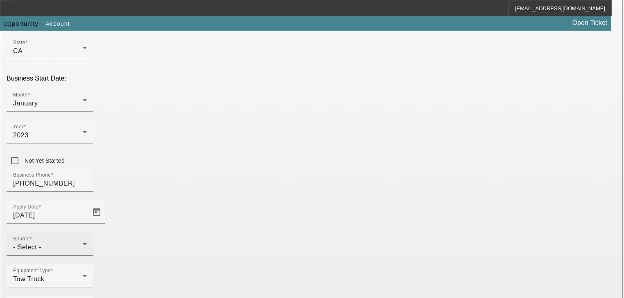
click at [83, 243] on div "- Select -" at bounding box center [48, 248] width 70 height 10
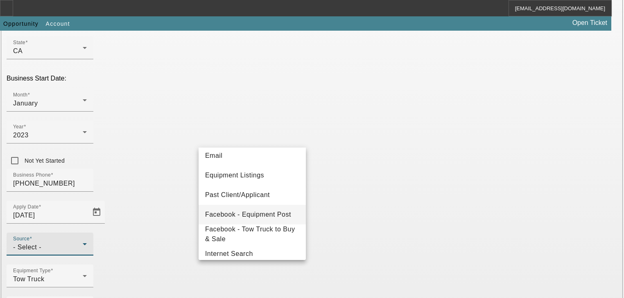
scroll to position [98, 0]
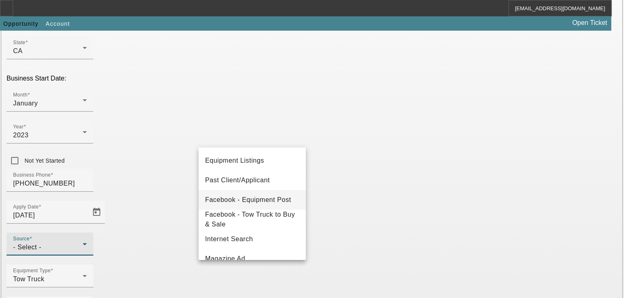
click at [245, 202] on span "Facebook - Equipment Post" at bounding box center [248, 200] width 86 height 10
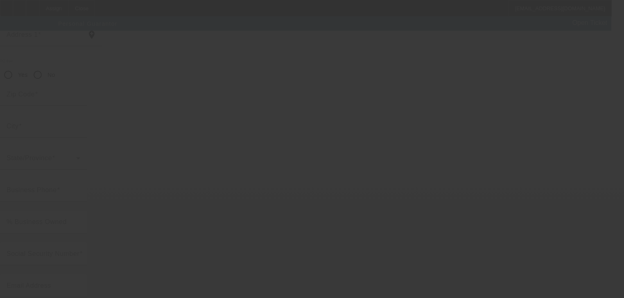
scroll to position [100, 0]
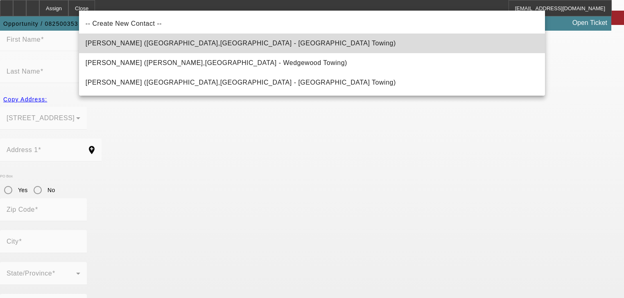
click at [214, 50] on mat-option "[PERSON_NAME] ([GEOGRAPHIC_DATA],[GEOGRAPHIC_DATA] - [GEOGRAPHIC_DATA] Towing)" at bounding box center [312, 44] width 466 height 20
type input "[PERSON_NAME] ([GEOGRAPHIC_DATA],[GEOGRAPHIC_DATA] - [GEOGRAPHIC_DATA] Towing)"
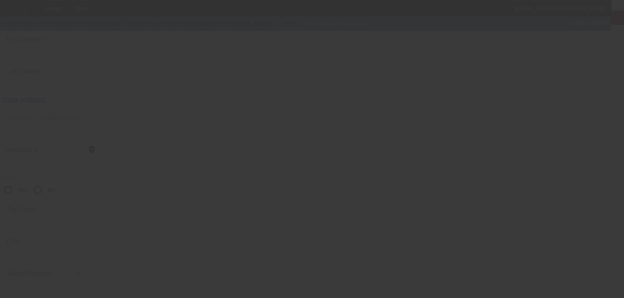
type input "[PERSON_NAME]"
type input "[STREET_ADDRESS]"
radio input "true"
type input "94565"
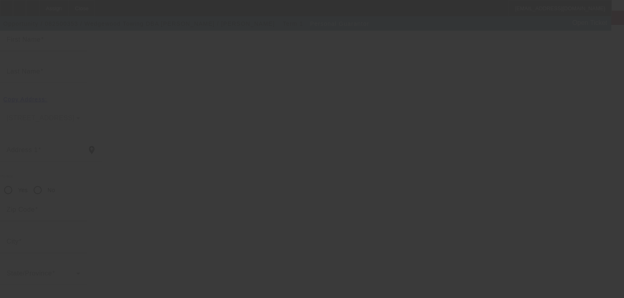
type input "[GEOGRAPHIC_DATA]"
type input "[PHONE_NUMBER]"
type input "100"
type input "621-06-0174"
type input "[EMAIL_ADDRESS][DOMAIN_NAME]"
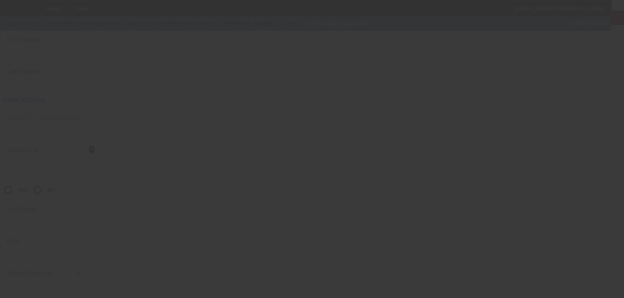
type input "[PHONE_NUMBER]"
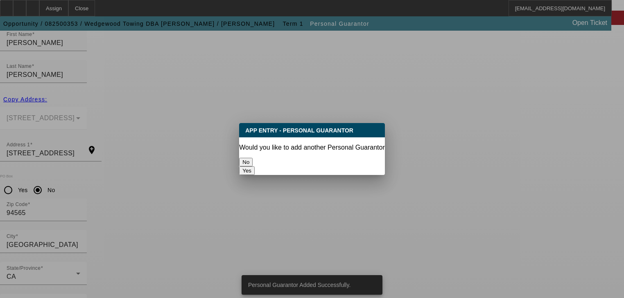
scroll to position [0, 0]
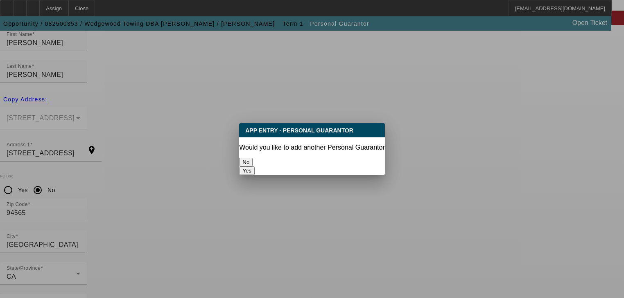
click at [253, 160] on button "No" at bounding box center [246, 162] width 14 height 9
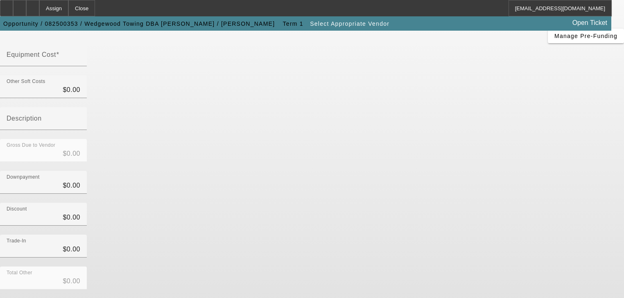
scroll to position [2, 0]
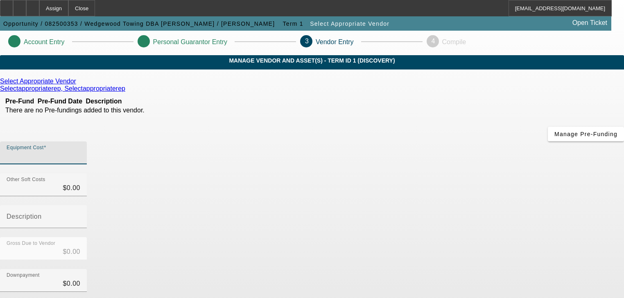
click at [80, 151] on input "Equipment Cost" at bounding box center [44, 156] width 74 height 10
type input "7"
type input "$7.00"
type input "70"
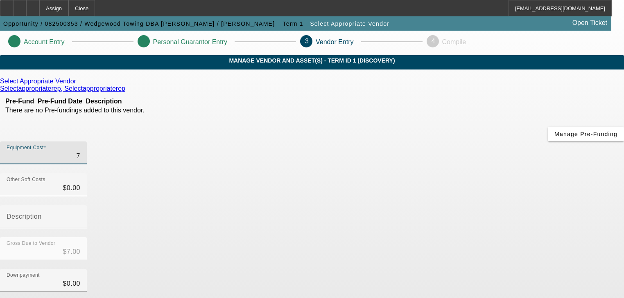
type input "$70.00"
type input "700"
type input "$700.00"
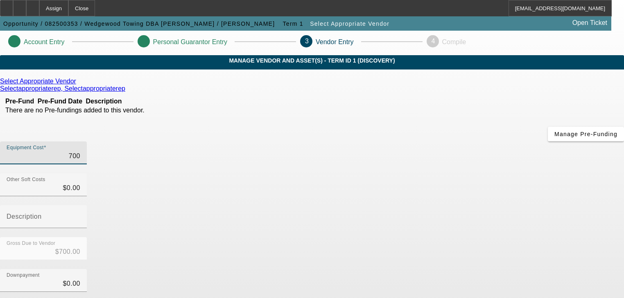
type input "7000"
type input "$7,000.00"
type input "70000"
type input "$70,000.00"
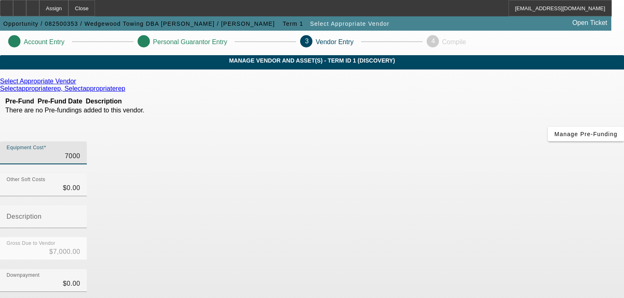
type input "$70,000.00"
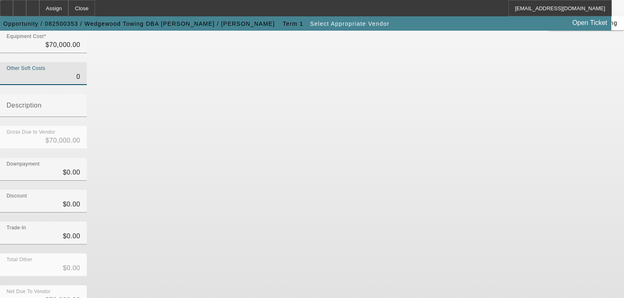
scroll to position [114, 0]
type input "$0.00"
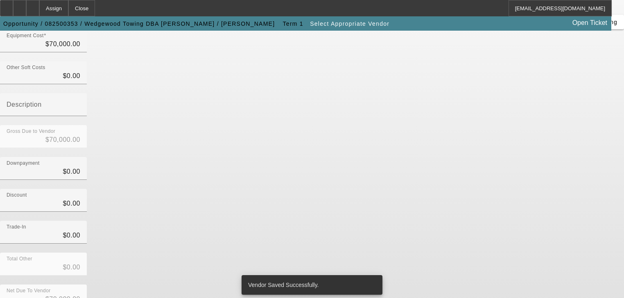
scroll to position [0, 0]
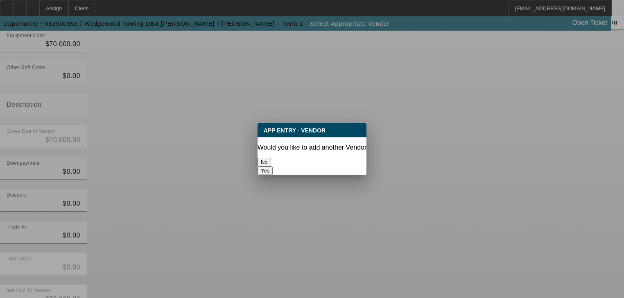
click at [271, 160] on button "No" at bounding box center [265, 162] width 14 height 9
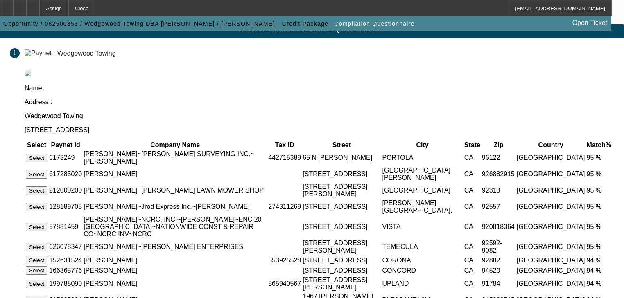
scroll to position [66, 0]
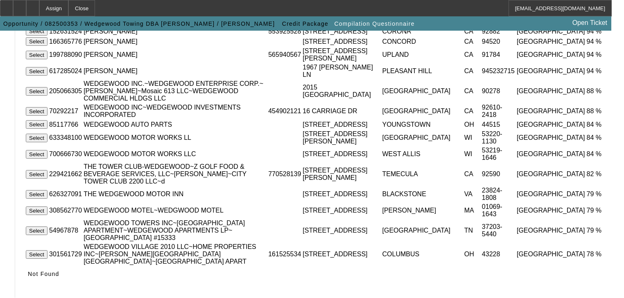
click at [59, 278] on span "Not Found" at bounding box center [44, 274] width 32 height 7
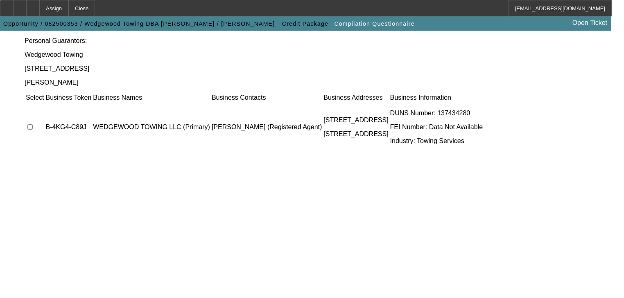
scroll to position [122, 0]
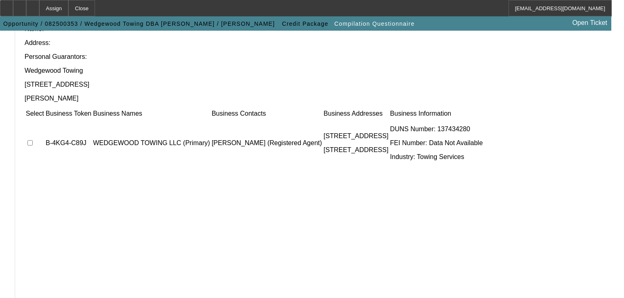
click at [44, 119] on td at bounding box center [34, 143] width 19 height 49
click at [33, 140] on input "checkbox" at bounding box center [29, 142] width 5 height 5
checkbox input "true"
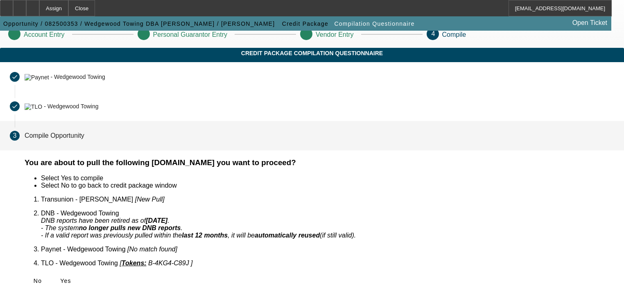
scroll to position [0, 0]
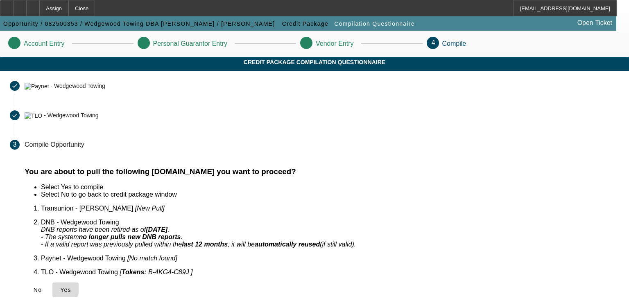
click at [60, 287] on icon at bounding box center [60, 290] width 0 height 7
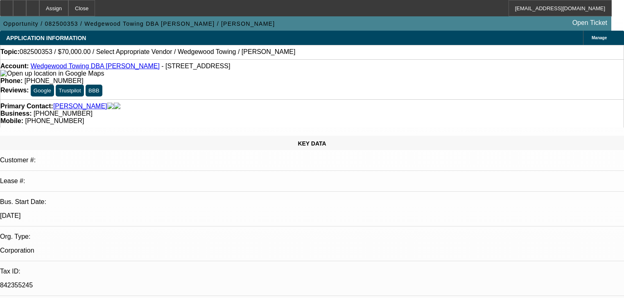
select select "0"
select select "2"
select select "0.1"
select select "4"
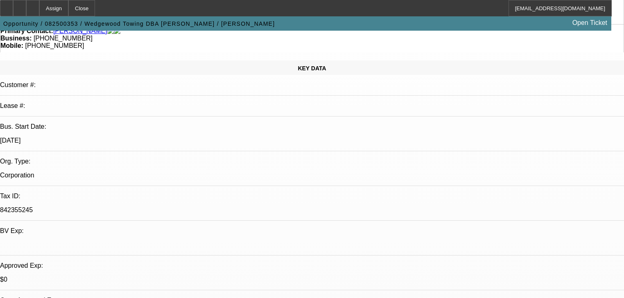
scroll to position [229, 0]
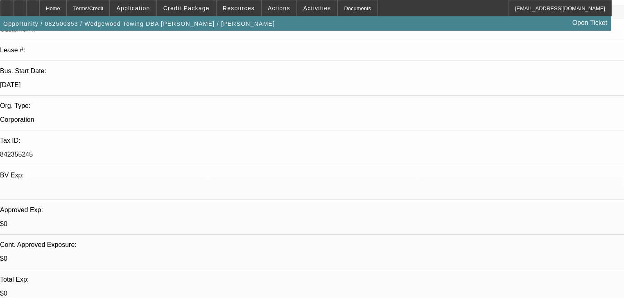
select select "0"
select select "2"
select select "0.1"
select select "4"
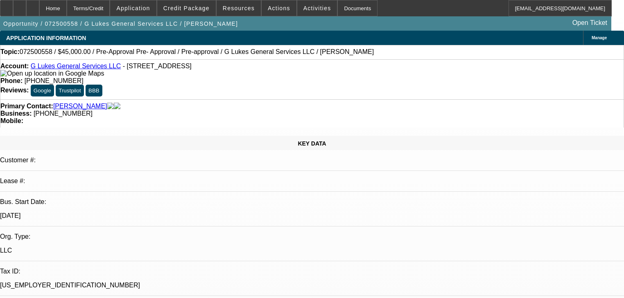
select select "0"
select select "0.1"
select select "4"
select select "0"
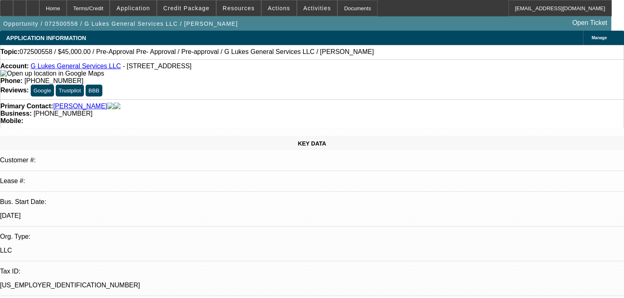
select select "0"
select select "0.1"
select select "4"
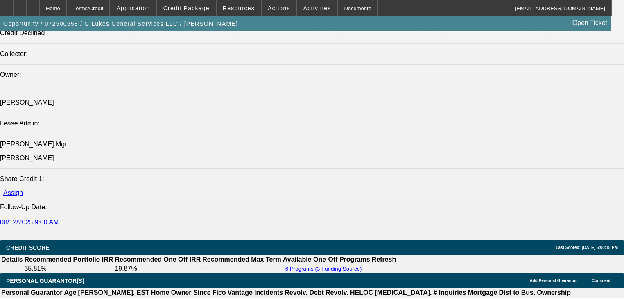
scroll to position [950, 0]
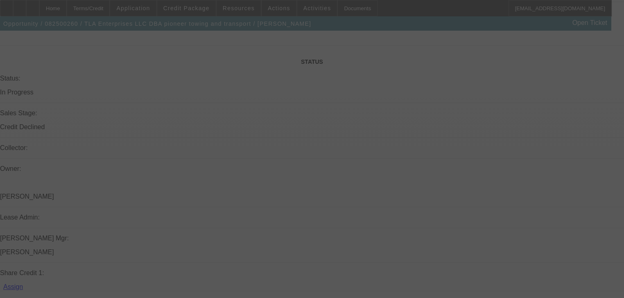
scroll to position [886, 0]
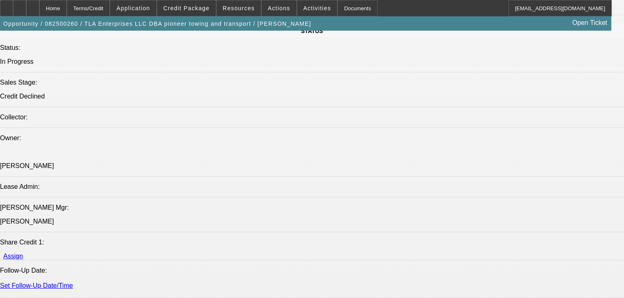
select select "0.2"
select select "2"
select select "0"
select select "6"
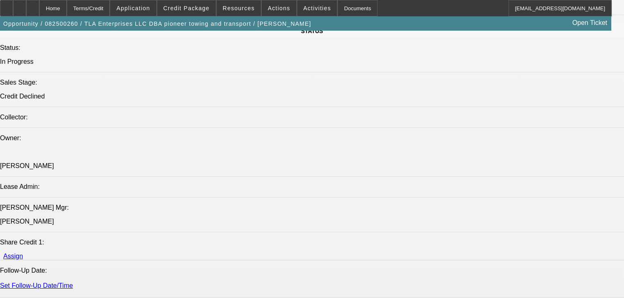
select select "0"
select select "6"
select select "0"
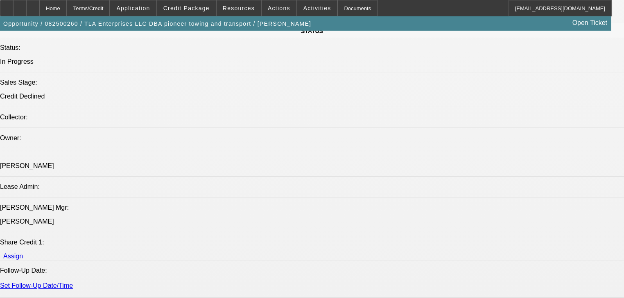
select select "0"
select select "6"
select select "0.1"
select select "2"
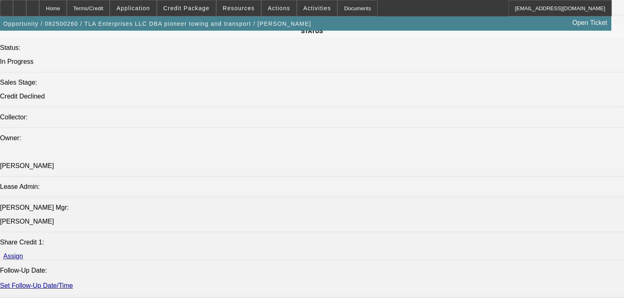
select select "2"
select select "0"
select select "6"
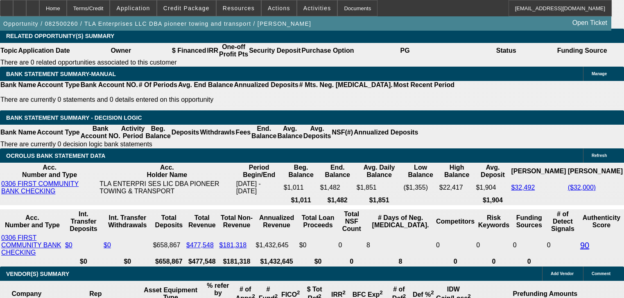
scroll to position [1410, 0]
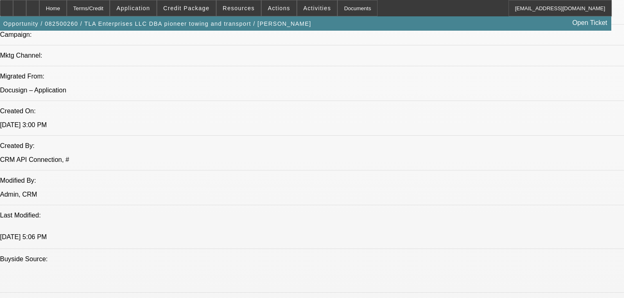
scroll to position [558, 0]
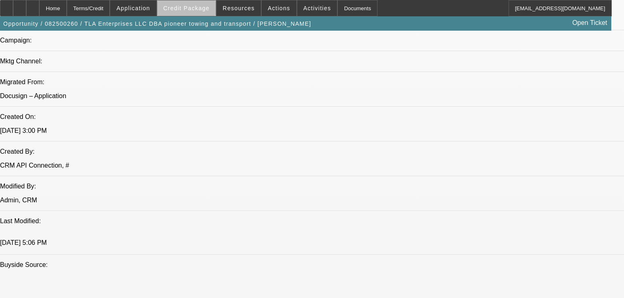
click at [201, 11] on span at bounding box center [186, 8] width 59 height 20
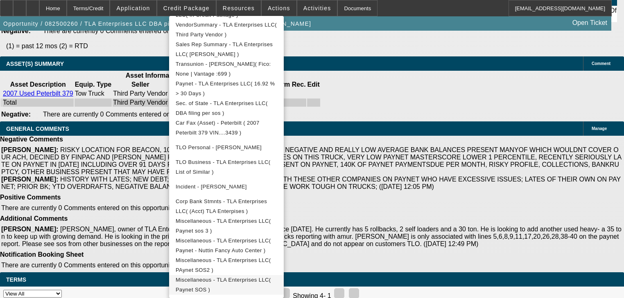
scroll to position [1672, 0]
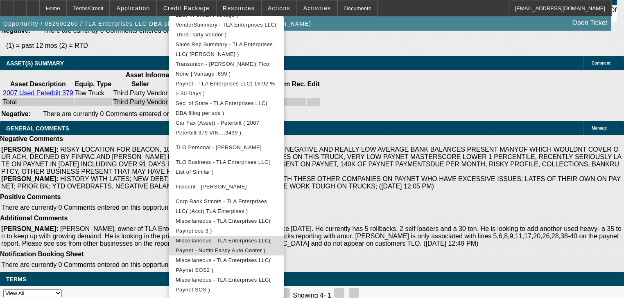
click at [254, 247] on button "Miscellaneous - TLA Enterprises LLC( Paynet - Nuttin Fancy Auto Center )" at bounding box center [226, 246] width 115 height 20
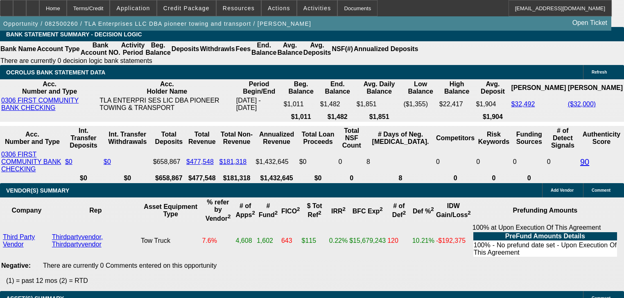
scroll to position [1377, 0]
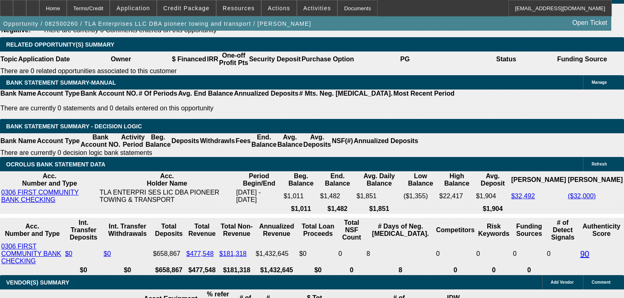
scroll to position [0, 0]
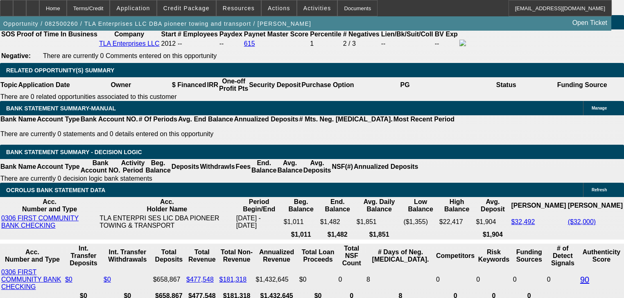
scroll to position [1311, 0]
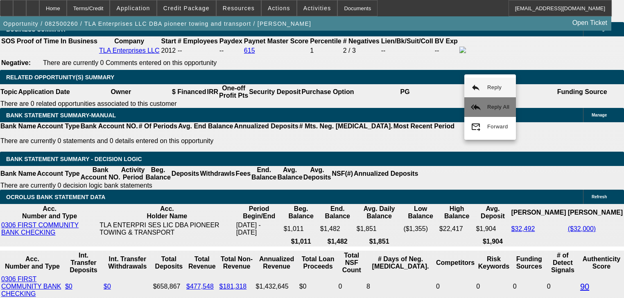
click at [480, 106] on mat-icon "reply_all" at bounding box center [476, 107] width 10 height 10
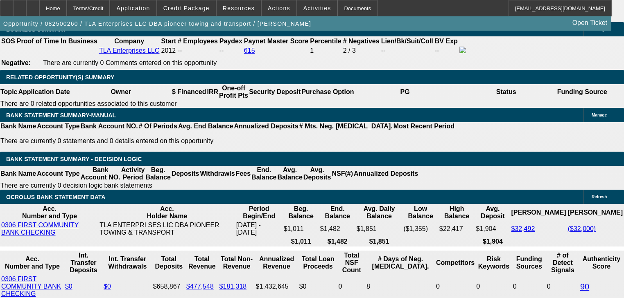
scroll to position [403, 0]
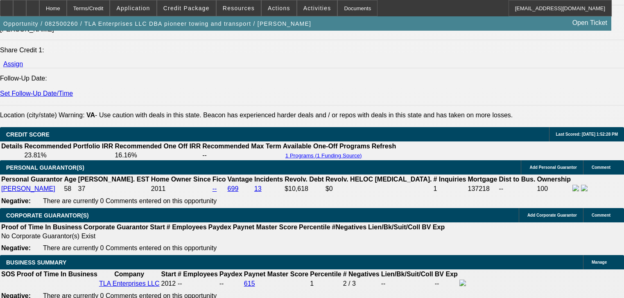
scroll to position [1090, 0]
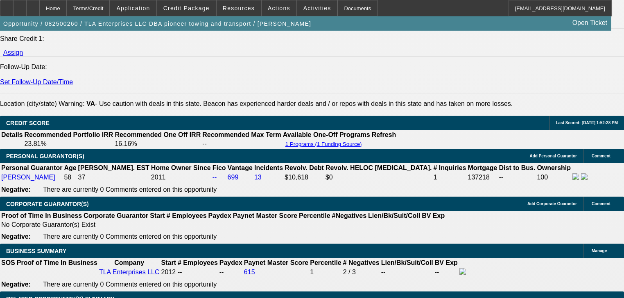
drag, startPoint x: 102, startPoint y: 226, endPoint x: 221, endPoint y: 225, distance: 118.7
copy span "5,6,8,9,11,17,20,26,28,38-40 on the paynet report"
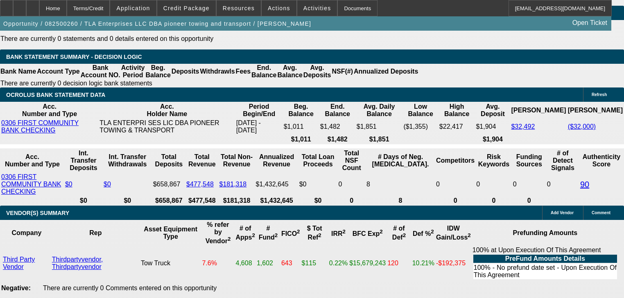
scroll to position [1417, 0]
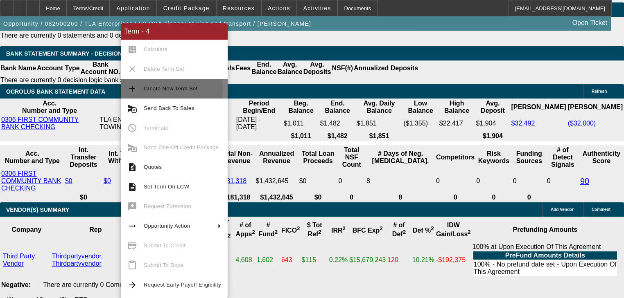
click at [126, 88] on button "add Create New Term Set" at bounding box center [174, 89] width 107 height 20
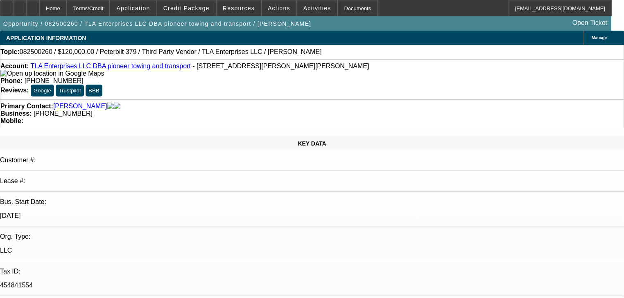
select select "0.2"
select select "2"
select select "0"
select select "6"
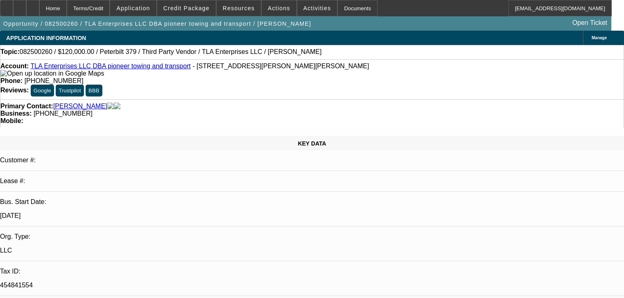
select select "0.2"
select select "2"
select select "0"
select select "6"
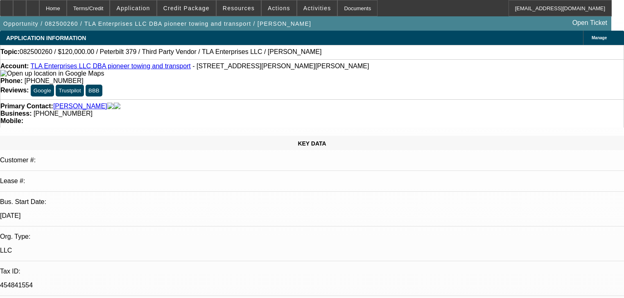
select select "0"
select select "6"
select select "0"
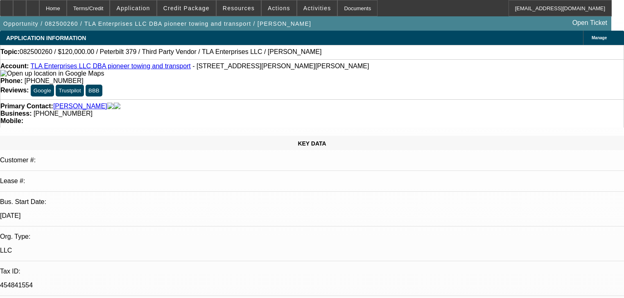
select select "0"
select select "6"
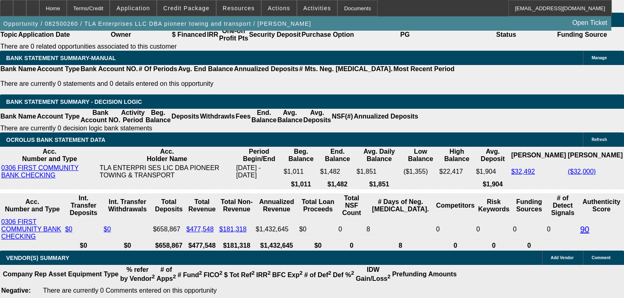
scroll to position [1376, 0]
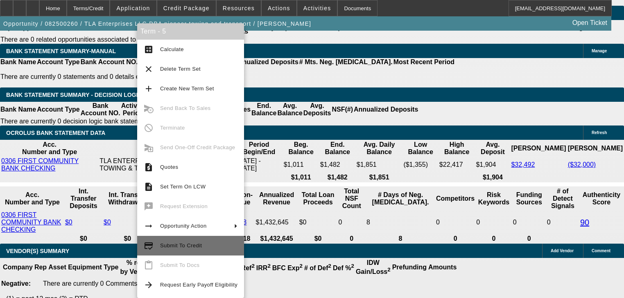
click at [222, 243] on span "Submit To Credit" at bounding box center [198, 246] width 77 height 10
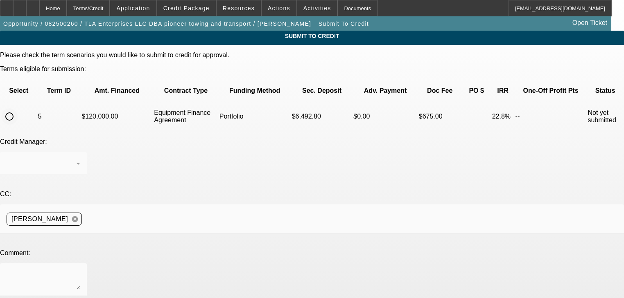
click at [18, 109] on input "radio" at bounding box center [9, 117] width 16 height 16
radio input "true"
click at [80, 270] on textarea at bounding box center [44, 280] width 74 height 20
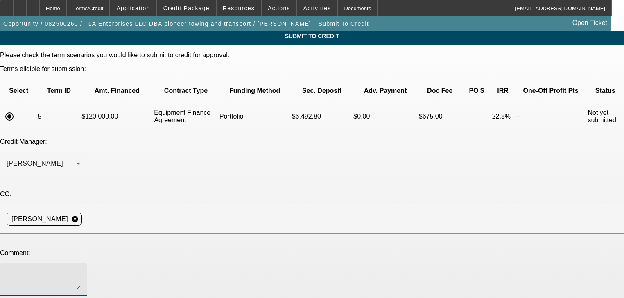
paste textarea "Hey Sam, I just wanted to make sure that you saw my comments that the customer …"
click at [76, 159] on div "[PERSON_NAME]" at bounding box center [42, 164] width 70 height 10
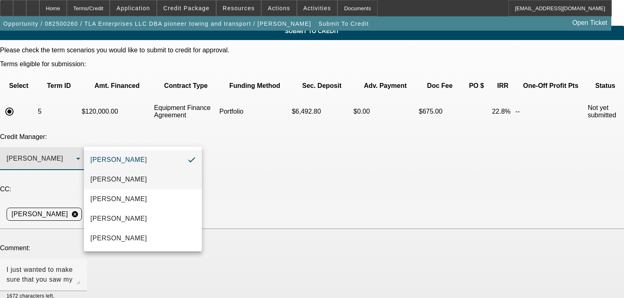
scroll to position [33, 0]
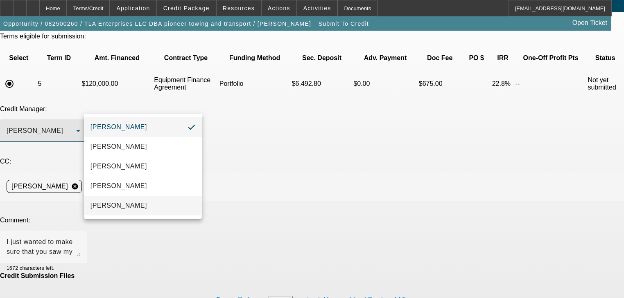
click at [146, 203] on mat-option "[PERSON_NAME]" at bounding box center [143, 206] width 118 height 20
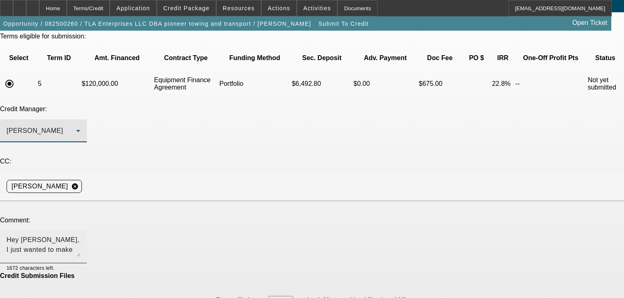
scroll to position [0, 0]
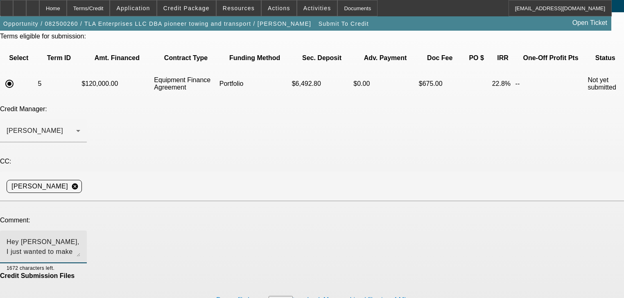
drag, startPoint x: 316, startPoint y: 183, endPoint x: 322, endPoint y: 188, distance: 7.6
click at [80, 231] on div "Hey Sam, I just wanted to make sure that you saw my comments that the customer …" at bounding box center [44, 247] width 74 height 33
click at [80, 237] on textarea "Hey Sam, I just wanted to make sure that you saw my comments that the customer …" at bounding box center [44, 247] width 74 height 20
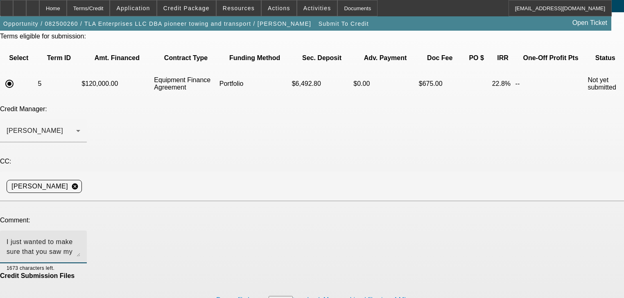
type textarea "Hey Sam, I just wanted to make sure that you saw my comments that the customer …"
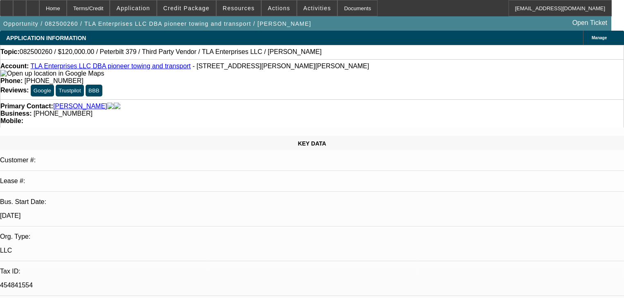
select select "0.2"
select select "2"
select select "0"
select select "6"
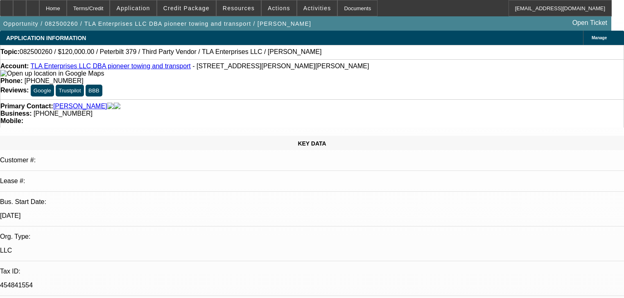
select select "0.2"
select select "2"
select select "0"
select select "6"
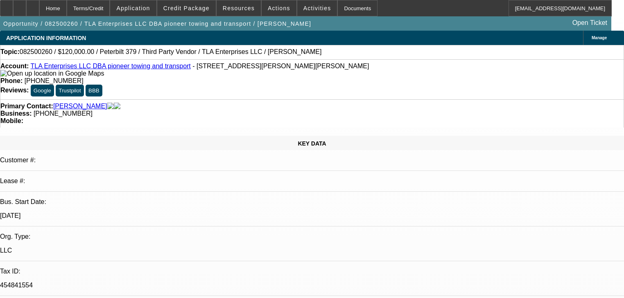
select select "0"
select select "6"
select select "0"
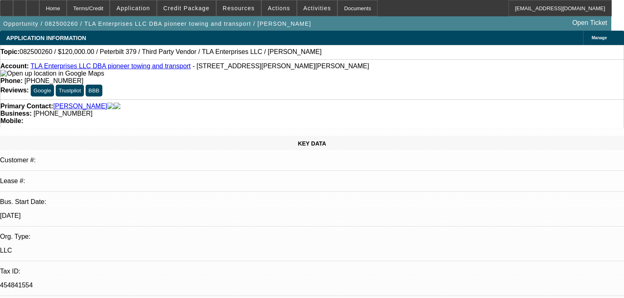
select select "0"
select select "6"
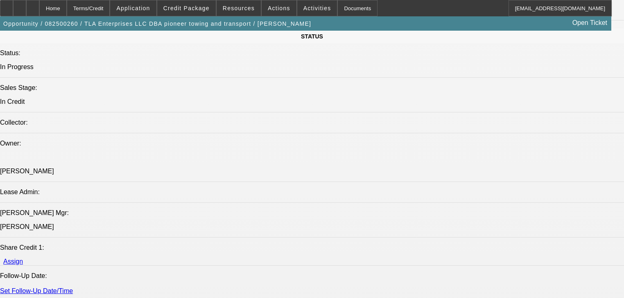
scroll to position [884, 0]
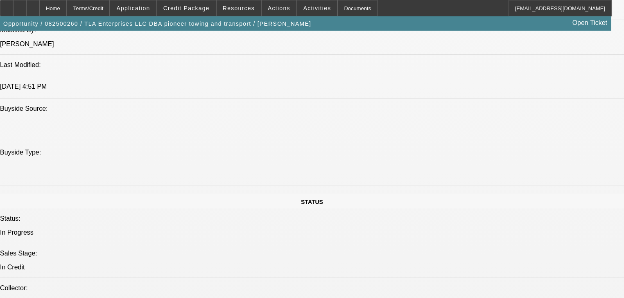
scroll to position [721, 0]
